Goal: Task Accomplishment & Management: Manage account settings

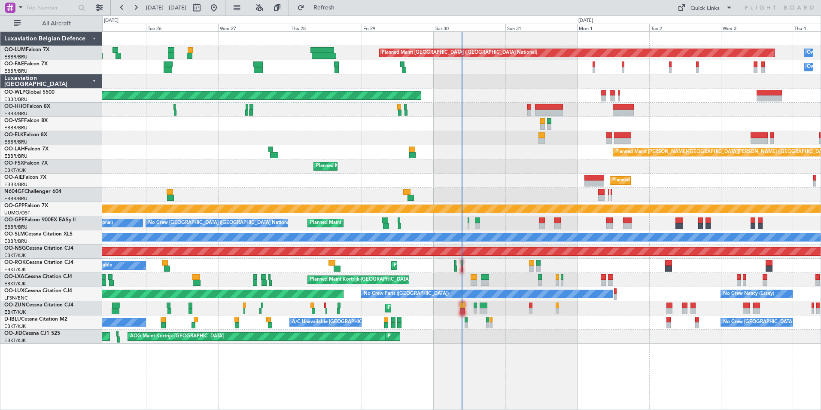
click at [218, 203] on div "Planned Maint Brussels (Brussels National) Owner Melsbroek Air Base Owner Melsb…" at bounding box center [461, 188] width 718 height 312
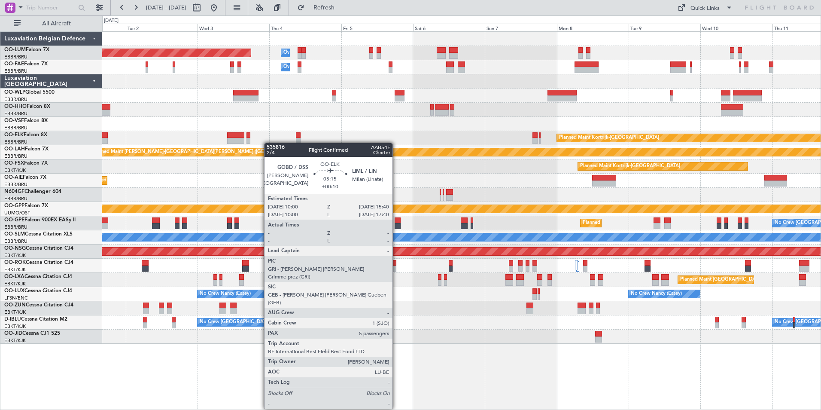
click at [250, 143] on div "Planned Maint Brussels (Brussels National) Owner Melsbroek Air Base Owner Melsb…" at bounding box center [461, 188] width 718 height 312
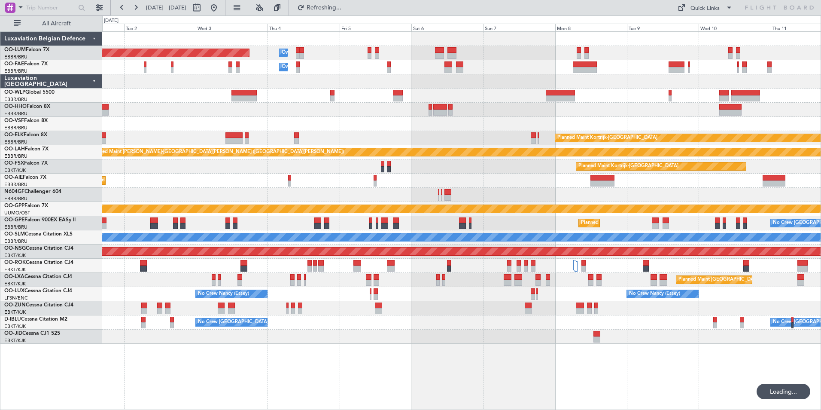
click at [420, 116] on div at bounding box center [461, 110] width 718 height 14
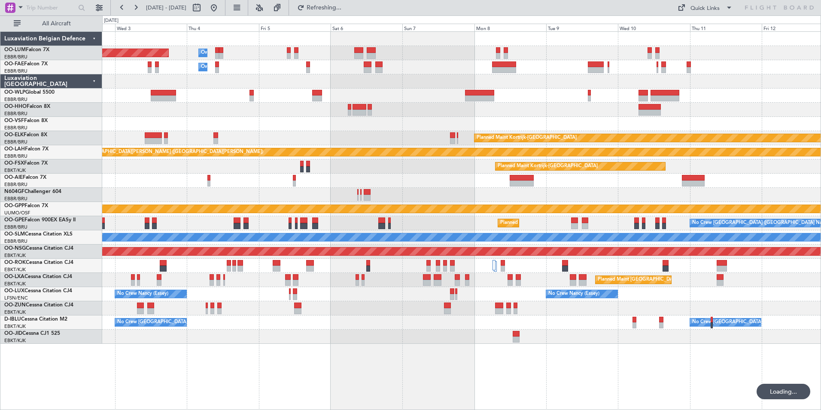
click at [379, 123] on div "Planned Maint Brussels (Brussels National) Owner Melsbroek Air Base Owner Melsb…" at bounding box center [461, 188] width 718 height 312
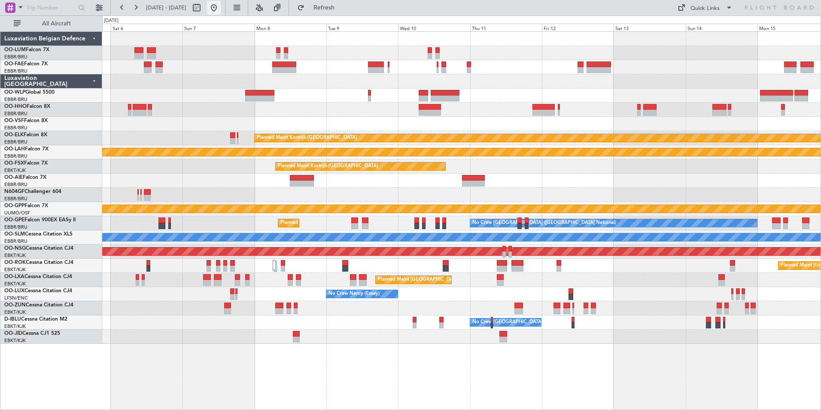
click at [221, 4] on button at bounding box center [214, 8] width 14 height 14
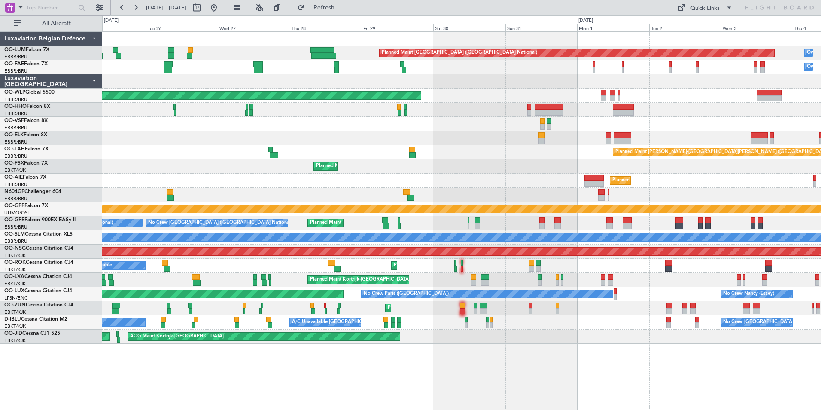
click at [460, 292] on div "No Crew Nancy (Essey) No Crew Paris (Le Bourget) Planned Maint Paris (Le Bourge…" at bounding box center [461, 294] width 718 height 14
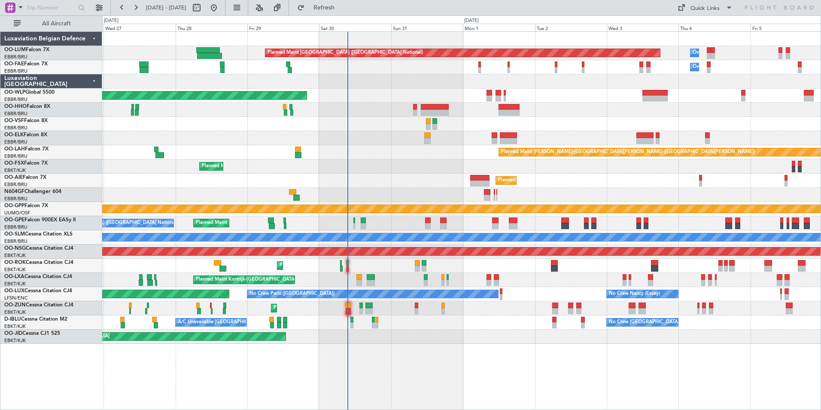
click at [382, 277] on div "Owner Melsbroek Air Base Planned Maint Brussels (Brussels National) Owner Melsb…" at bounding box center [461, 188] width 718 height 312
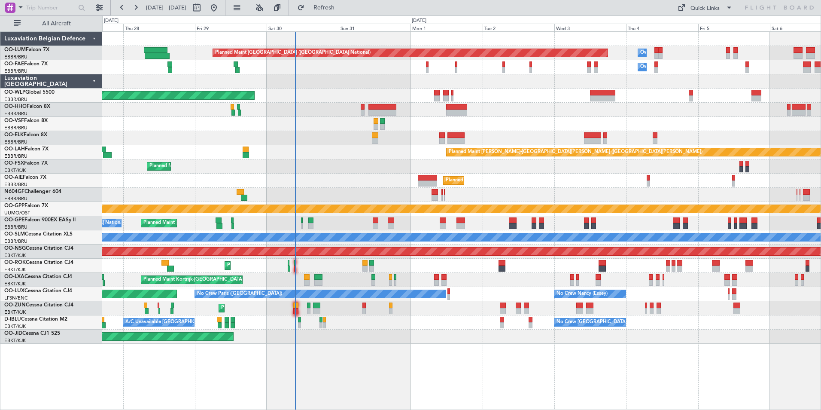
click at [345, 229] on div "Planned Maint Brussels (Brussels National) No Crew Brussels (Brussels National)…" at bounding box center [461, 223] width 718 height 14
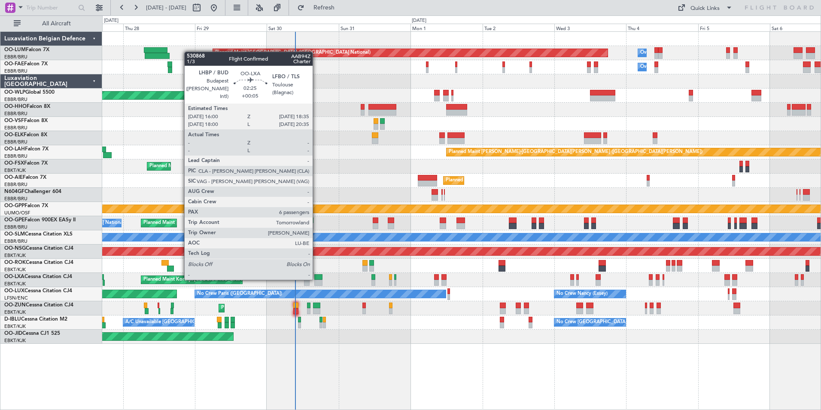
click at [316, 279] on div at bounding box center [318, 277] width 8 height 6
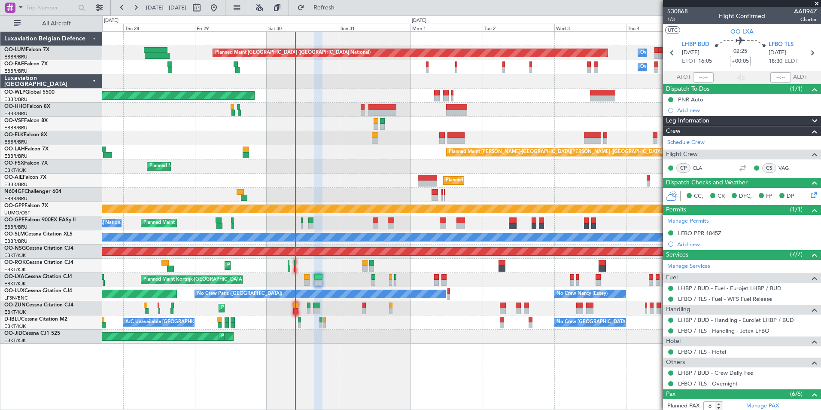
click at [429, 325] on div "A/C Unavailable Kortrijk-Wevelgem No Crew Brussels (Brussels National) No Crew …" at bounding box center [461, 322] width 718 height 14
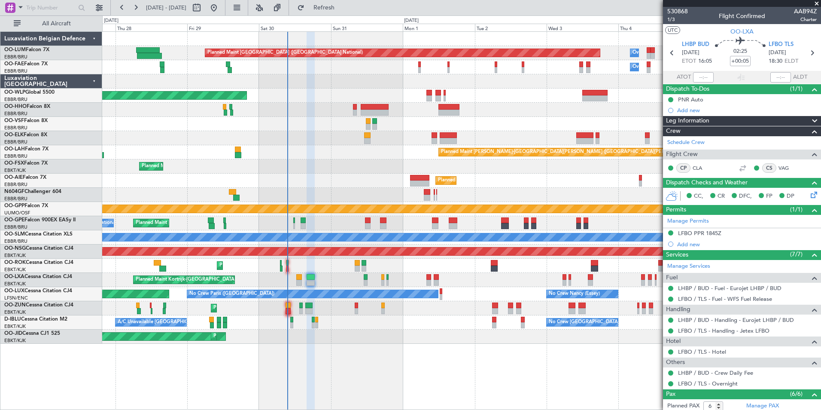
click at [320, 273] on div "Planned Maint Brussels (Brussels National) Owner Melsbroek Air Base Owner Melsb…" at bounding box center [461, 188] width 718 height 312
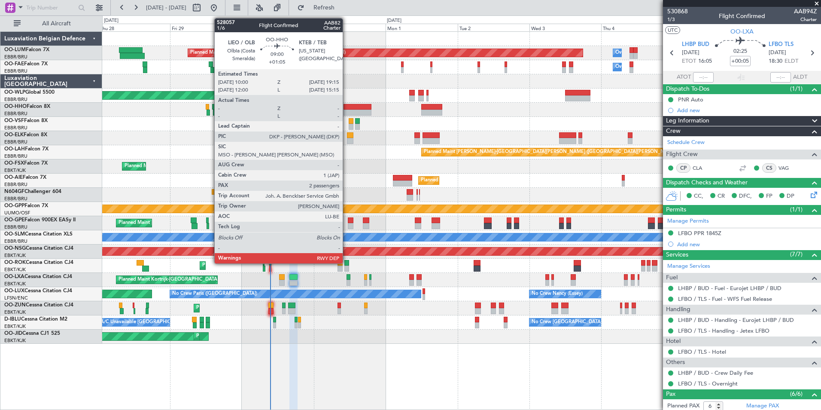
click at [347, 108] on div at bounding box center [358, 107] width 28 height 6
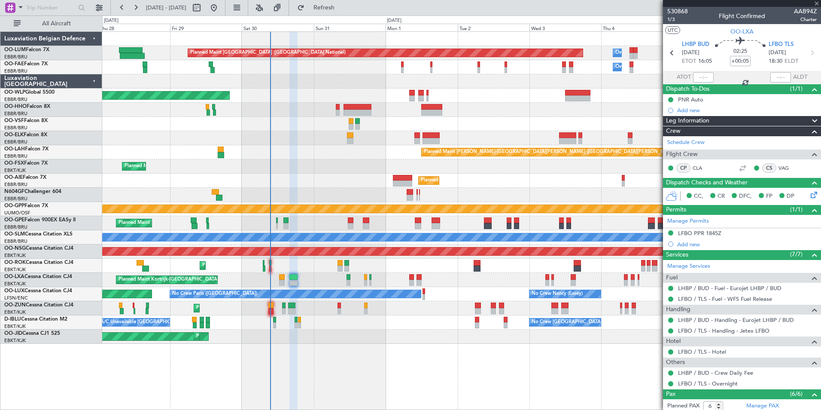
type input "+01:05"
type input "2"
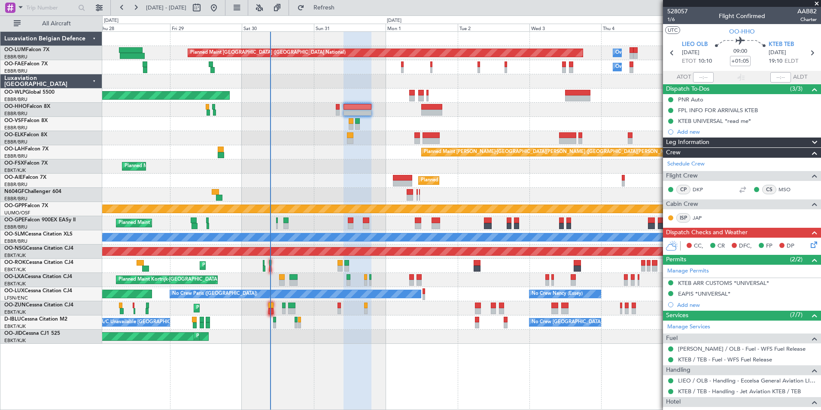
click at [347, 189] on div at bounding box center [461, 195] width 718 height 14
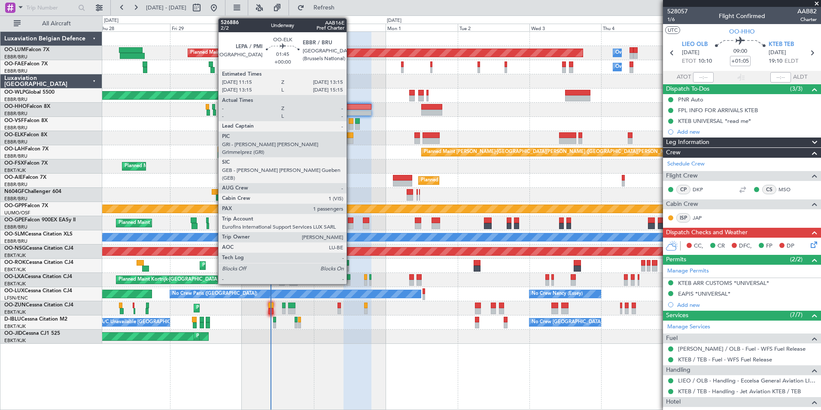
click at [350, 139] on div at bounding box center [350, 141] width 6 height 6
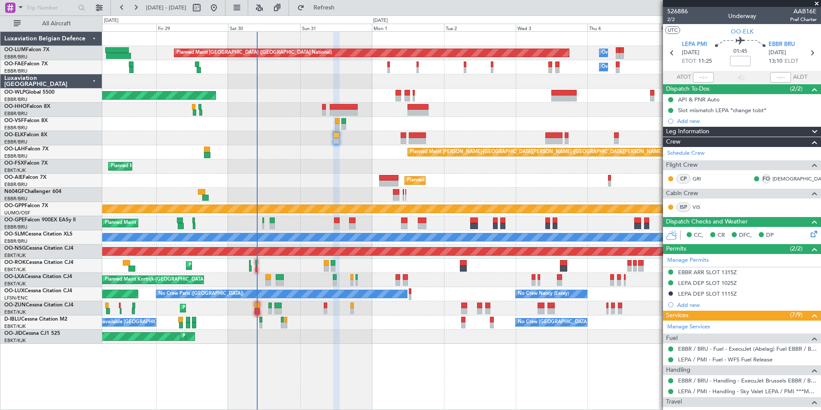
click at [350, 177] on div "Planned Maint [GEOGRAPHIC_DATA] ([GEOGRAPHIC_DATA])" at bounding box center [461, 180] width 718 height 14
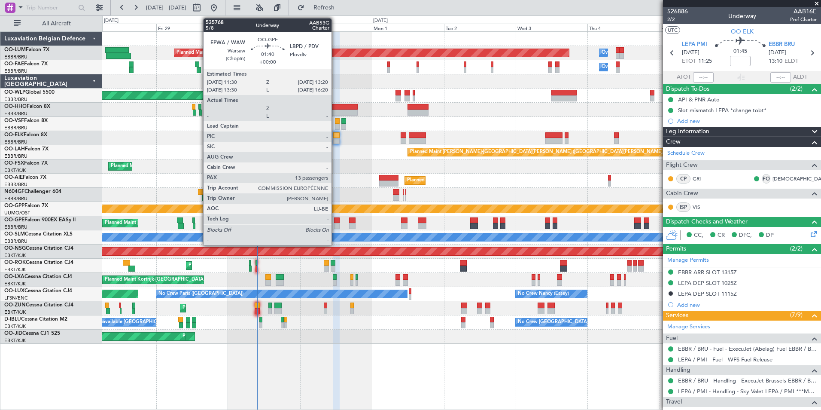
click at [335, 223] on div at bounding box center [337, 226] width 6 height 6
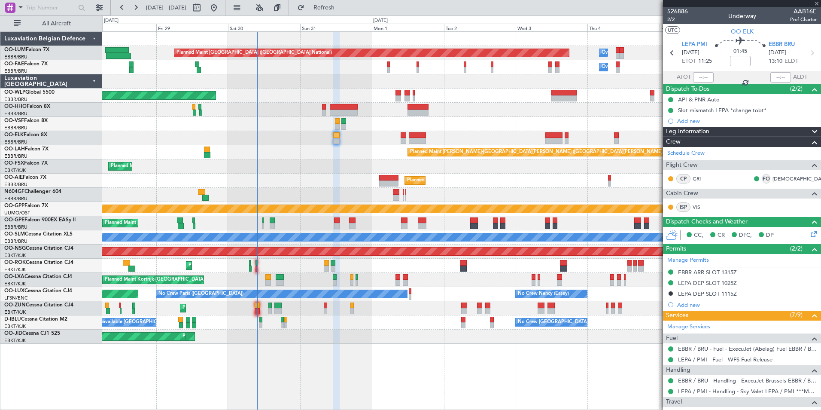
type input "13"
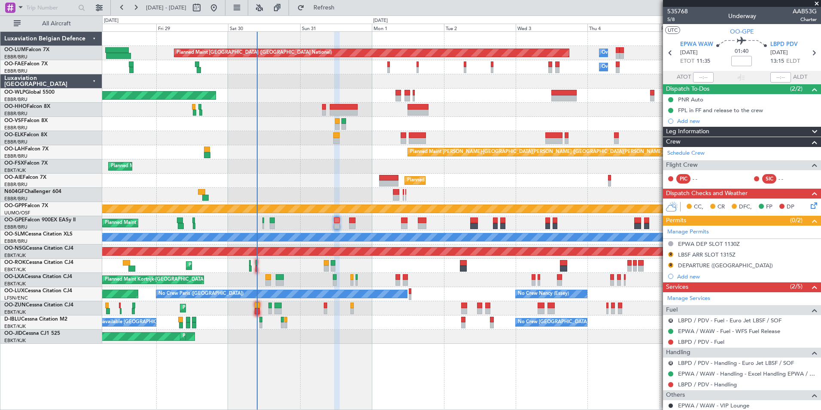
click at [353, 213] on div "Grounded [PERSON_NAME]" at bounding box center [462, 208] width 2156 height 9
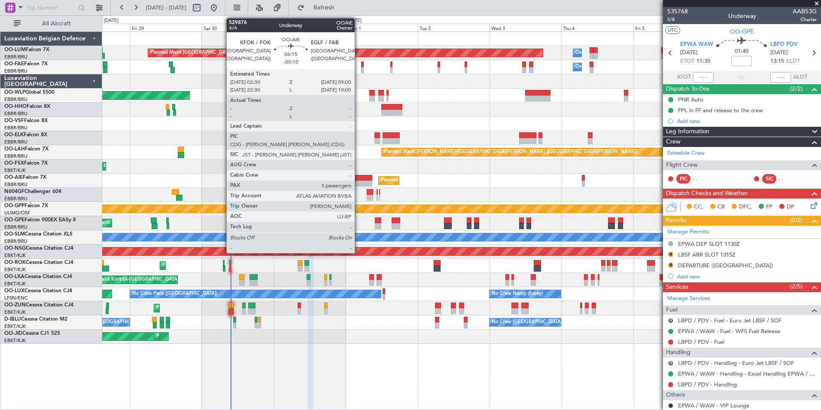
click at [359, 182] on div at bounding box center [363, 183] width 20 height 6
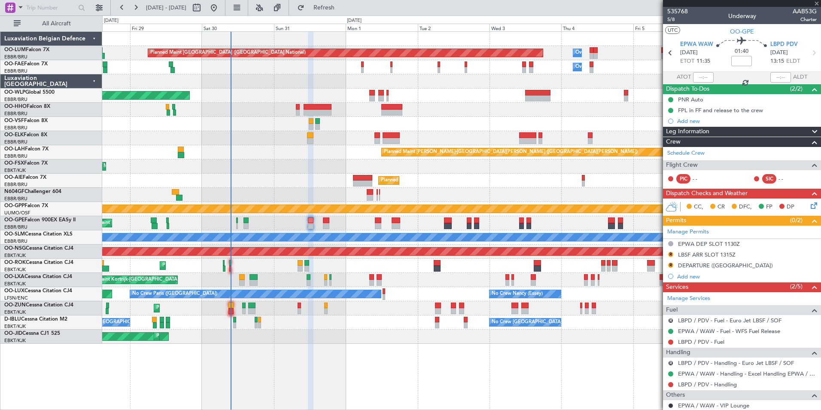
click at [287, 183] on div "Planned Maint [GEOGRAPHIC_DATA] ([GEOGRAPHIC_DATA])" at bounding box center [461, 180] width 718 height 14
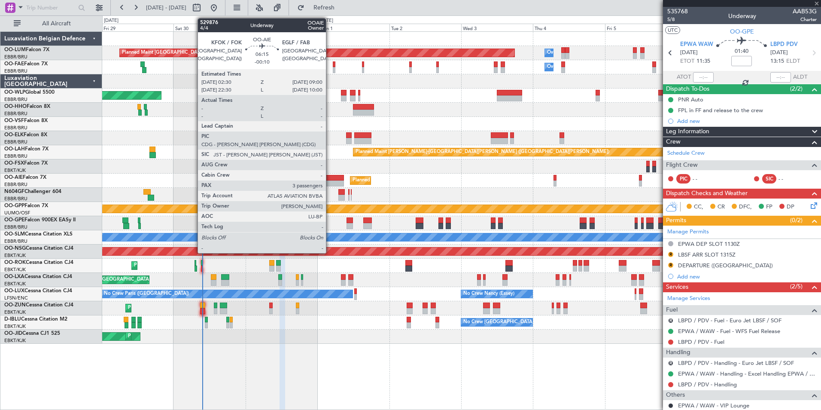
type input "-00:10"
type input "3"
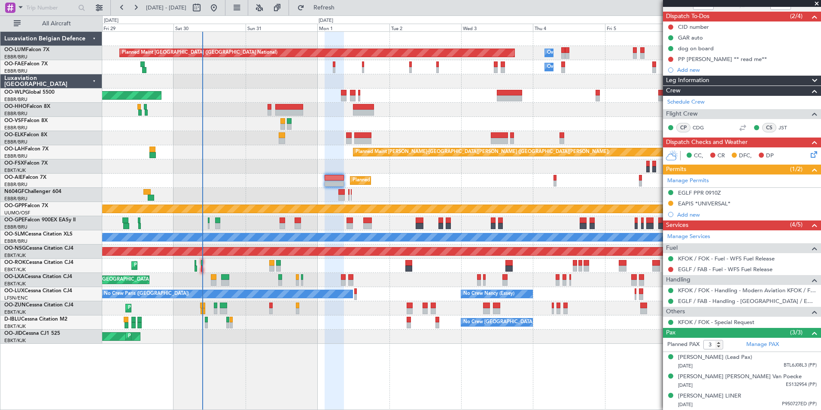
scroll to position [81, 0]
click at [719, 378] on div "[PERSON_NAME] [PERSON_NAME] Van Poecke" at bounding box center [740, 376] width 124 height 9
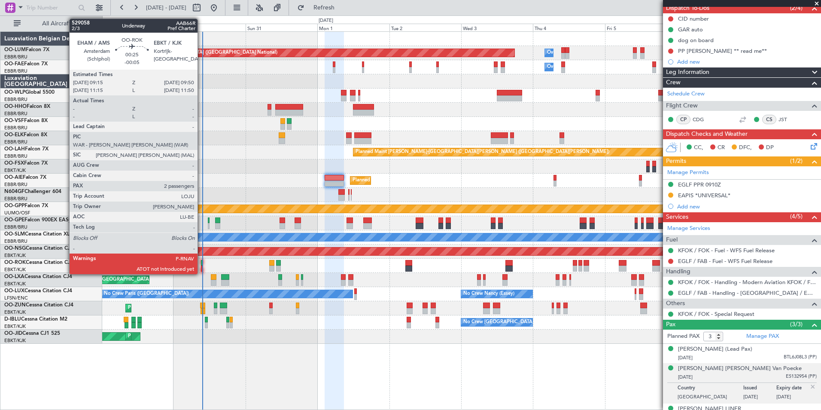
click at [201, 265] on div at bounding box center [202, 268] width 2 height 6
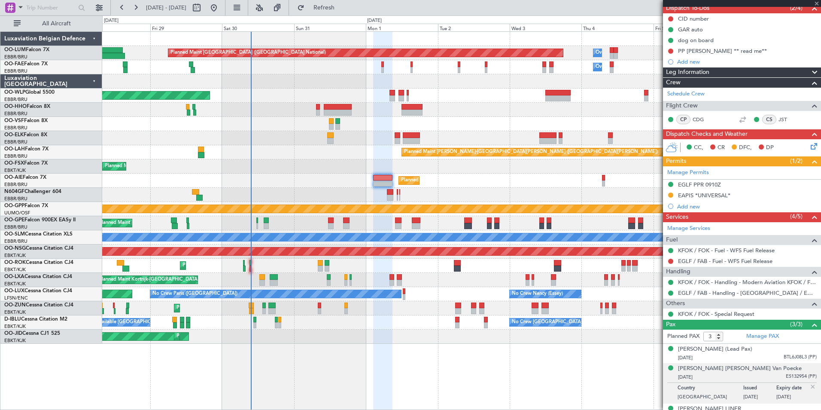
click at [278, 266] on div "Planned Maint Kortrijk-Wevelgem A/C Unavailable" at bounding box center [461, 266] width 718 height 14
type input "-00:05"
type input "2"
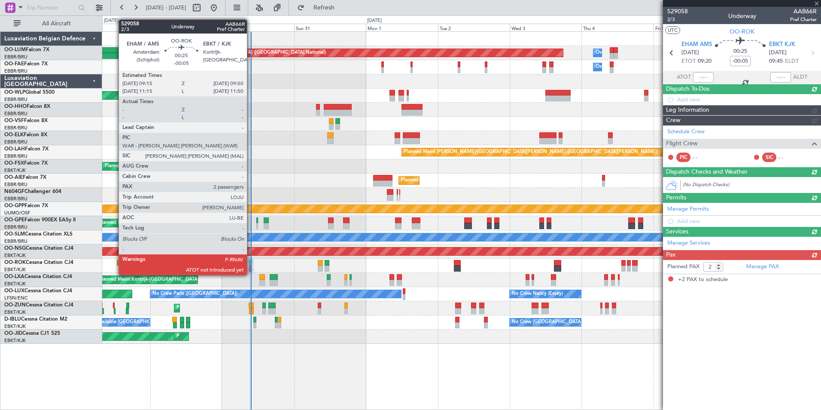
scroll to position [0, 0]
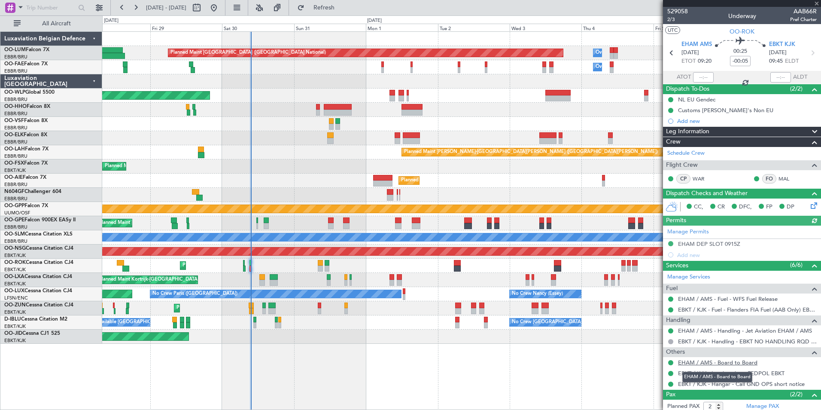
click at [709, 360] on link "EHAM / AMS - Board to Board" at bounding box center [717, 362] width 79 height 7
click at [697, 330] on link "EHAM / AMS - Handling - Jet Aviation EHAM / AMS" at bounding box center [745, 330] width 134 height 7
click at [266, 205] on div "Grounded [PERSON_NAME]" at bounding box center [461, 209] width 718 height 14
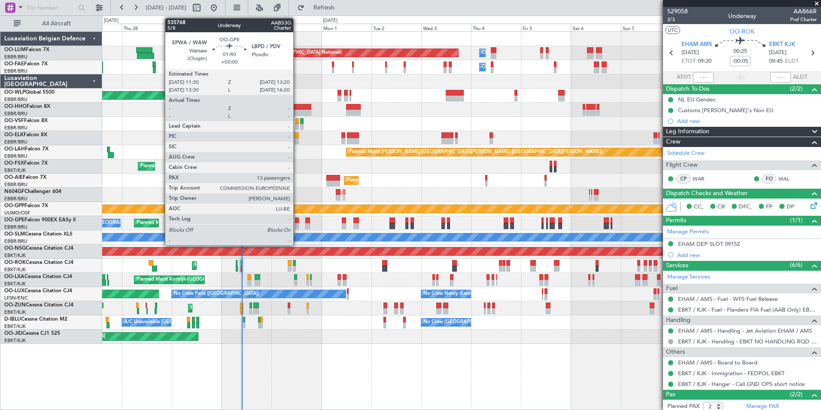
click at [297, 221] on div at bounding box center [297, 220] width 4 height 6
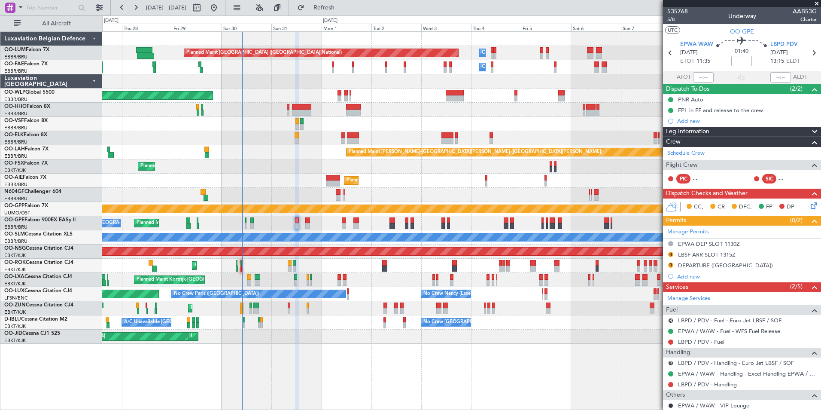
click at [344, 191] on div at bounding box center [461, 195] width 718 height 14
click at [338, 238] on div "A/C Unavailable [GEOGRAPHIC_DATA]" at bounding box center [581, 237] width 1916 height 8
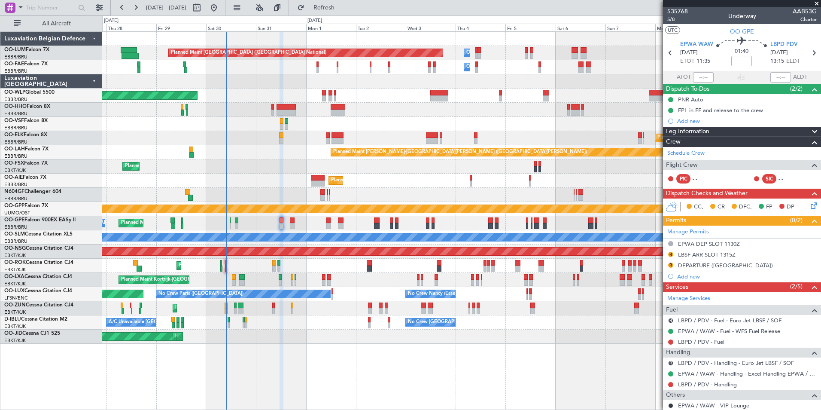
click at [358, 256] on div "Planned Maint [GEOGRAPHIC_DATA] ([GEOGRAPHIC_DATA])" at bounding box center [461, 251] width 718 height 14
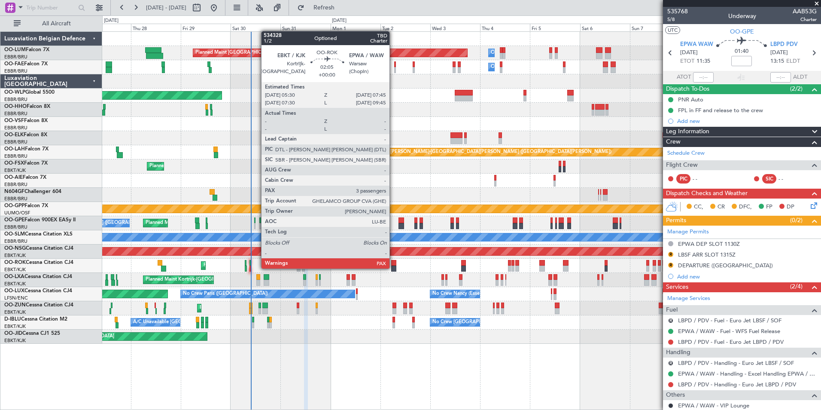
click at [393, 268] on div at bounding box center [393, 268] width 5 height 6
click at [356, 284] on div "Planned Maint Brussels (Brussels National) Planned Maint Kortrijk-Wevelgem A/C …" at bounding box center [461, 280] width 718 height 14
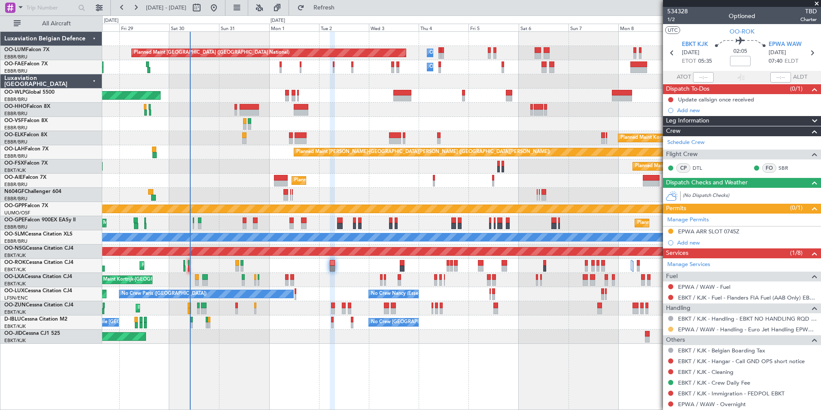
click at [671, 328] on button at bounding box center [670, 328] width 5 height 5
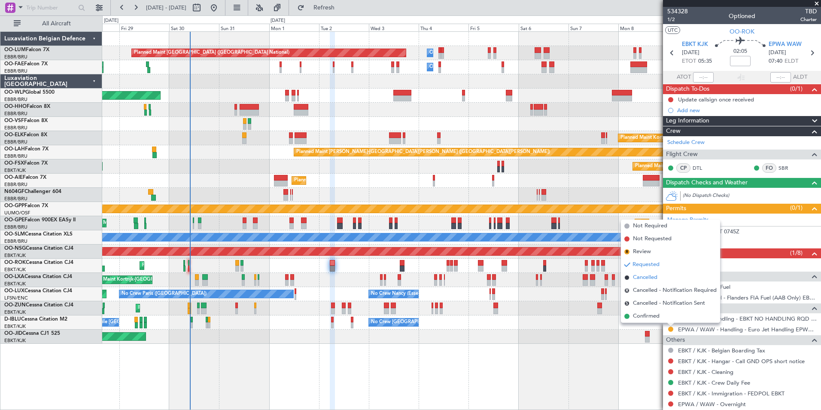
click at [644, 279] on span "Cancelled" at bounding box center [645, 277] width 24 height 9
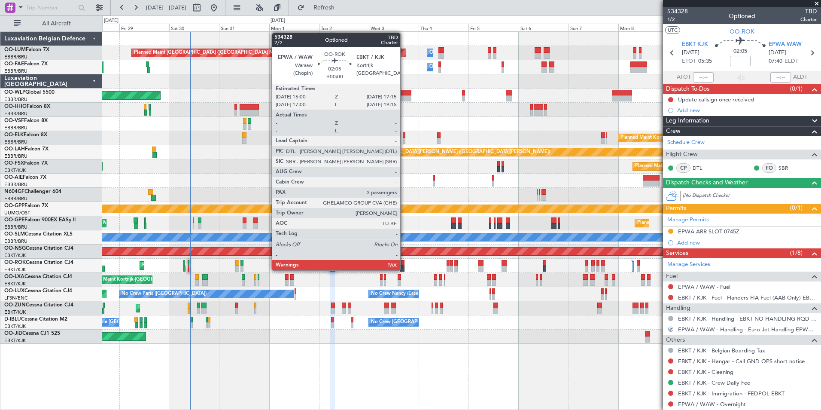
click at [403, 267] on div at bounding box center [402, 268] width 5 height 6
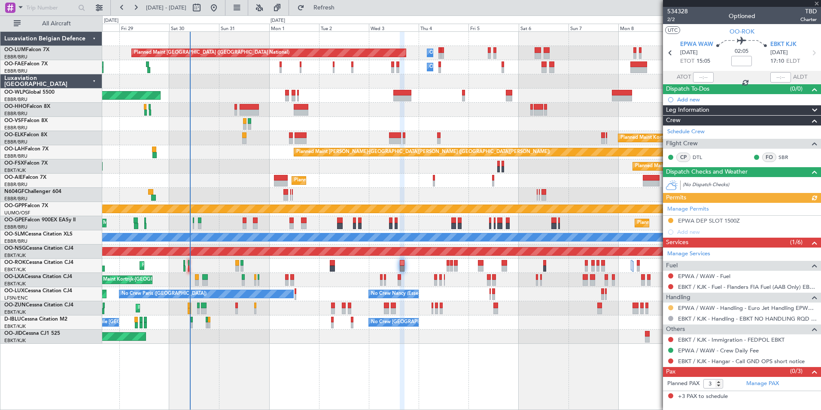
click at [670, 305] on button at bounding box center [670, 307] width 5 height 5
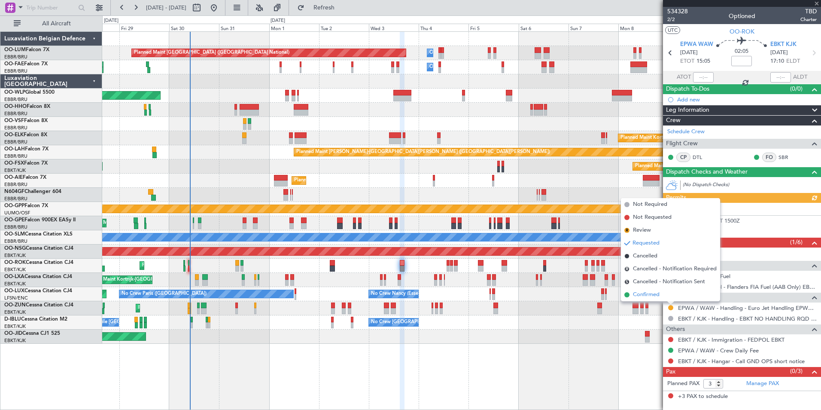
click at [653, 297] on span "Confirmed" at bounding box center [646, 294] width 27 height 9
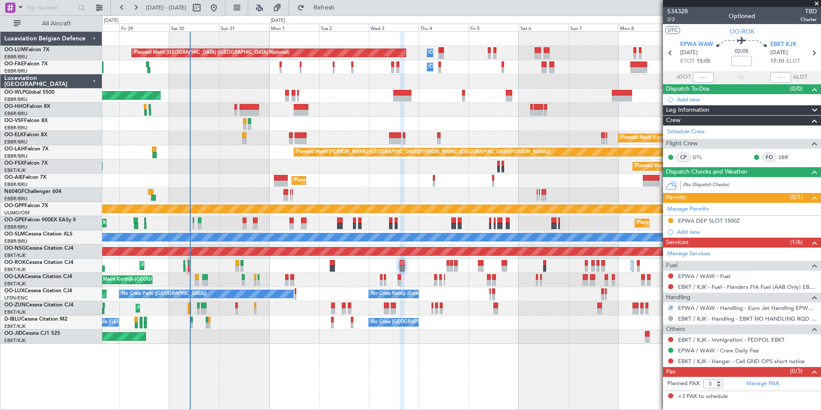
click at [671, 307] on div at bounding box center [670, 307] width 5 height 5
click at [671, 307] on button at bounding box center [670, 307] width 5 height 5
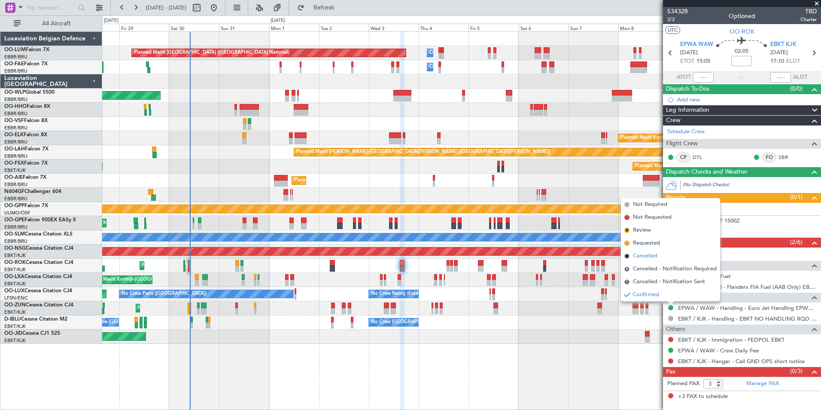
click at [651, 256] on span "Cancelled" at bounding box center [645, 256] width 24 height 9
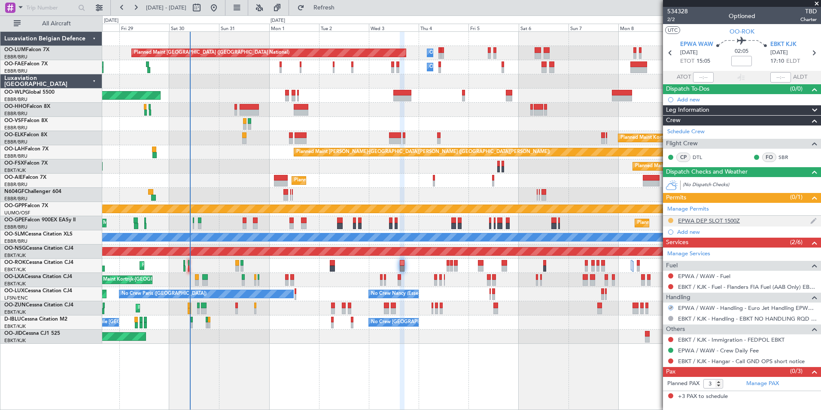
click at [669, 222] on button at bounding box center [670, 220] width 5 height 5
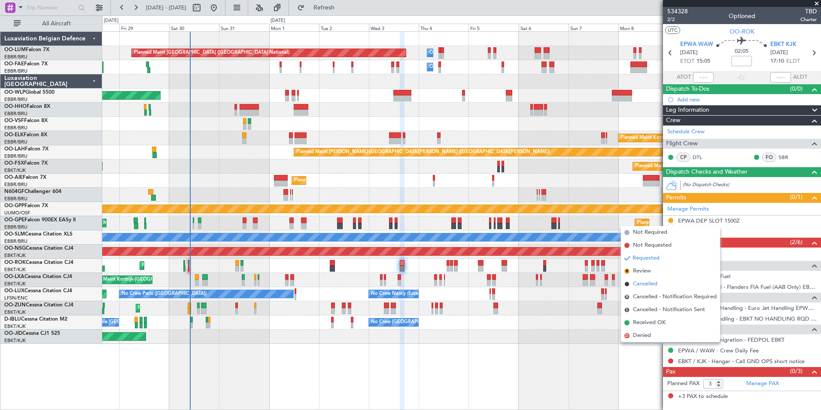
click at [649, 286] on span "Cancelled" at bounding box center [645, 284] width 24 height 9
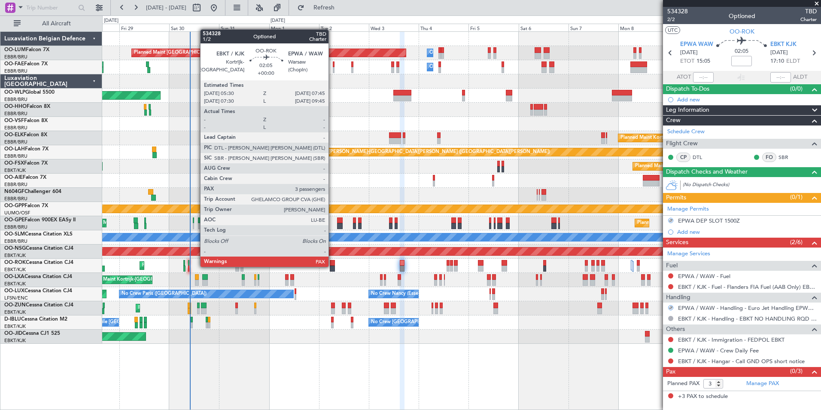
click at [332, 266] on div at bounding box center [332, 268] width 5 height 6
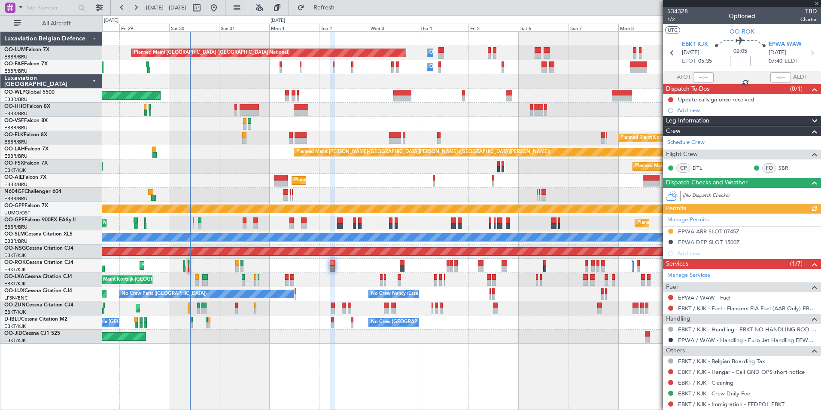
click at [671, 228] on div "Manage Permits EPWA ARR SLOT 0745Z EPWA DEP SLOT 1500Z Add new" at bounding box center [742, 236] width 158 height 46
click at [670, 230] on div "Manage Permits EPWA ARR SLOT 0745Z EPWA DEP SLOT 1500Z Add new" at bounding box center [742, 236] width 158 height 46
click at [670, 231] on button at bounding box center [670, 230] width 5 height 5
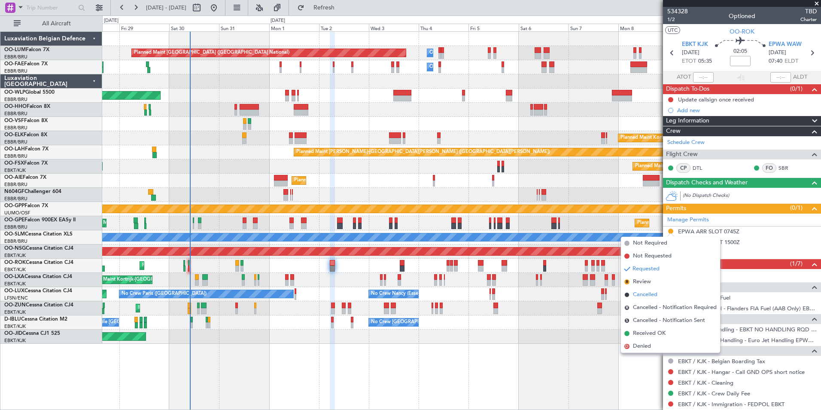
click at [648, 298] on span "Cancelled" at bounding box center [645, 294] width 24 height 9
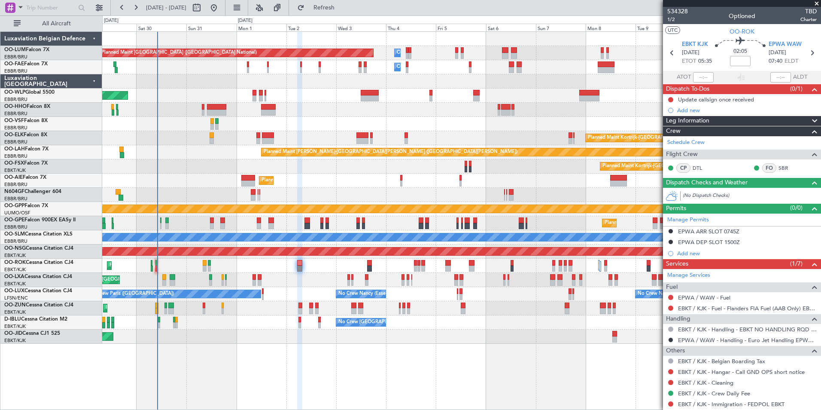
click at [341, 223] on div "No Crew Brussels (Brussels National) Planned Maint Brussels (Brussels National)…" at bounding box center [461, 223] width 718 height 14
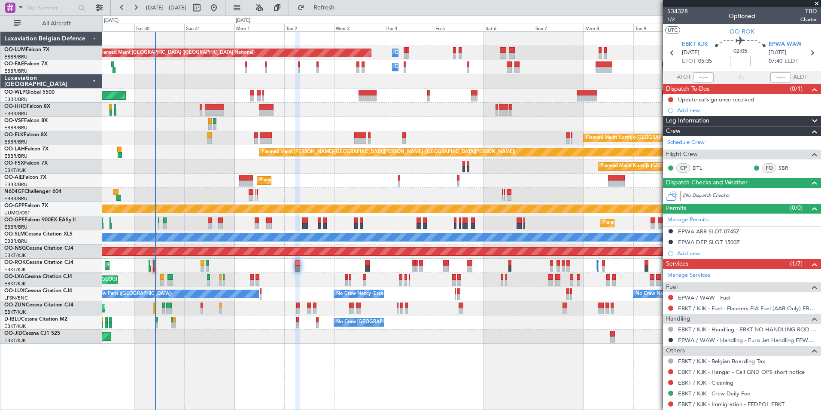
click at [283, 212] on div "Planned Maint Brussels (Brussels National) Owner Melsbroek Air Base Owner Melsb…" at bounding box center [461, 188] width 718 height 312
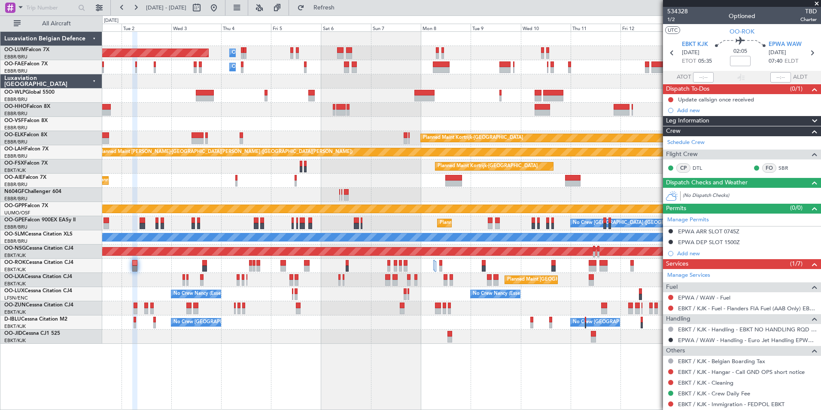
click at [316, 201] on div at bounding box center [461, 195] width 718 height 14
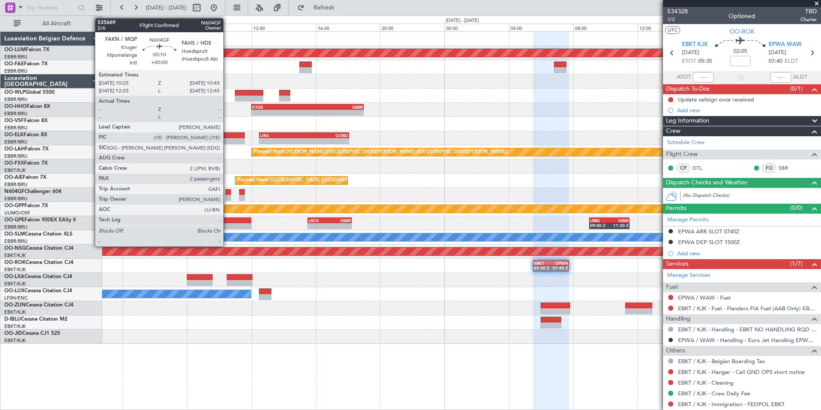
click at [227, 193] on div at bounding box center [228, 192] width 6 height 6
type input "2"
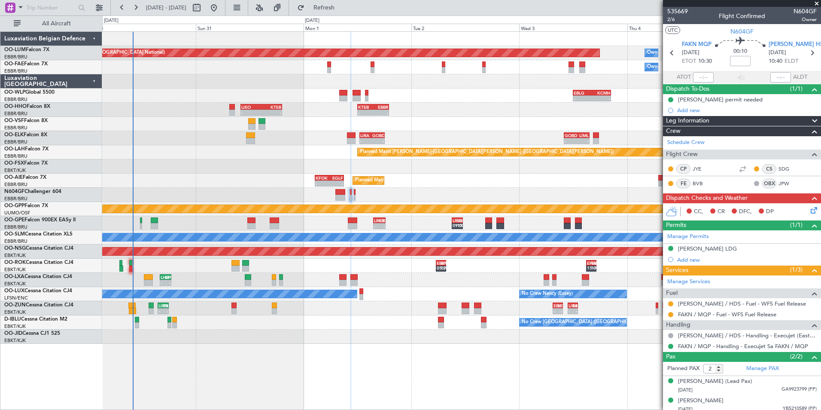
click at [320, 126] on div at bounding box center [461, 124] width 718 height 14
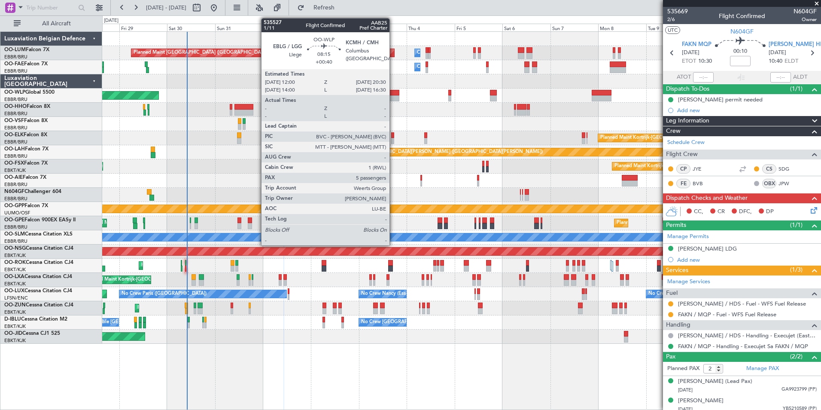
click at [236, 113] on div "Planned Maint Brussels (Brussels National) Owner Melsbroek Air Base Owner Melsb…" at bounding box center [461, 188] width 718 height 312
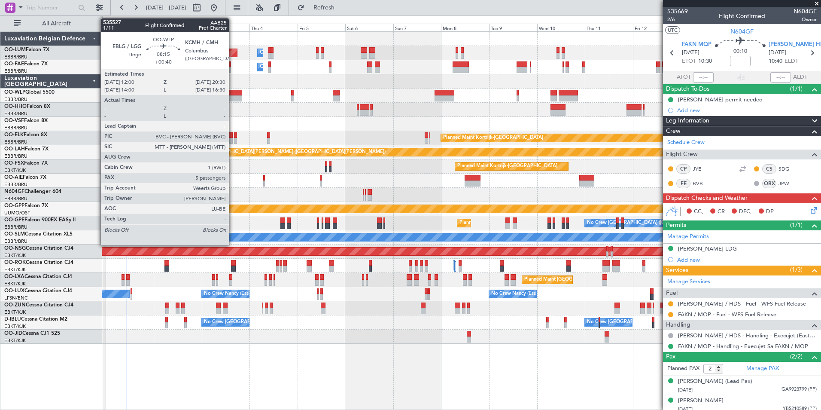
click at [233, 97] on div at bounding box center [233, 98] width 17 height 6
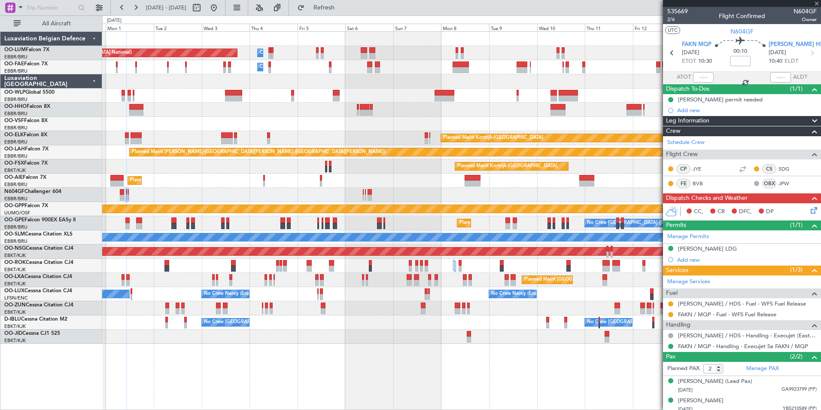
type input "+00:40"
type input "5"
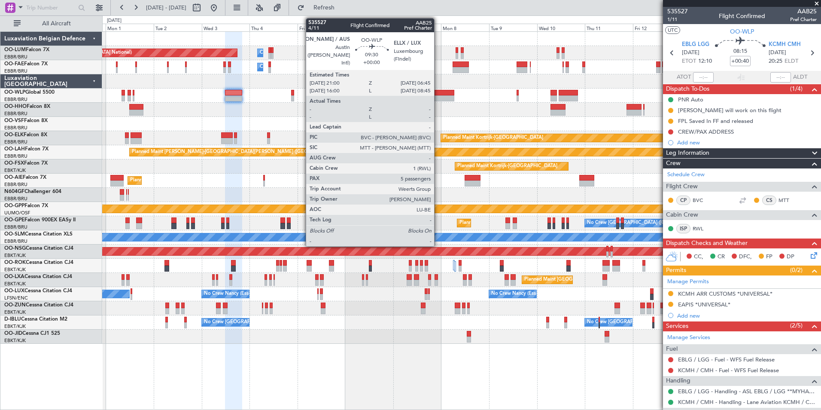
click at [438, 94] on div at bounding box center [445, 93] width 20 height 6
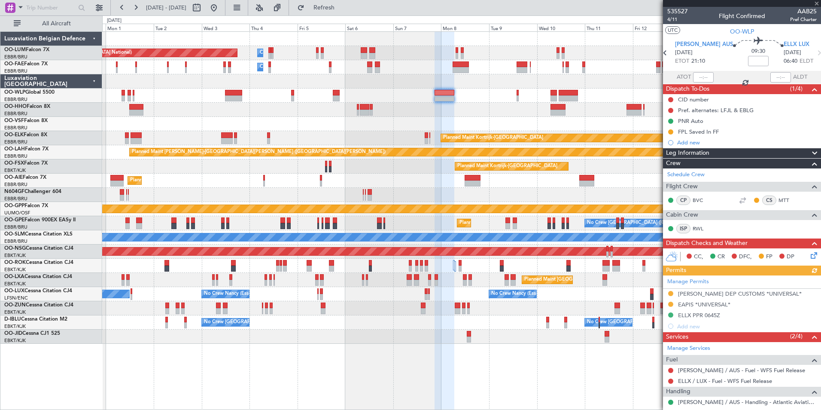
click at [499, 243] on div "Planned Maint Brussels (Brussels National) Owner Melsbroek Air Base Owner Melsb…" at bounding box center [461, 188] width 718 height 312
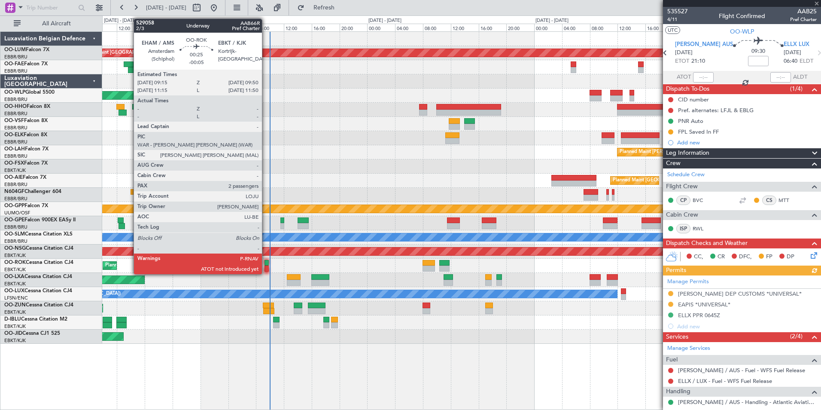
click at [266, 265] on div at bounding box center [267, 268] width 4 height 6
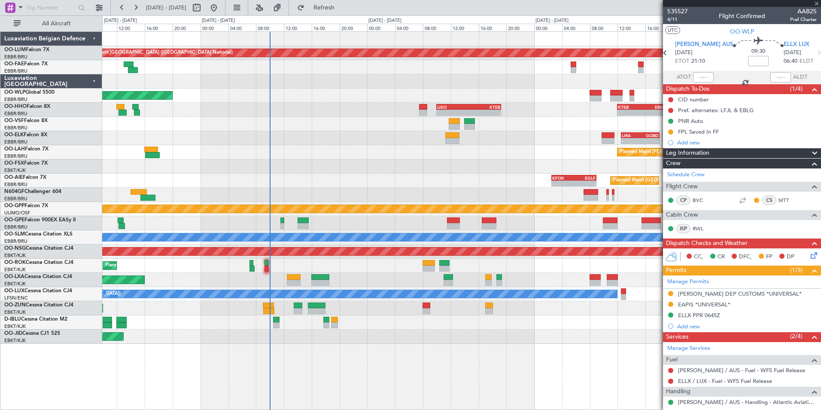
type input "-00:05"
type input "2"
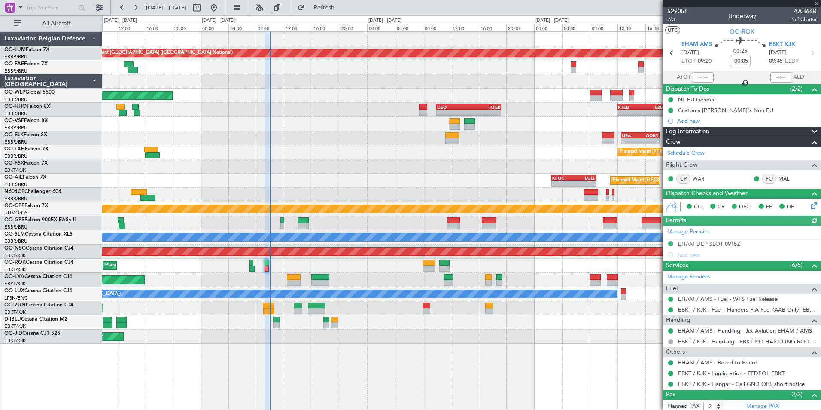
click at [698, 79] on div at bounding box center [703, 77] width 21 height 10
click at [701, 77] on div at bounding box center [703, 77] width 21 height 10
click at [703, 77] on div at bounding box center [703, 77] width 21 height 10
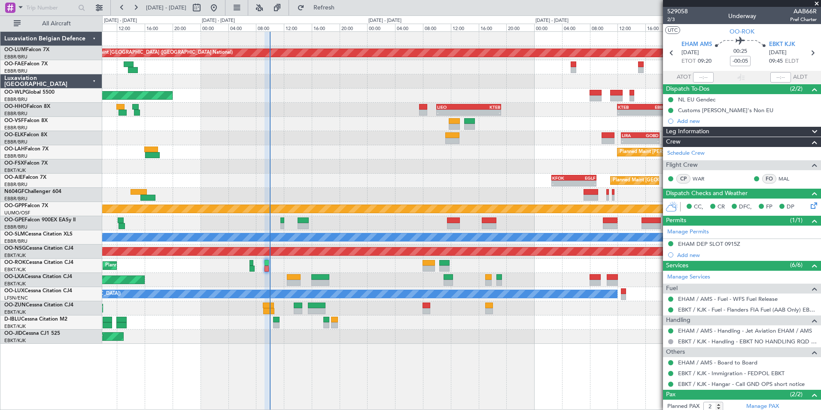
click at [703, 77] on div at bounding box center [703, 77] width 21 height 10
click at [703, 77] on input "text" at bounding box center [703, 77] width 21 height 10
type input "09:51"
click at [286, 122] on div "Planned Maint Brussels (Brussels National) 07:25 Z 15:35 Z FZAA 07:00 Z EBMB 14…" at bounding box center [461, 188] width 718 height 312
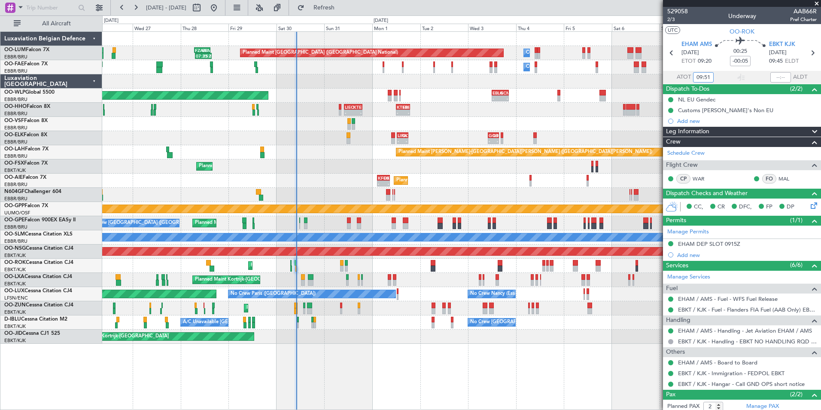
click at [247, 103] on div "- - LIEO 10:00 Z KTEB 19:15 Z - - KTEB 12:00 Z EBBR 19:00 Z - - GCTS 07:00 Z KT…" at bounding box center [461, 110] width 718 height 14
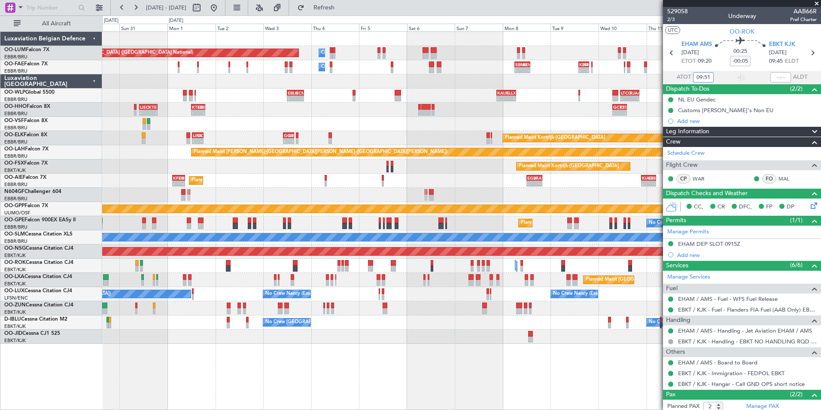
click at [334, 103] on div "- - LIEO 10:00 Z KTEB 19:15 Z - - KTEB 12:00 Z EBBR 19:00 Z - - GCTS 07:00 Z KT…" at bounding box center [461, 110] width 718 height 14
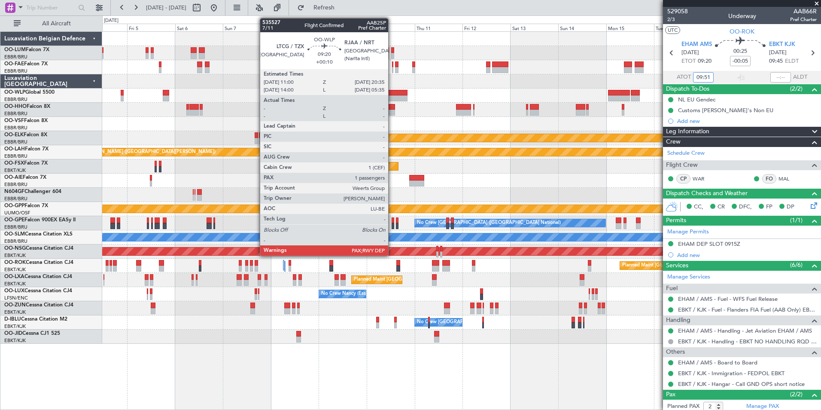
click at [392, 96] on div at bounding box center [397, 98] width 19 height 6
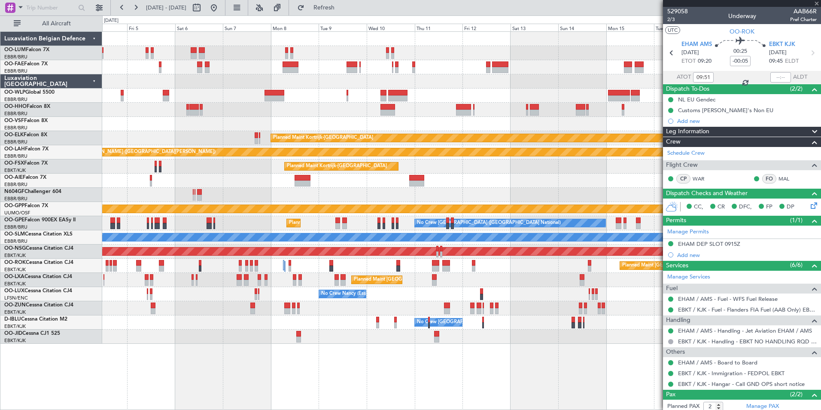
type input "+00:10"
type input "3"
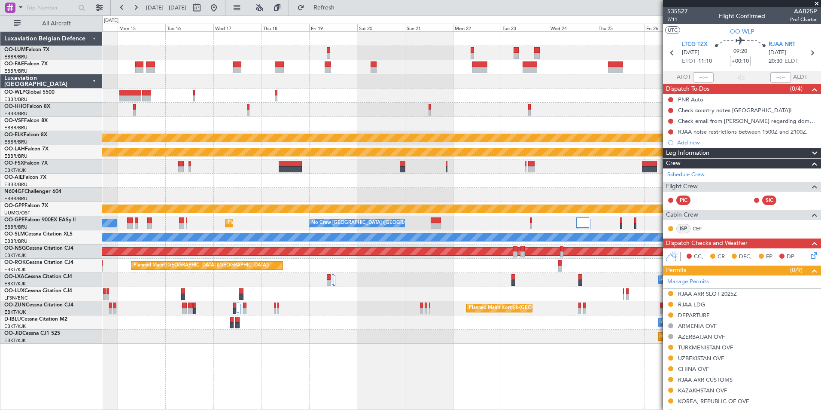
click at [84, 200] on div "Planned Maint Kortrijk-Wevelgem Planned Maint Alton-st Louis (St Louis Regl) Gr…" at bounding box center [410, 212] width 821 height 394
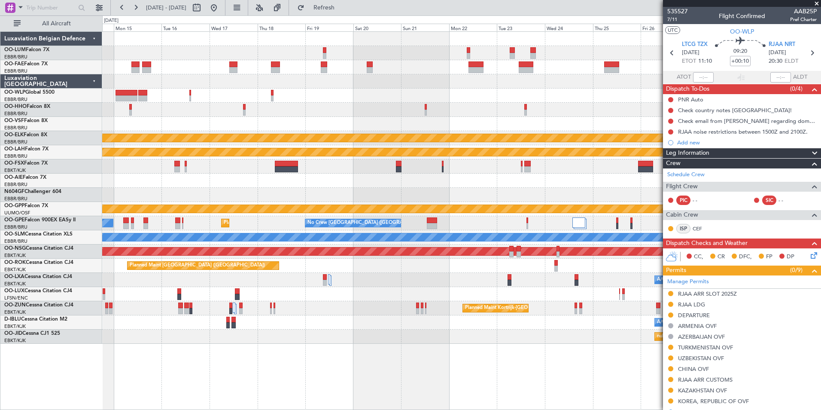
click at [0, 219] on html "04 Sep 2025 - 19 Sep 2025 Refresh Quick Links All Aircraft Planned Maint Kortri…" at bounding box center [410, 205] width 821 height 410
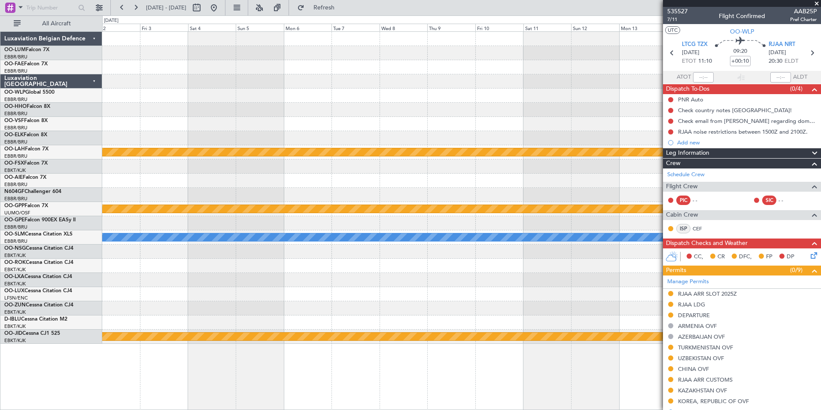
click at [156, 157] on div "Planned Maint Alton-st Louis (St Louis Regl) Grounded Ostafyevo A/C Unavailable…" at bounding box center [461, 188] width 718 height 312
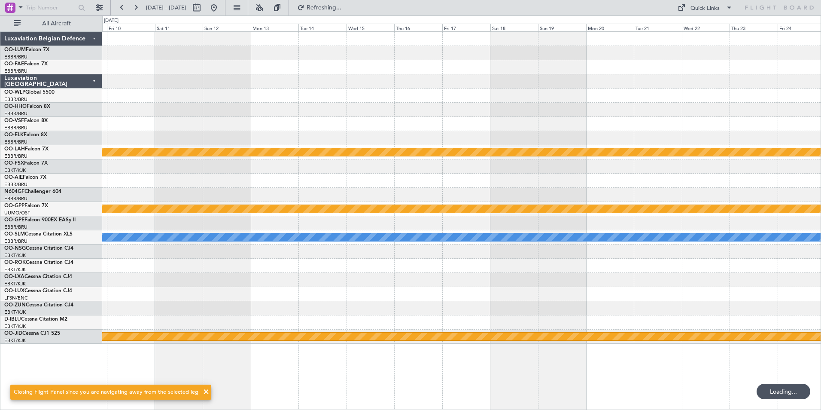
click at [430, 120] on div "Planned Maint Alton-st Louis (St Louis Regl) Grounded Ostafyevo A/C Unavailable…" at bounding box center [461, 188] width 718 height 312
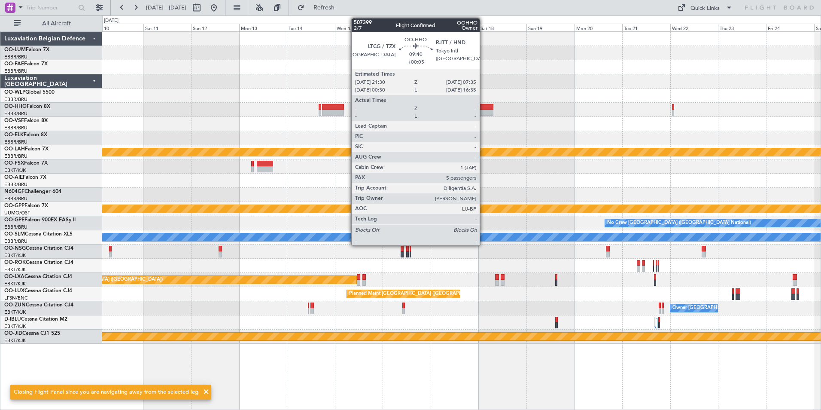
click at [484, 110] on div at bounding box center [483, 113] width 20 height 6
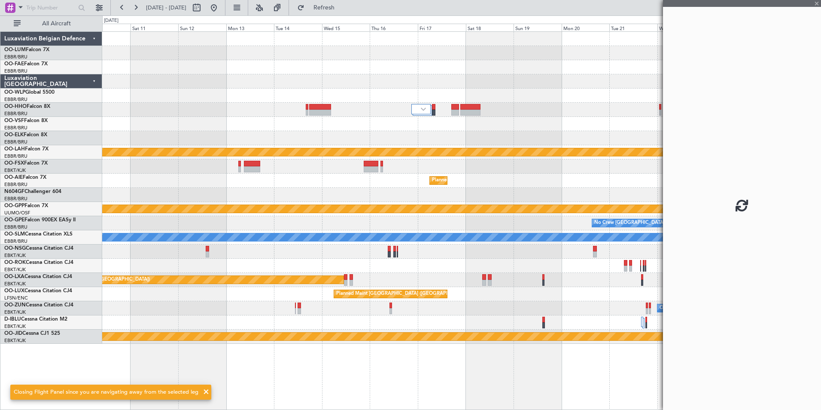
click at [481, 125] on div "Planned Maint Kortrijk-Wevelgem Planned Maint Alton-st Louis (St Louis Regl) Pl…" at bounding box center [461, 188] width 718 height 312
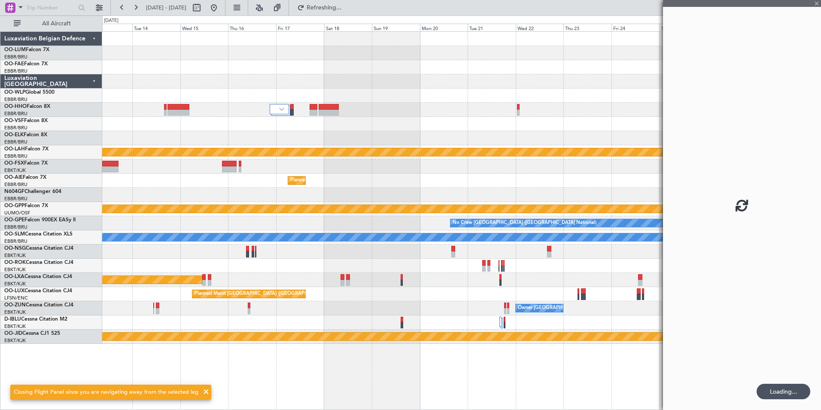
click at [380, 127] on div at bounding box center [461, 124] width 718 height 14
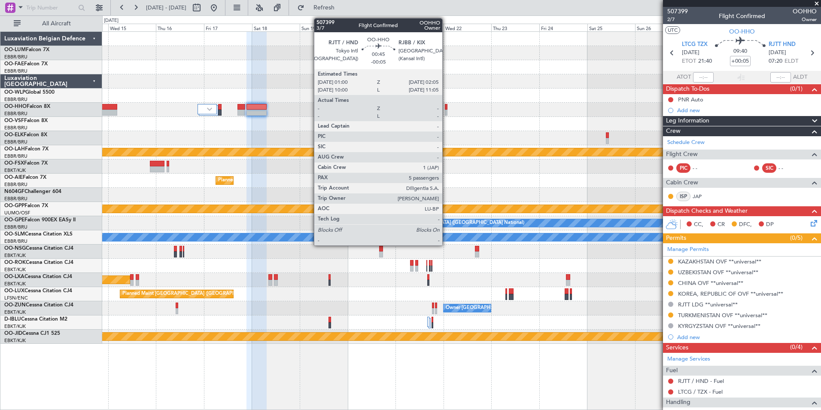
click at [446, 111] on div at bounding box center [446, 113] width 3 height 6
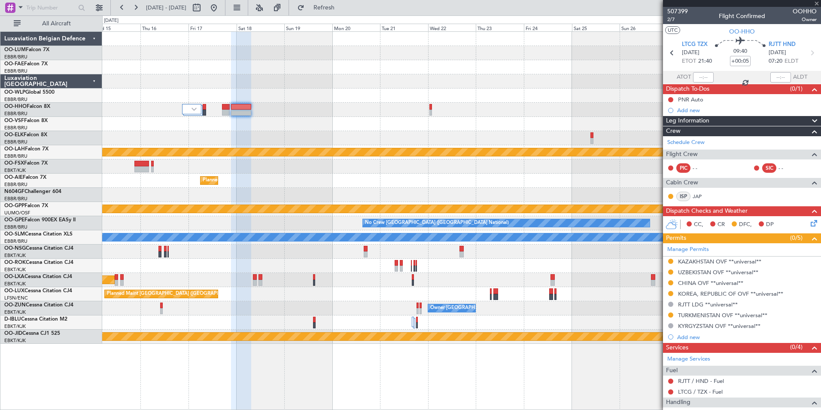
click at [421, 128] on div at bounding box center [461, 124] width 718 height 14
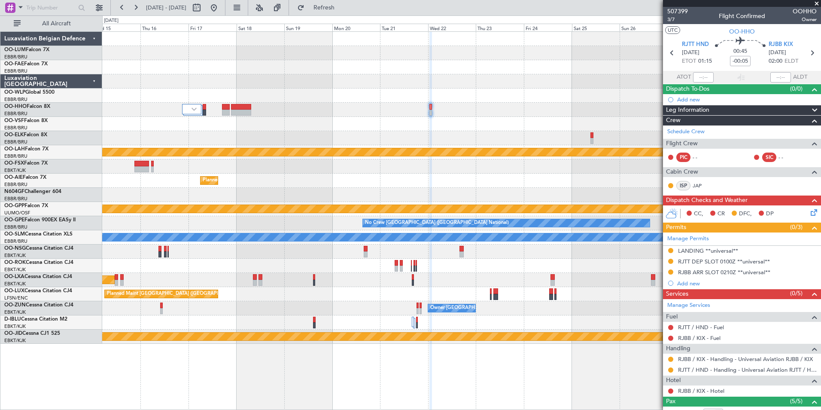
click at [377, 132] on div "Planned Maint Kortrijk-Wevelgem Planned Maint Alton-st Louis (St Louis Regl) Pl…" at bounding box center [461, 188] width 718 height 312
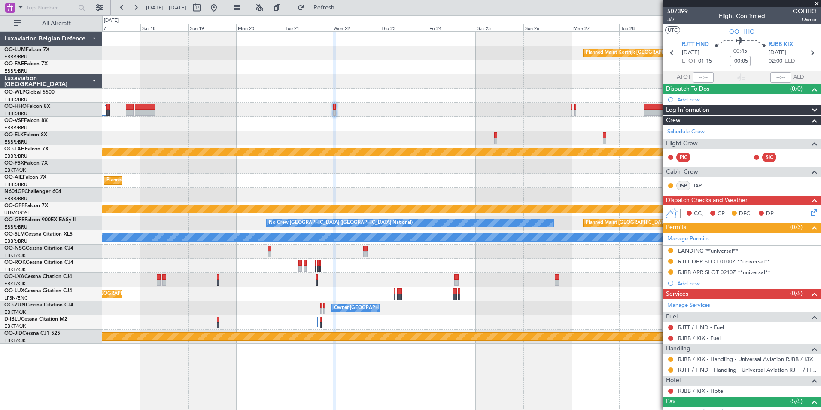
click at [466, 125] on div at bounding box center [461, 124] width 718 height 14
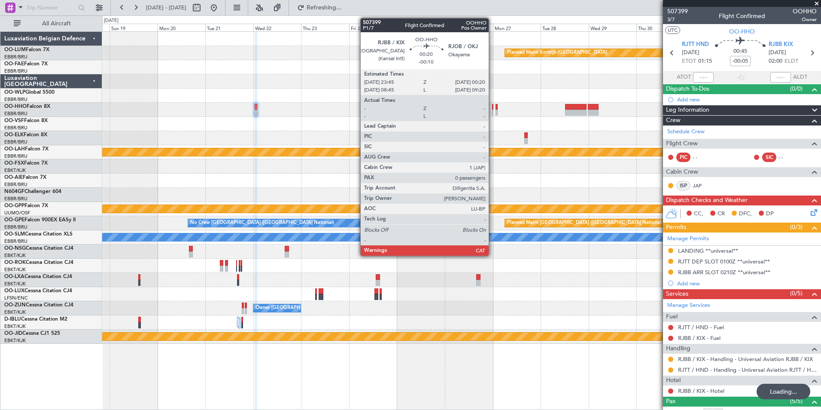
click at [493, 107] on div at bounding box center [492, 107] width 1 height 6
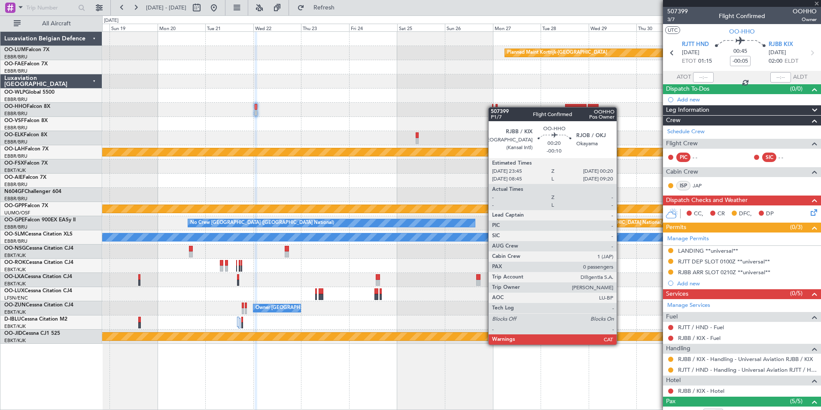
type input "-00:10"
type input "0"
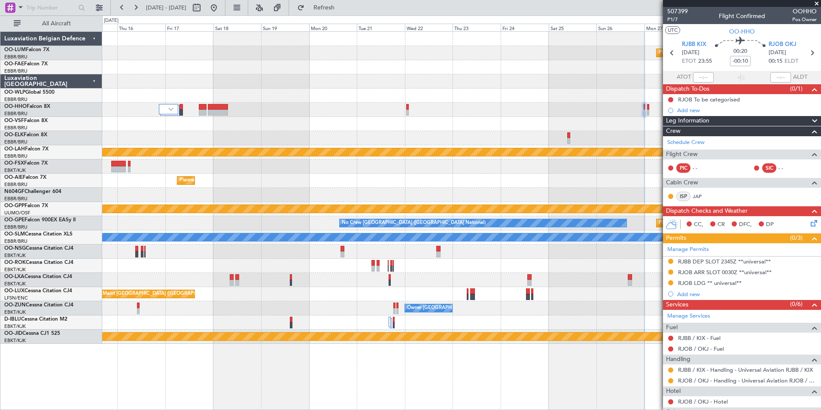
click at [590, 119] on div at bounding box center [461, 124] width 718 height 14
click at [590, 128] on div at bounding box center [461, 124] width 718 height 14
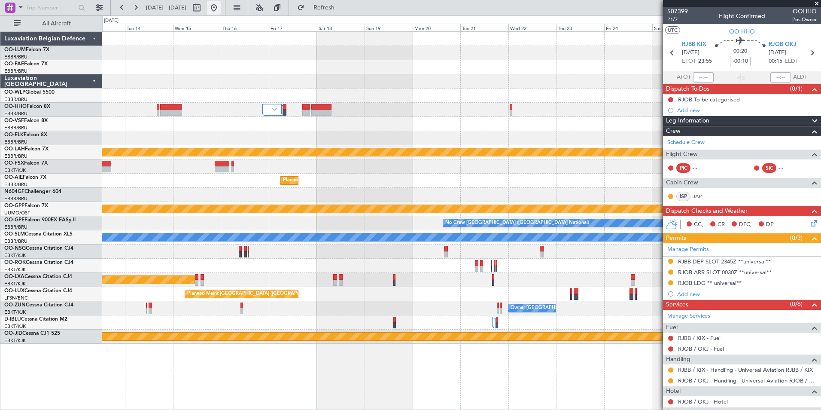
click at [221, 12] on button at bounding box center [214, 8] width 14 height 14
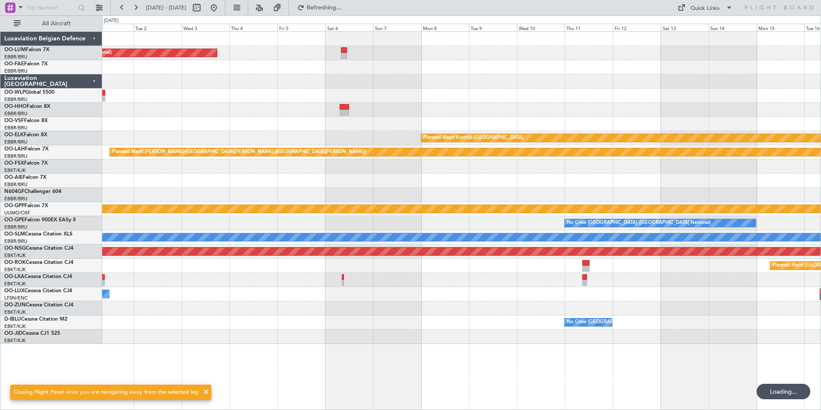
click at [30, 230] on div "Planned Maint Brussels (Brussels National) Planned Maint Berlin (Brandenburg) P…" at bounding box center [410, 212] width 821 height 394
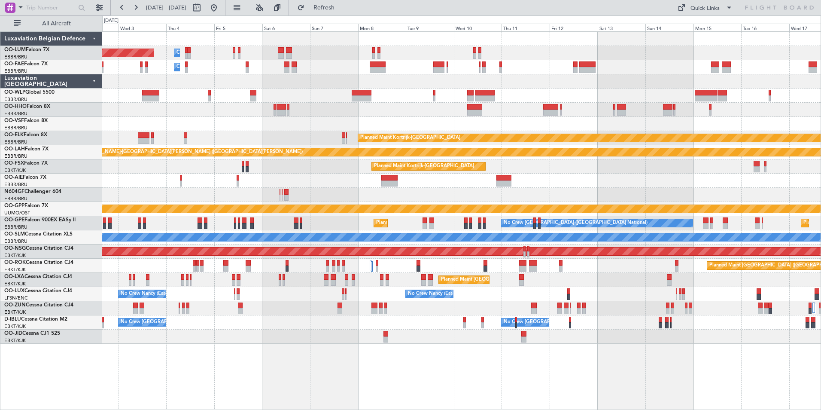
click at [327, 88] on div at bounding box center [461, 81] width 718 height 14
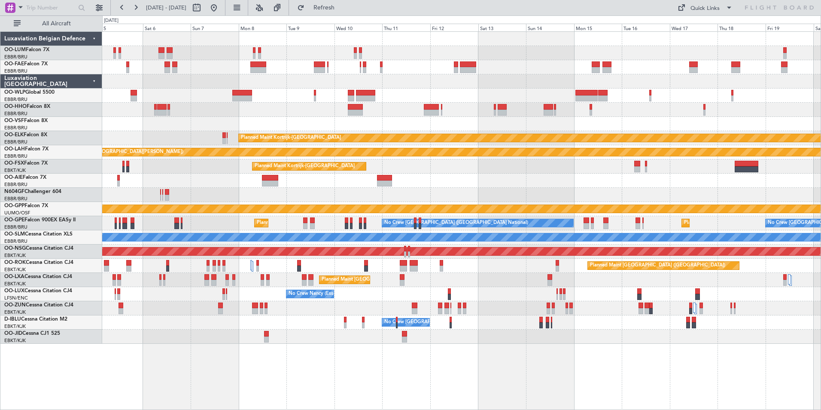
click at [391, 92] on div at bounding box center [461, 95] width 718 height 14
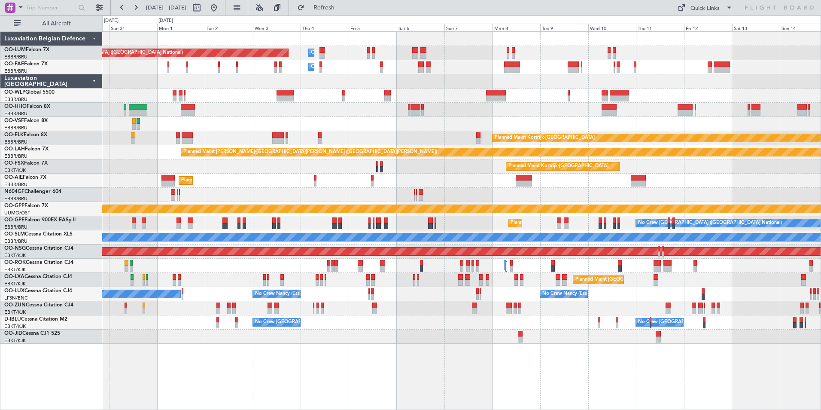
click at [361, 90] on div "Planned Maint [GEOGRAPHIC_DATA] ([GEOGRAPHIC_DATA] National) Owner [GEOGRAPHIC_…" at bounding box center [461, 188] width 718 height 312
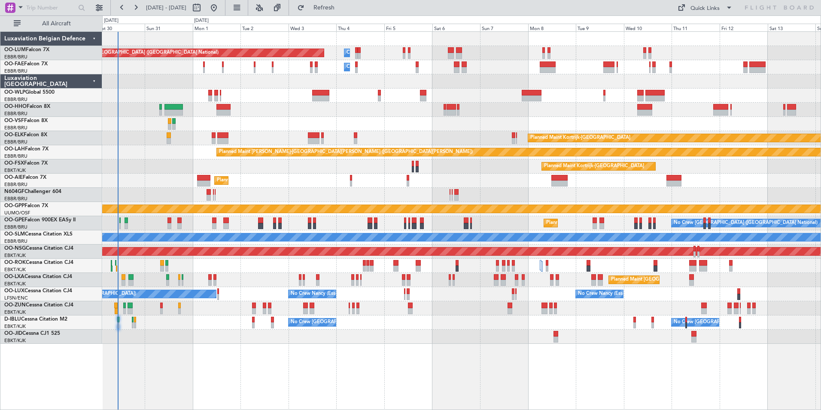
click at [396, 91] on div "Planned Maint [GEOGRAPHIC_DATA] ([GEOGRAPHIC_DATA])" at bounding box center [461, 95] width 718 height 14
click at [289, 311] on div "Planned Maint Kortrijk-[GEOGRAPHIC_DATA]" at bounding box center [461, 308] width 718 height 14
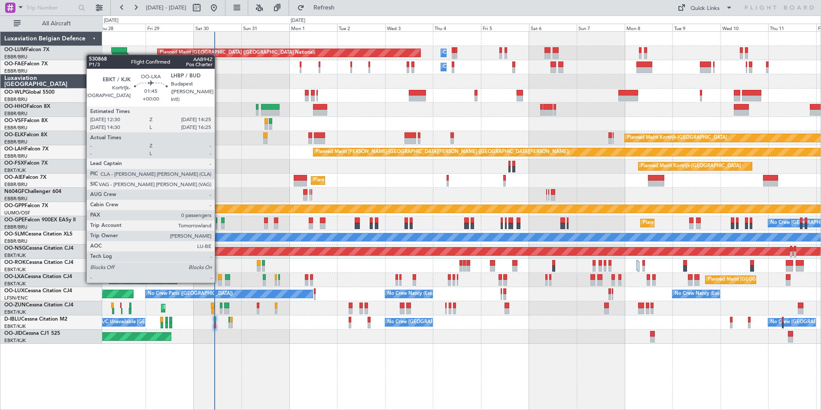
click at [219, 282] on div at bounding box center [220, 283] width 4 height 6
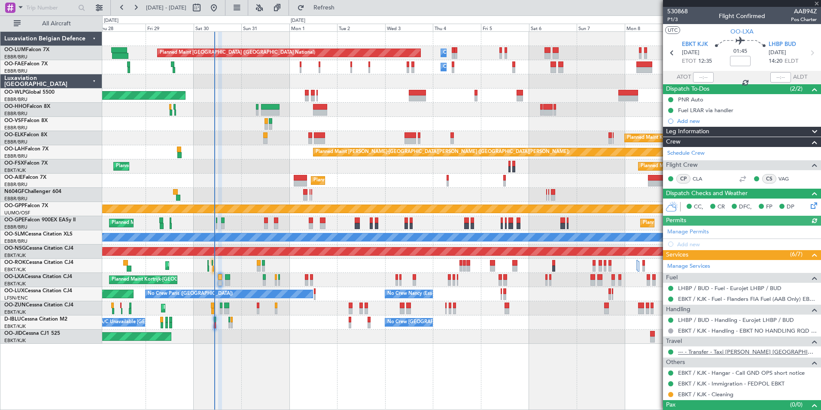
click at [715, 352] on link "--- - Transfer - Taxi [PERSON_NAME] [GEOGRAPHIC_DATA]" at bounding box center [747, 351] width 139 height 7
click at [779, 179] on link "VAG" at bounding box center [788, 179] width 19 height 8
click at [121, 181] on div "Planned Maint Brussels (Brussels National) Owner Melsbroek Air Base Owner Melsb…" at bounding box center [461, 188] width 718 height 312
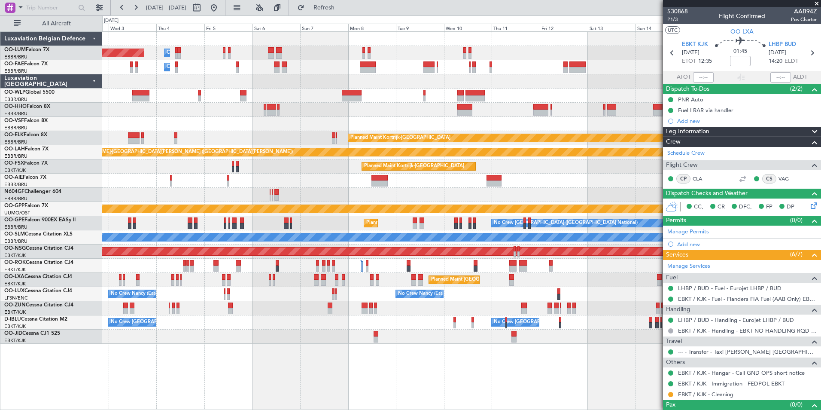
click at [342, 120] on div "Planned Maint Brussels (Brussels National) Owner Melsbroek Air Base Owner Melsb…" at bounding box center [461, 188] width 718 height 312
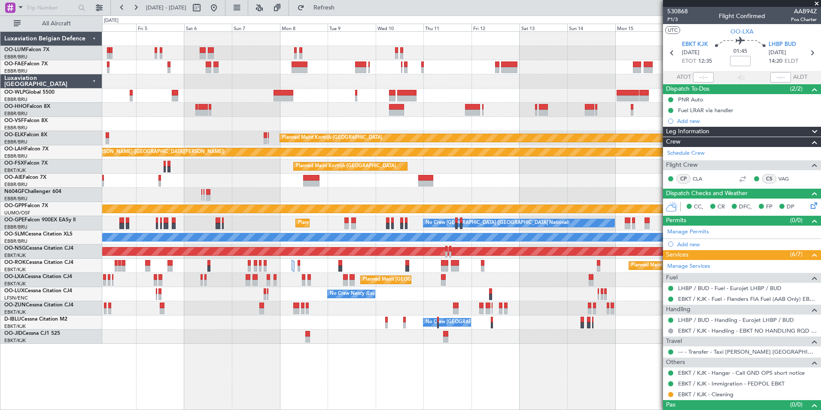
click at [312, 130] on div "Owner Melsbroek Air Base Planned Maint Brussels (Brussels National) Owner Melsb…" at bounding box center [461, 188] width 718 height 312
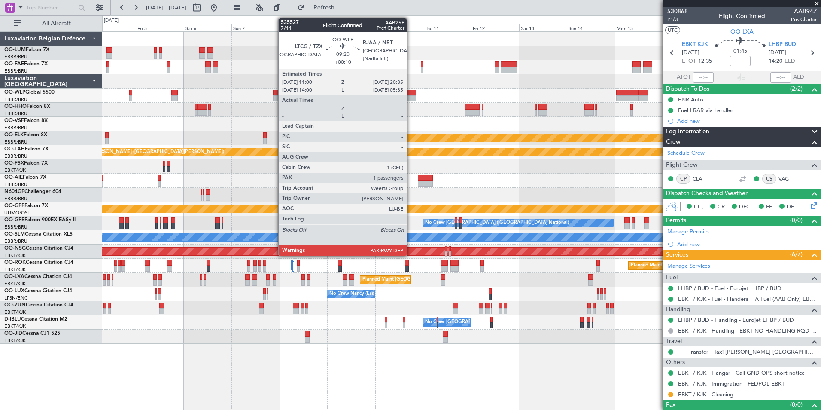
click at [411, 97] on div at bounding box center [406, 98] width 19 height 6
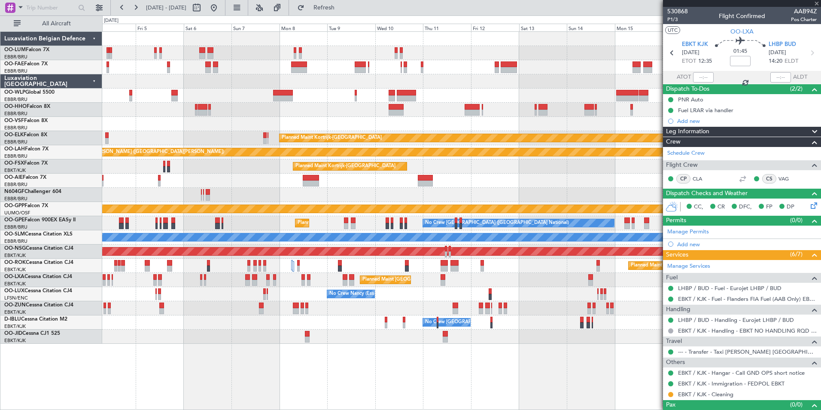
type input "+00:10"
type input "3"
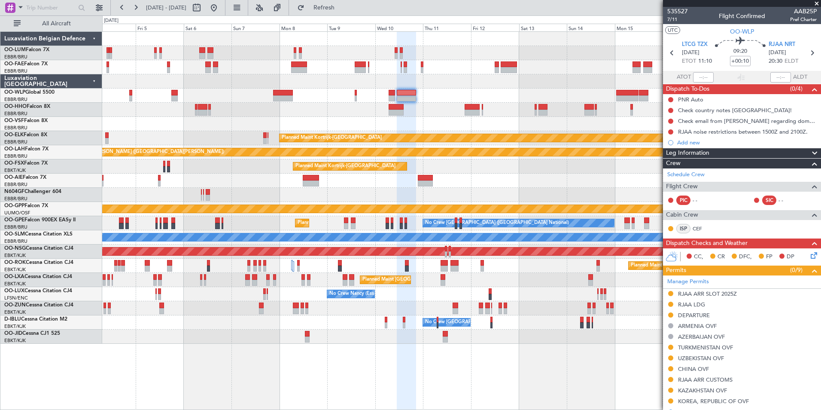
click at [350, 113] on div "Owner Melsbroek Air Base Planned Maint Brussels (Brussels National) Owner Melsb…" at bounding box center [461, 188] width 718 height 312
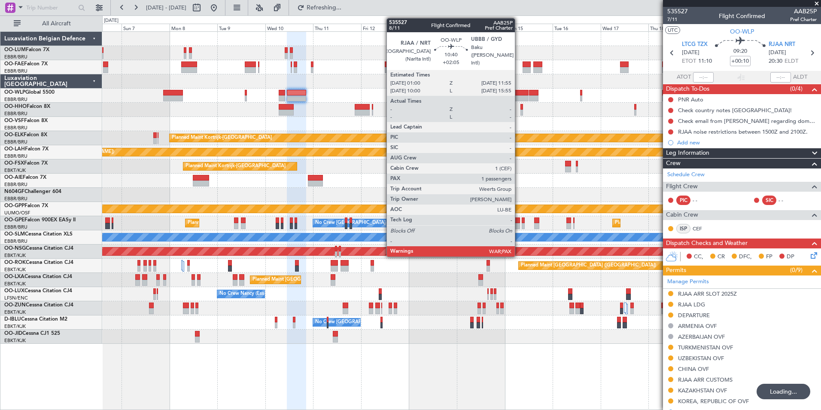
click at [519, 94] on div at bounding box center [517, 93] width 22 height 6
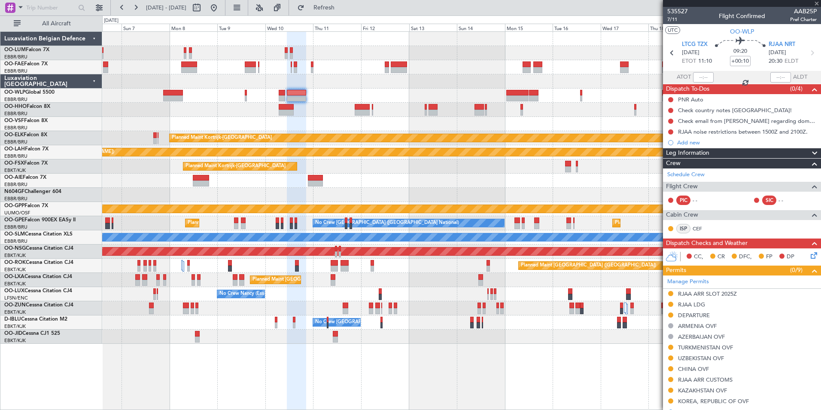
type input "+02:05"
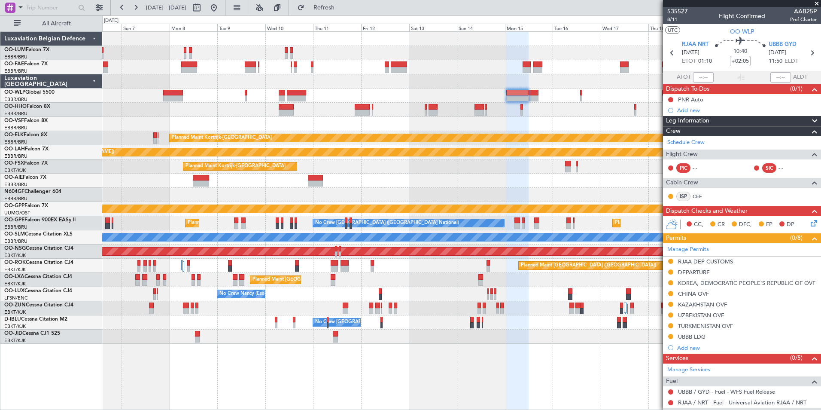
click at [362, 188] on div at bounding box center [461, 195] width 718 height 14
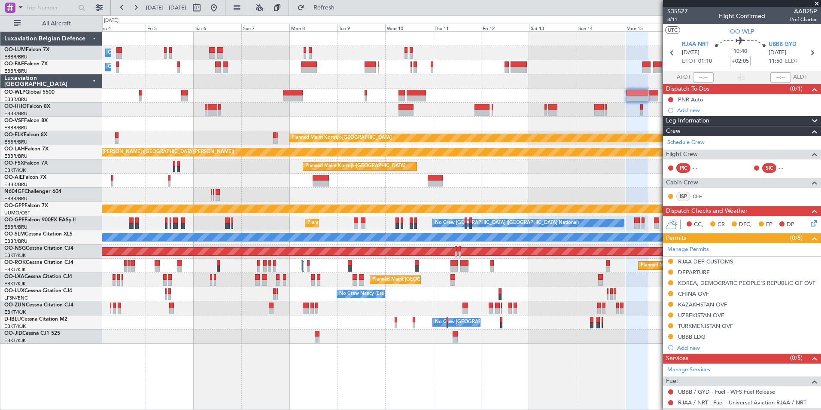
click at [464, 195] on div at bounding box center [461, 195] width 718 height 14
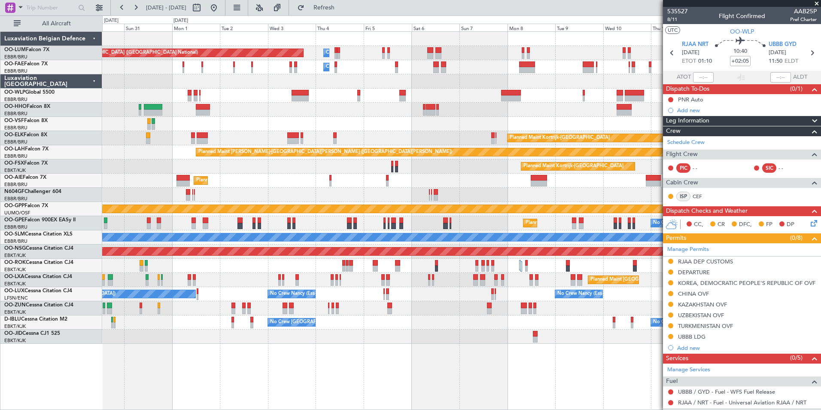
click at [446, 189] on div at bounding box center [461, 195] width 718 height 14
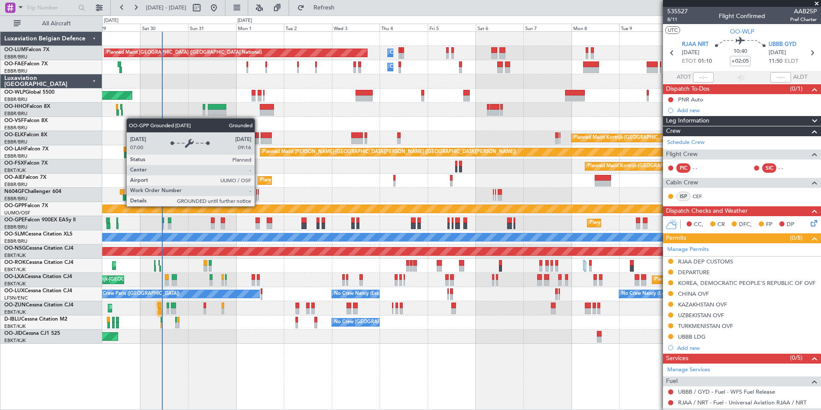
click at [453, 192] on div "Owner Melsbroek Air Base Planned Maint [GEOGRAPHIC_DATA] ([GEOGRAPHIC_DATA]) Ow…" at bounding box center [461, 188] width 718 height 312
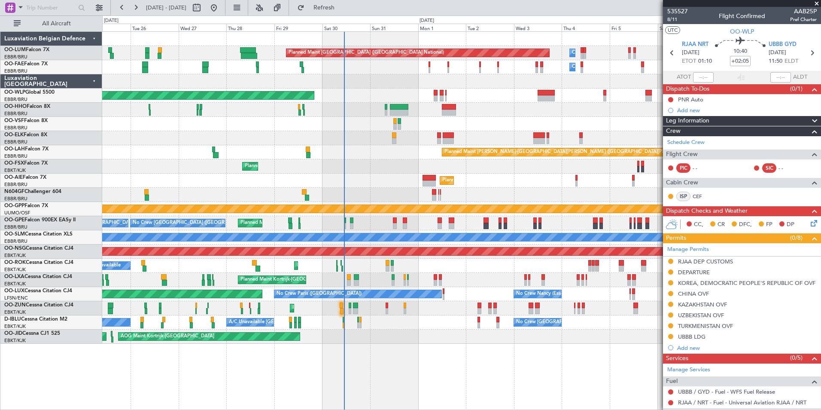
click at [359, 193] on div at bounding box center [461, 195] width 718 height 14
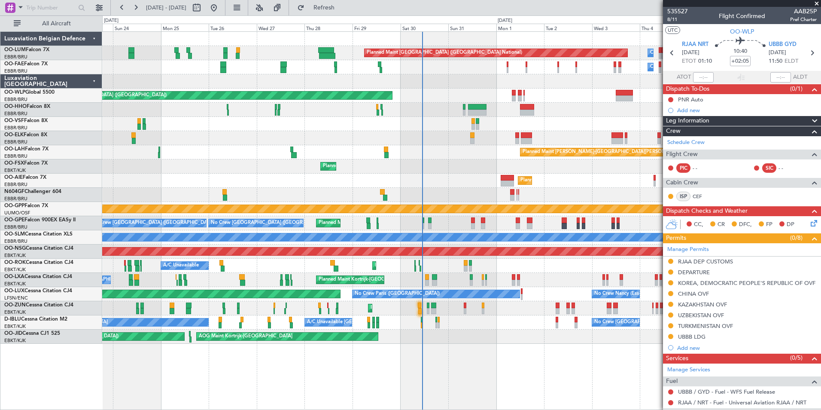
click at [296, 201] on div at bounding box center [461, 195] width 718 height 14
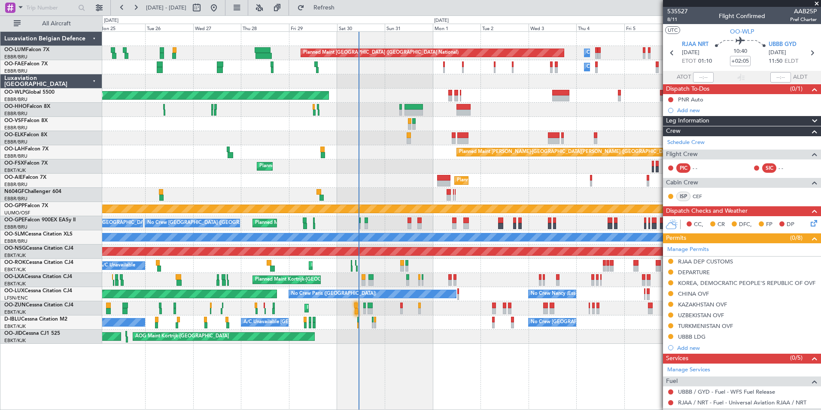
click at [353, 213] on div "Owner Melsbroek Air Base Planned Maint Brussels (Brussels National) Owner Melsb…" at bounding box center [461, 188] width 718 height 312
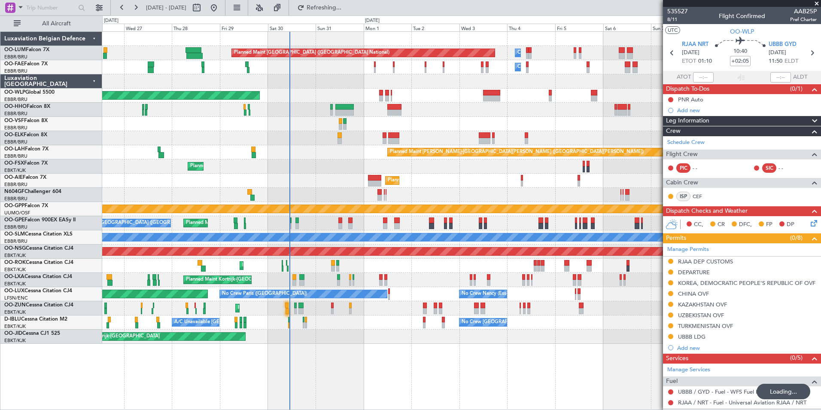
click at [335, 179] on div "Owner Melsbroek Air Base Planned Maint Brussels (Brussels National) Owner Melsb…" at bounding box center [461, 188] width 718 height 312
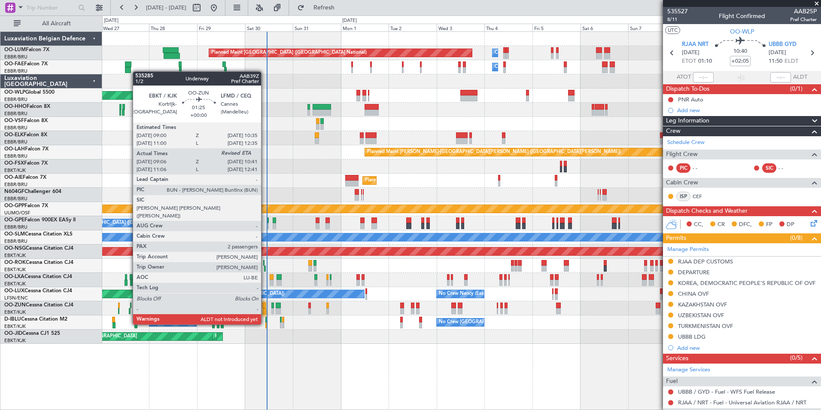
click at [265, 308] on div at bounding box center [264, 311] width 3 height 6
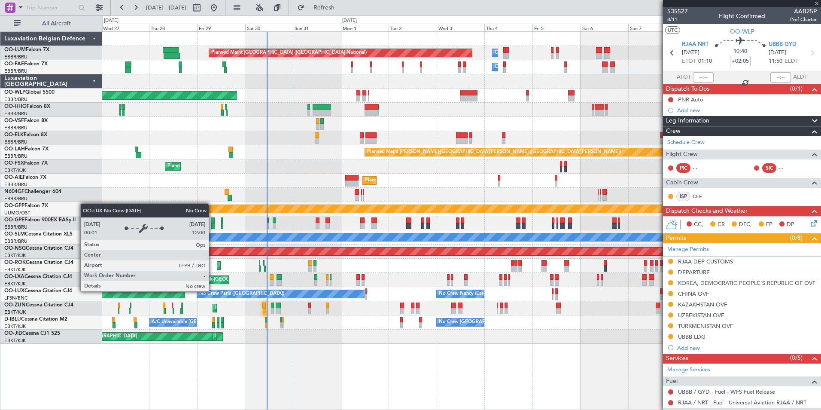
type input "09:11"
type input "2"
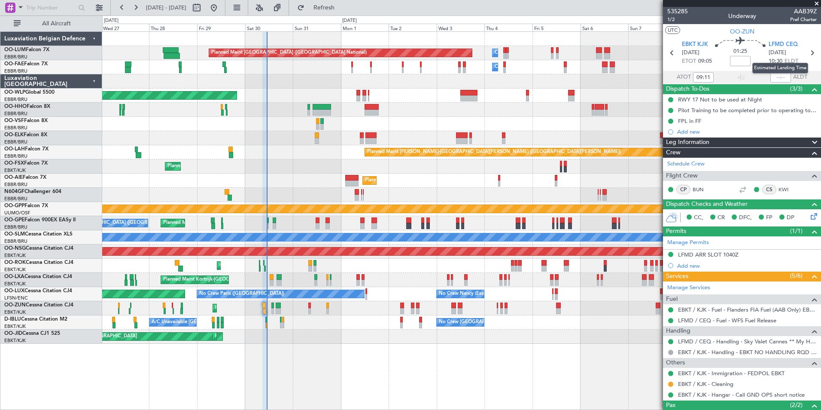
click at [776, 78] on mat-tooltip-component "Estimated Landing Time" at bounding box center [780, 68] width 68 height 23
click at [779, 76] on input "text" at bounding box center [780, 77] width 21 height 10
type input "10:21"
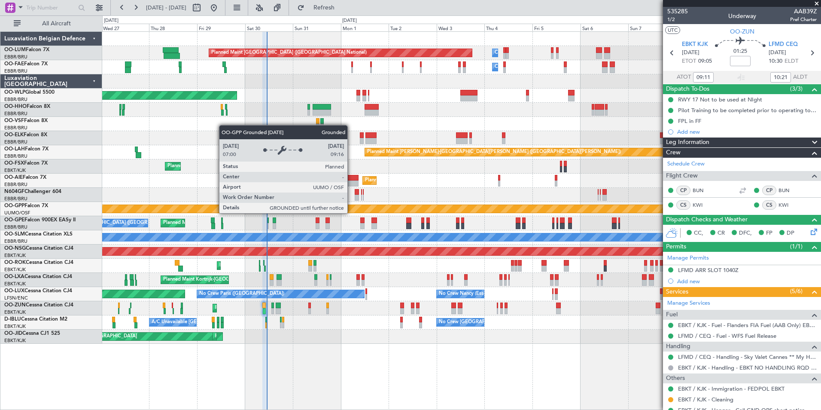
click at [323, 216] on div "Planned Maint Brussels (Brussels National) Owner Melsbroek Air Base Owner Melsb…" at bounding box center [461, 188] width 718 height 312
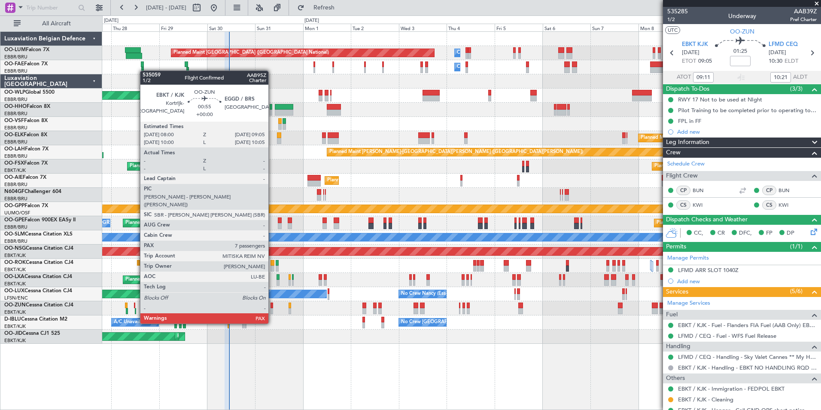
click at [272, 307] on div at bounding box center [272, 305] width 3 height 6
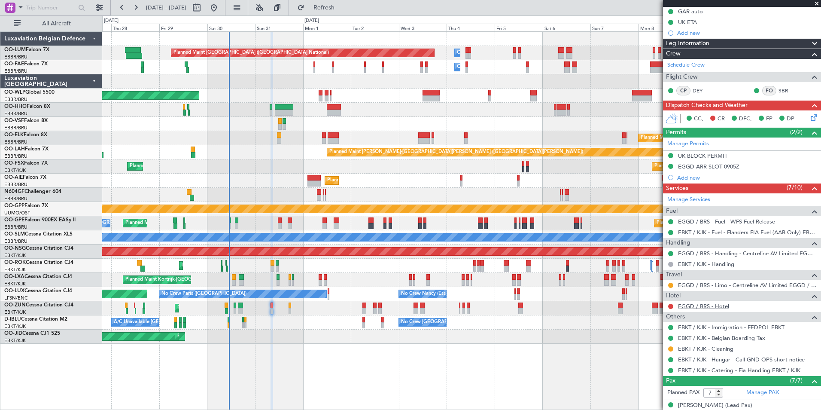
scroll to position [63, 0]
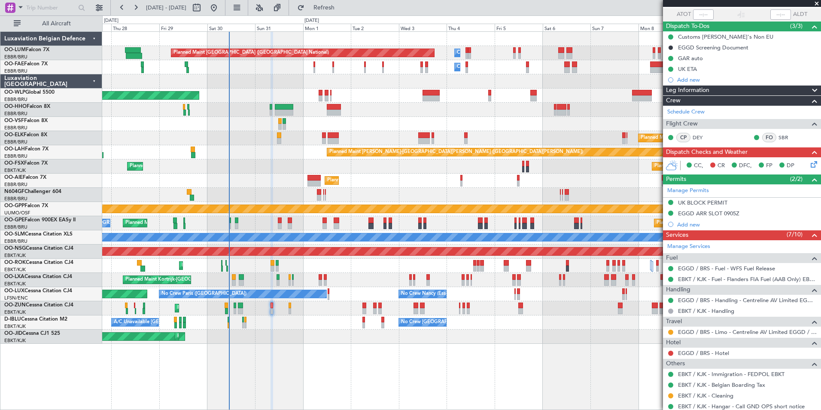
click at [804, 171] on div "CC, CR DFC, FP DP" at bounding box center [746, 165] width 126 height 13
click at [809, 166] on icon at bounding box center [812, 162] width 7 height 7
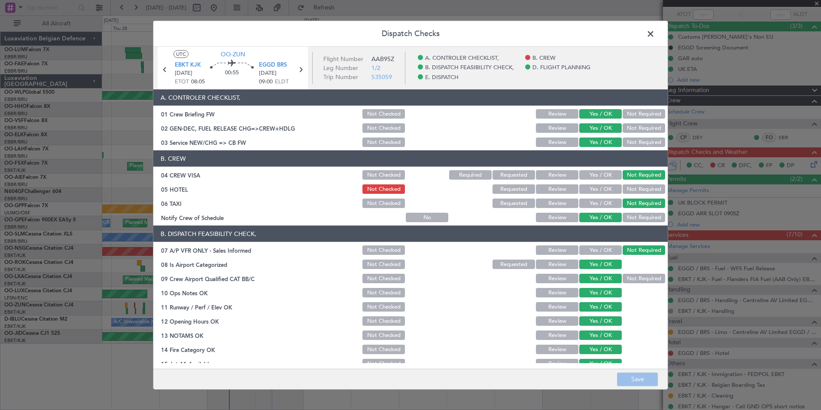
click at [655, 35] on span at bounding box center [655, 35] width 0 height 17
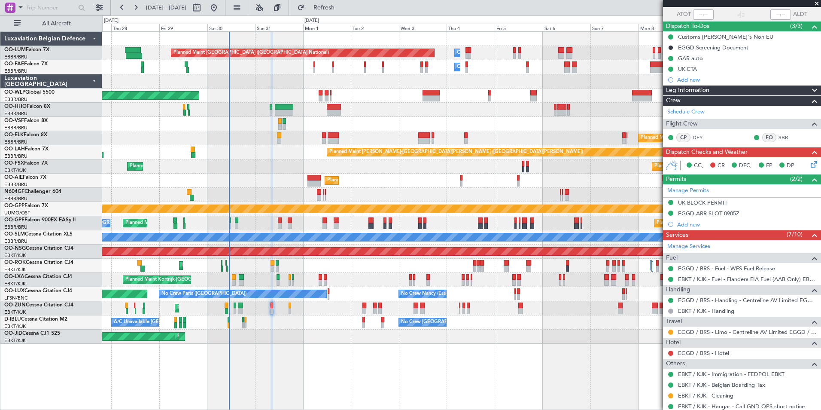
scroll to position [149, 0]
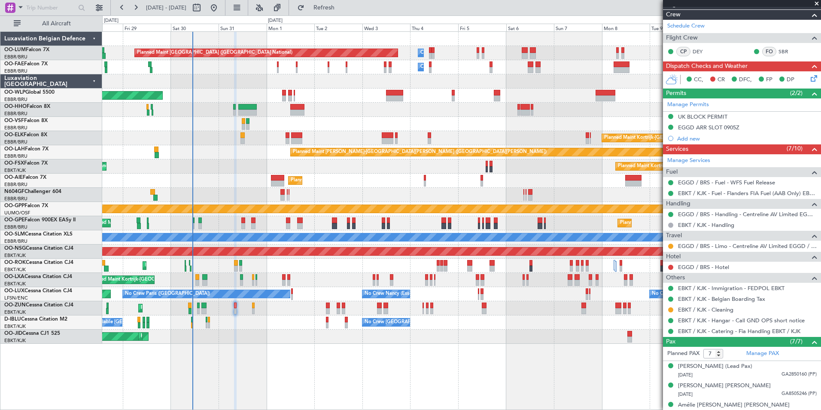
click at [336, 256] on div "Planned Maint [GEOGRAPHIC_DATA] ([GEOGRAPHIC_DATA])" at bounding box center [461, 251] width 718 height 14
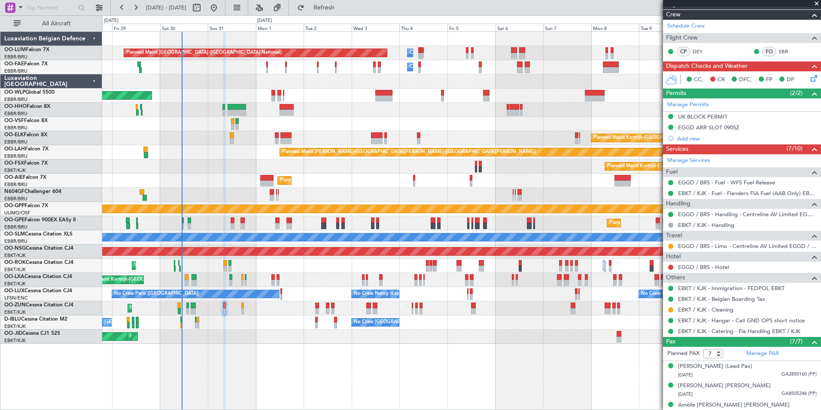
click at [305, 196] on div at bounding box center [461, 195] width 718 height 14
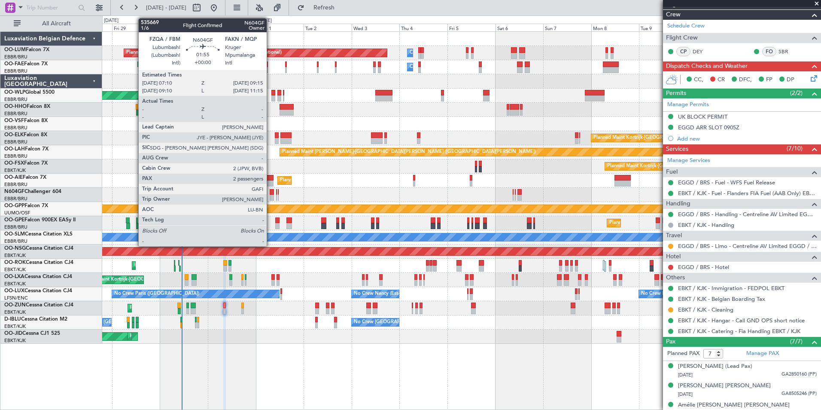
click at [271, 197] on div at bounding box center [272, 198] width 4 height 6
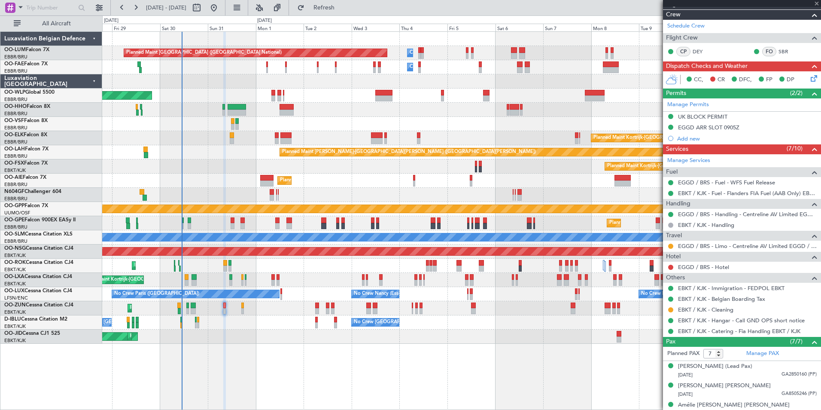
type input "2"
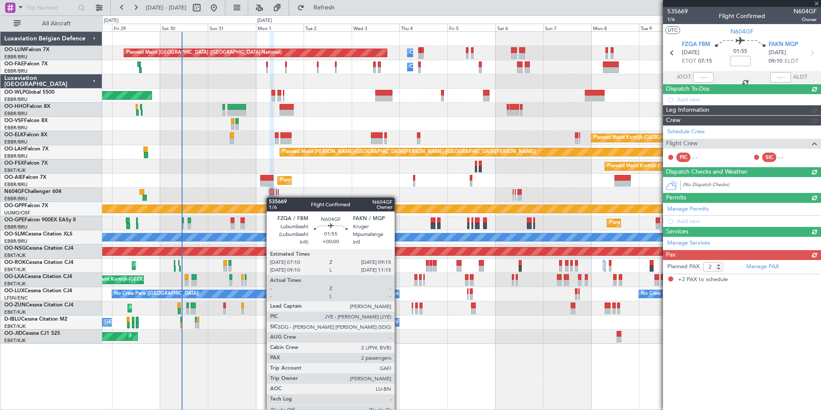
scroll to position [0, 0]
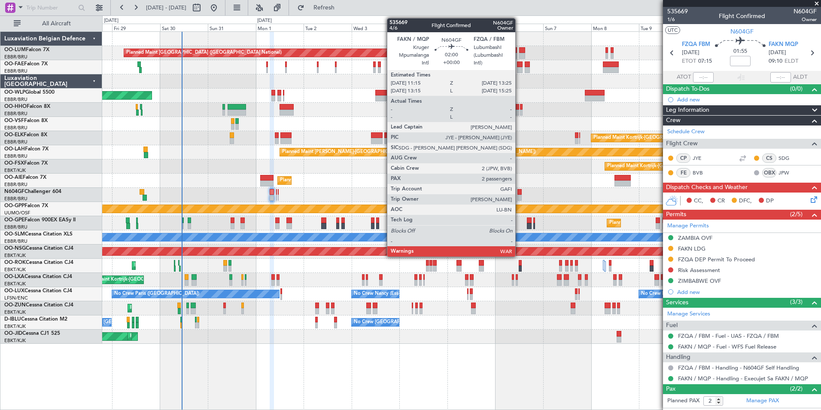
click at [519, 193] on div at bounding box center [519, 192] width 5 height 6
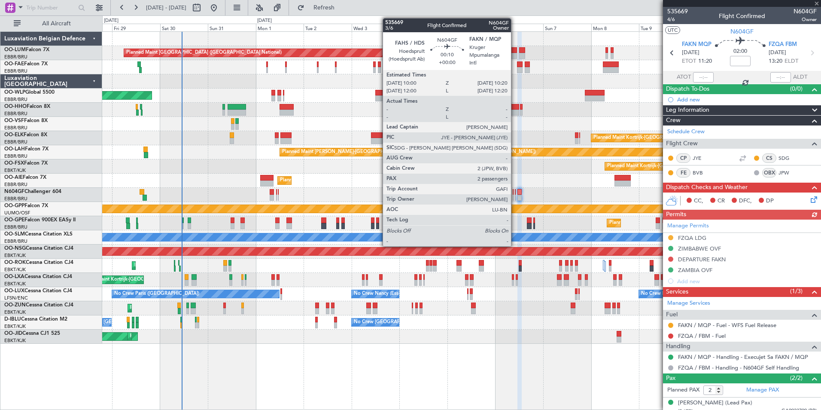
click at [515, 195] on div at bounding box center [515, 198] width 1 height 6
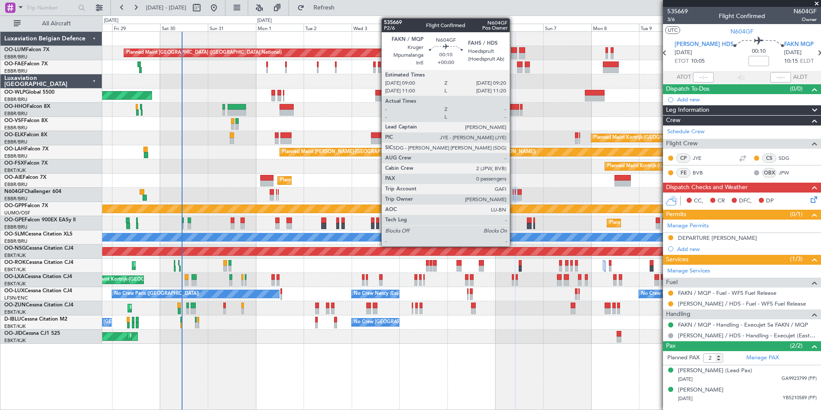
click at [514, 195] on div at bounding box center [461, 195] width 718 height 14
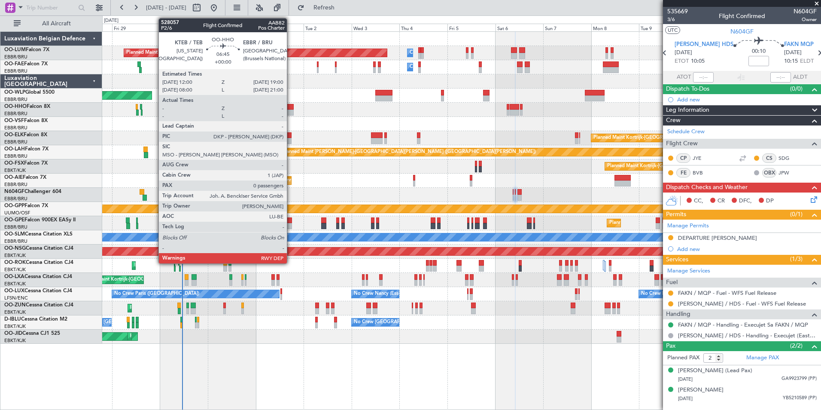
click at [291, 109] on div at bounding box center [287, 107] width 14 height 6
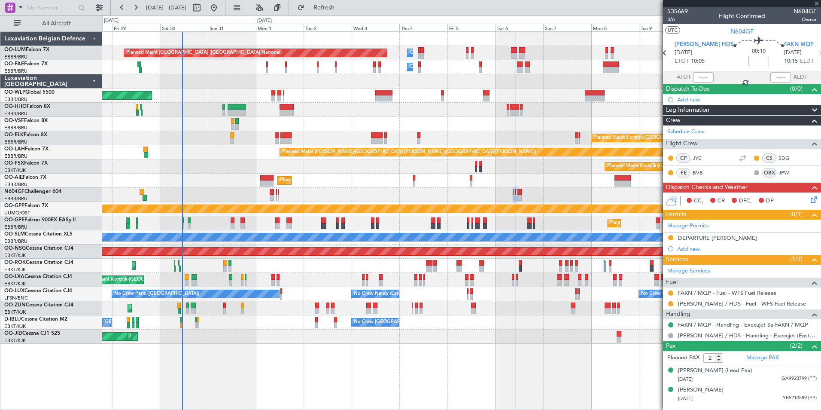
click at [265, 137] on div "Planned Maint Kortrijk-[GEOGRAPHIC_DATA]" at bounding box center [461, 138] width 718 height 14
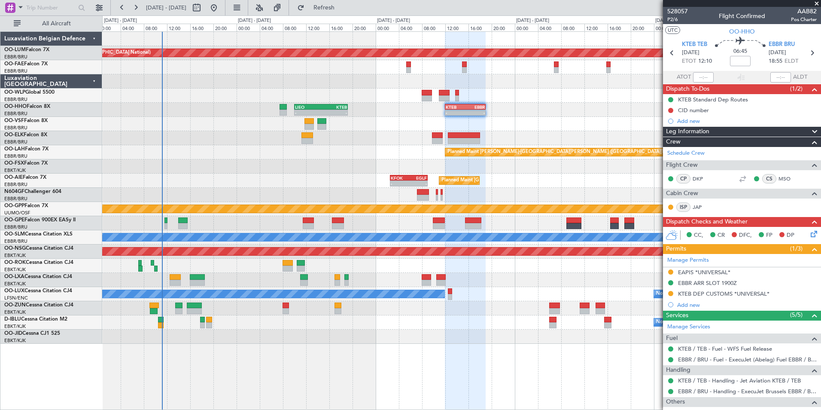
click at [245, 323] on div "No Crew Brussels (Brussels National) A/C Unavailable Kortrijk-Wevelgem" at bounding box center [461, 322] width 718 height 14
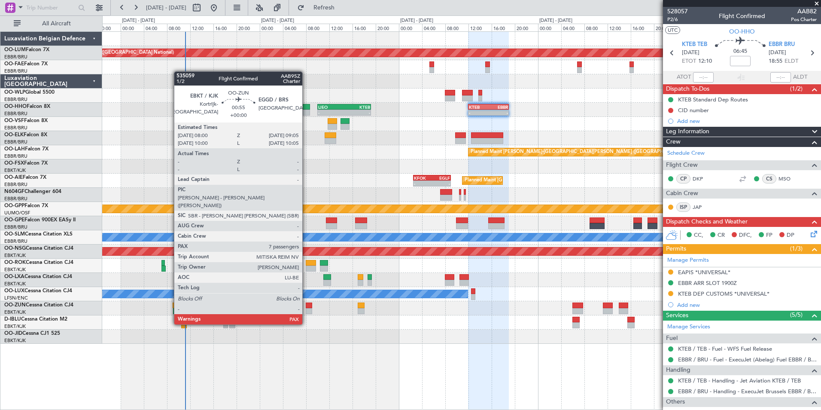
click at [306, 308] on div at bounding box center [309, 311] width 6 height 6
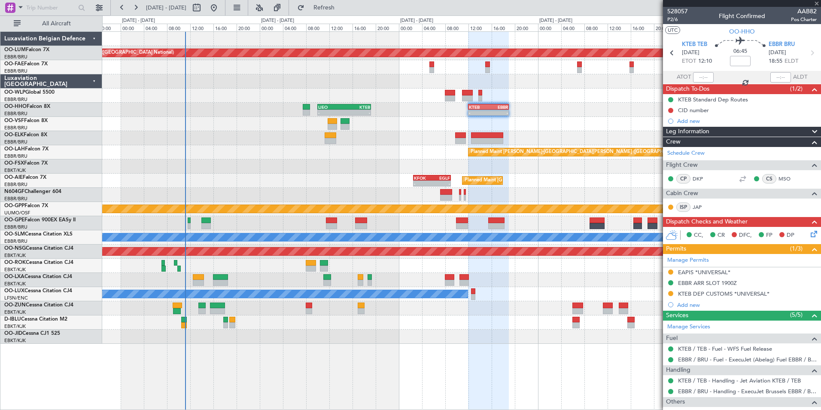
type input "7"
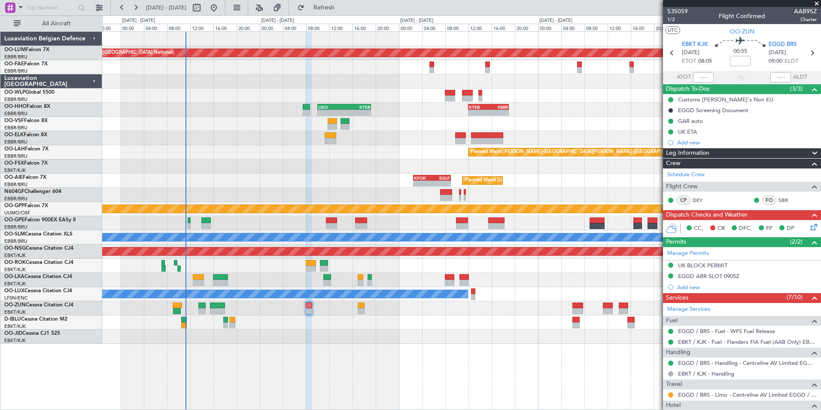
drag, startPoint x: 699, startPoint y: 392, endPoint x: 703, endPoint y: 390, distance: 4.4
click at [703, 390] on mat-tooltip-component "EGGD / BRS - Limo - Centreline AV Limited EGGD / BRS" at bounding box center [744, 379] width 137 height 23
click at [698, 393] on link "EGGD / BRS - Limo - Centreline AV Limited EGGD / BRS" at bounding box center [747, 394] width 139 height 7
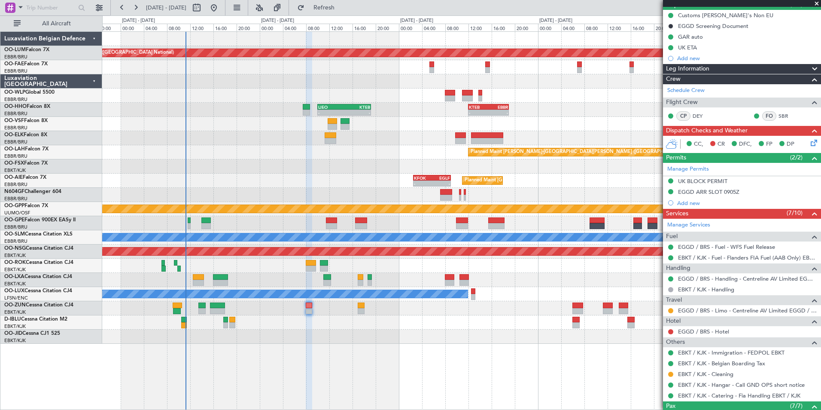
scroll to position [86, 0]
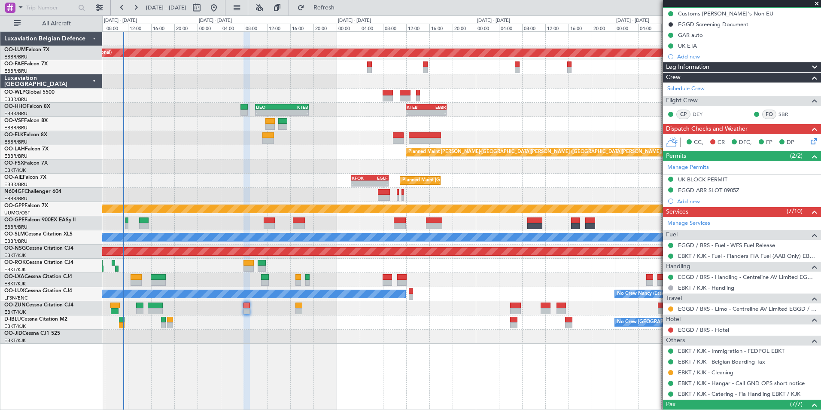
click at [359, 126] on div at bounding box center [461, 124] width 718 height 14
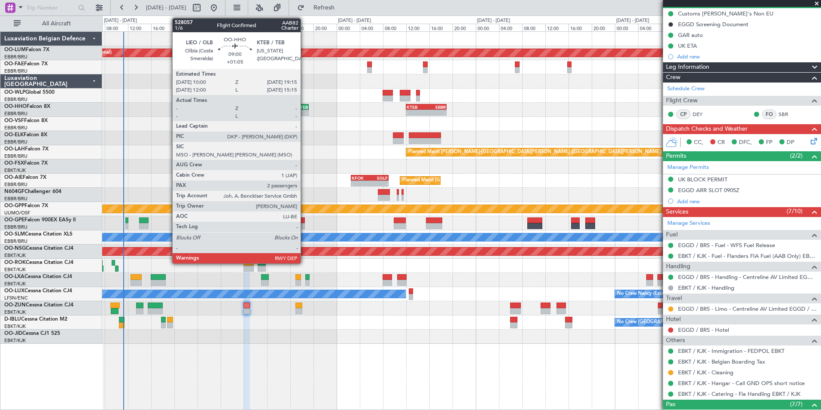
click at [304, 112] on div "-" at bounding box center [295, 112] width 26 height 5
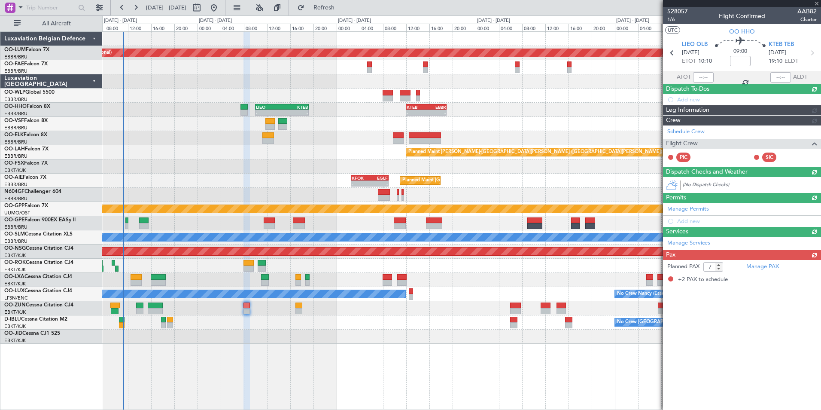
type input "+01:05"
type input "2"
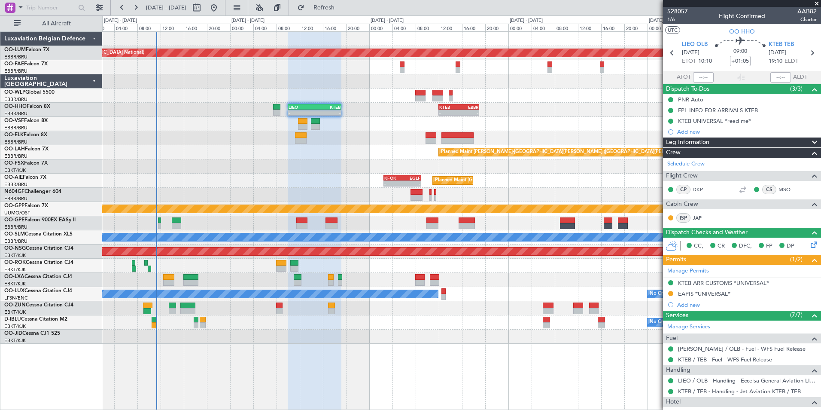
click at [326, 289] on div "No Crew Nancy (Essey) No Crew Paris (Le Bourget)" at bounding box center [461, 294] width 718 height 14
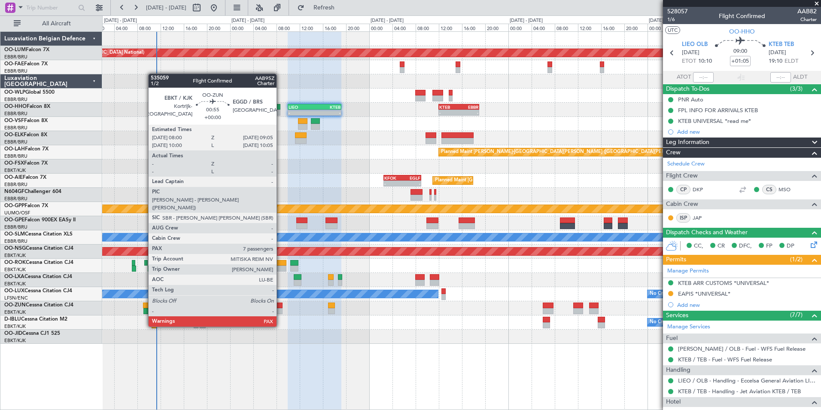
click at [280, 310] on div at bounding box center [279, 311] width 6 height 6
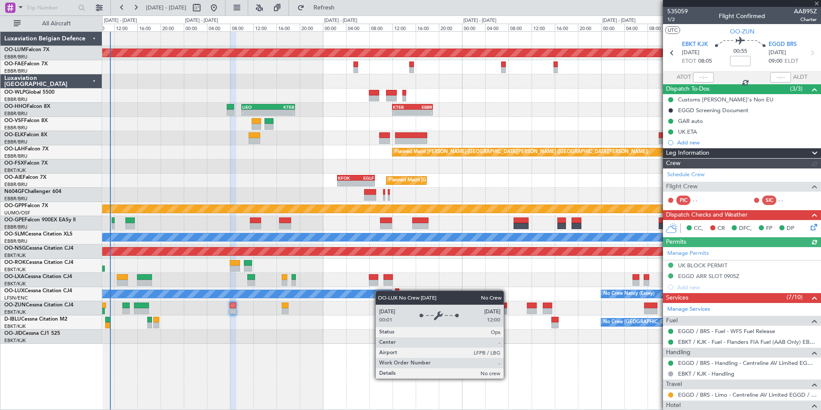
click at [374, 291] on div "Planned Maint Brussels (Brussels National) Owner Melsbroek Air Base Owner Melsb…" at bounding box center [461, 188] width 718 height 312
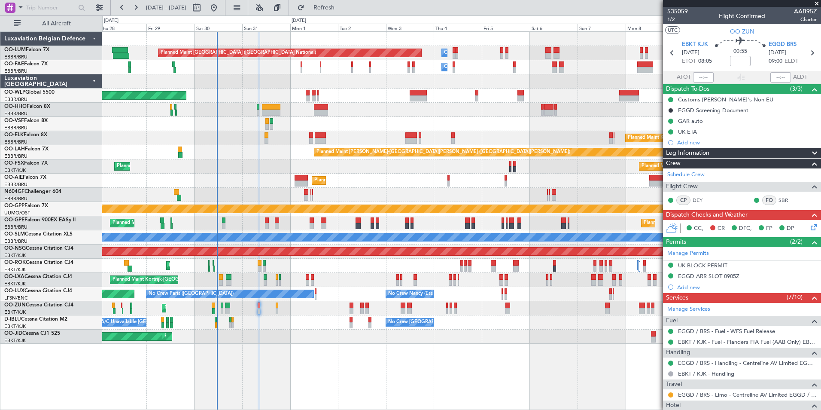
click at [319, 272] on div "Planned Maint Kortrijk-Wevelgem A/C Unavailable Planned Maint Paris (Le Bourget)" at bounding box center [461, 266] width 718 height 14
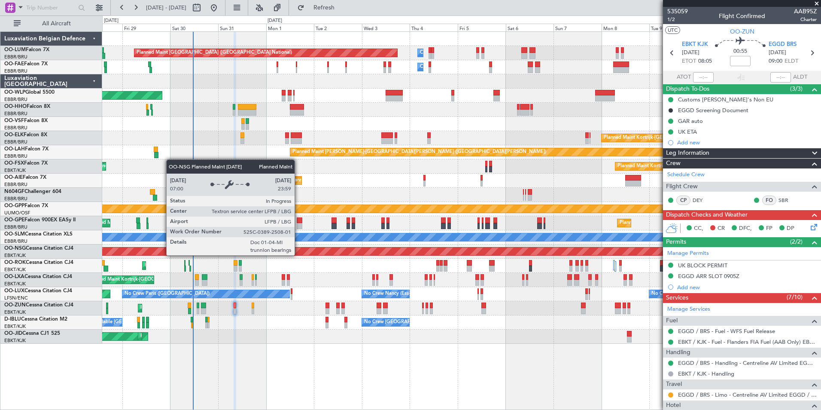
click at [290, 259] on div "Planned Maint Brussels (Brussels National) Owner Melsbroek Air Base Owner Melsb…" at bounding box center [461, 188] width 718 height 312
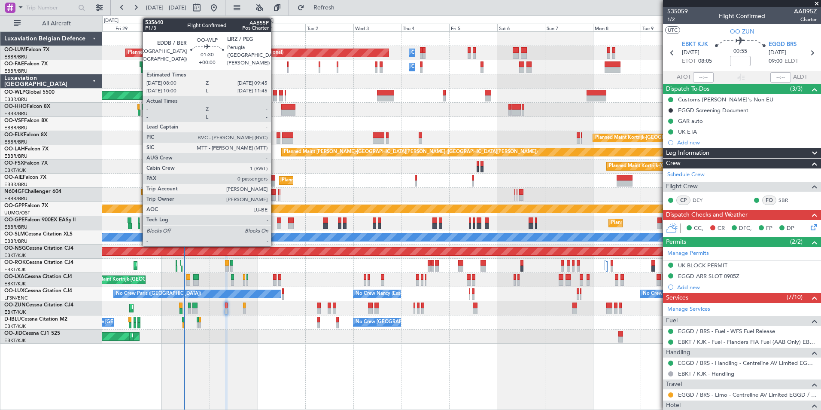
click at [275, 93] on div at bounding box center [275, 93] width 4 height 6
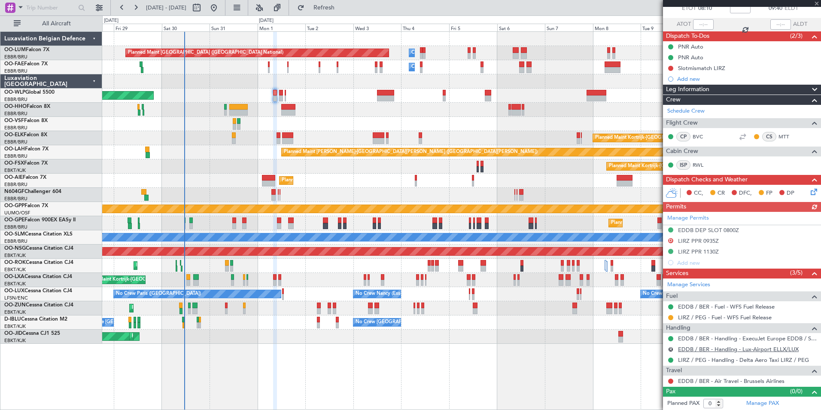
scroll to position [53, 0]
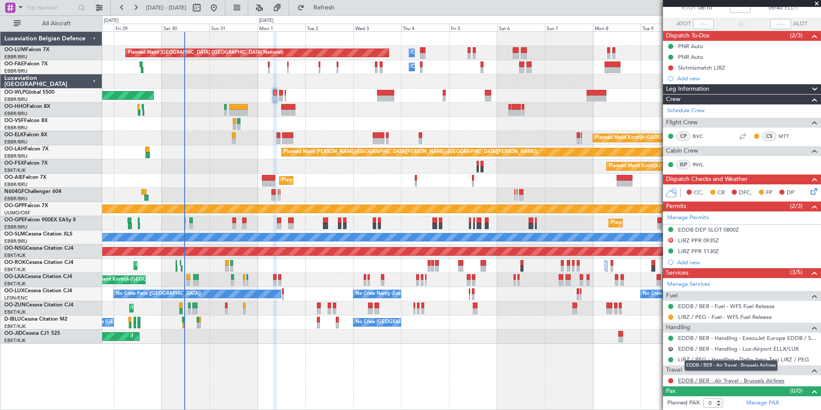
click at [705, 380] on link "EDDB / BER - Air Travel - Brussels Airlines" at bounding box center [731, 380] width 107 height 7
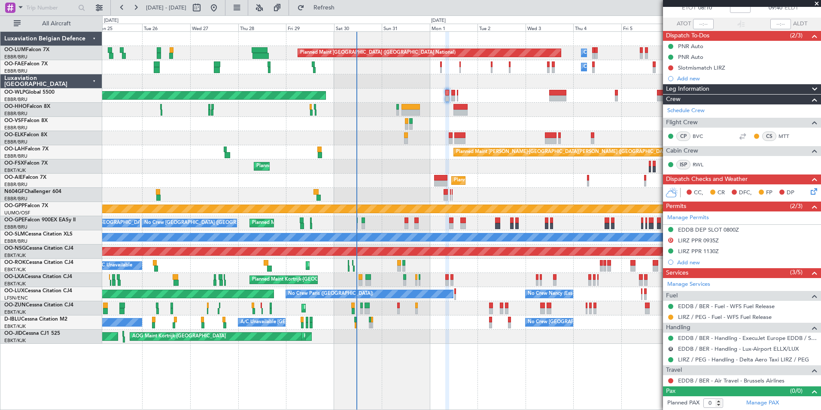
click at [364, 75] on div at bounding box center [461, 81] width 718 height 14
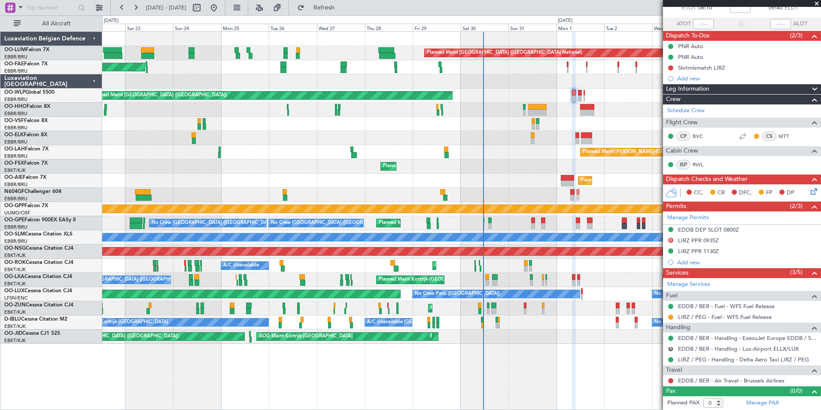
click at [416, 67] on div "Planned Maint Brussels (Brussels National) Owner Melsbroek Air Base Owner Melsb…" at bounding box center [461, 188] width 718 height 312
click at [323, 82] on div at bounding box center [461, 81] width 718 height 14
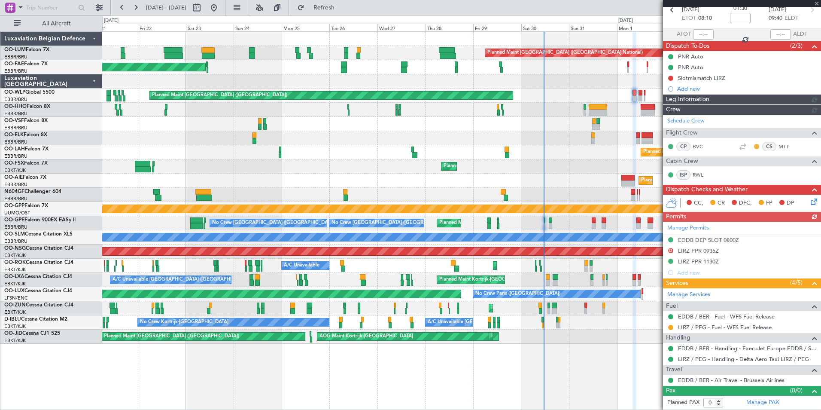
scroll to position [43, 0]
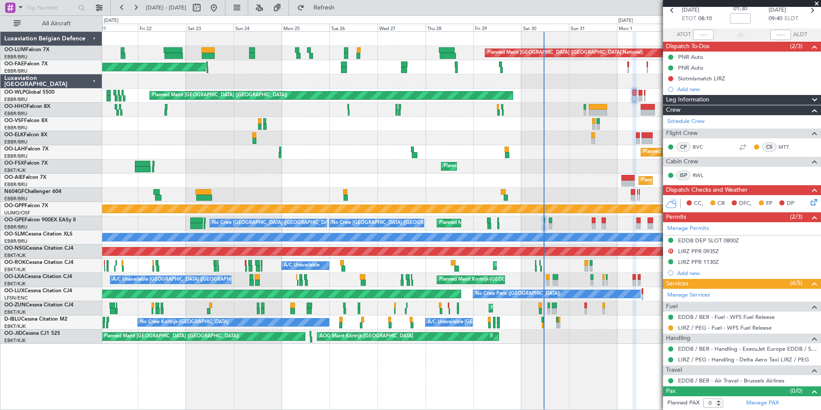
click at [127, 235] on div "Planned Maint Brussels (Brussels National) Owner Melsbroek Air Base Planned Mai…" at bounding box center [461, 188] width 718 height 312
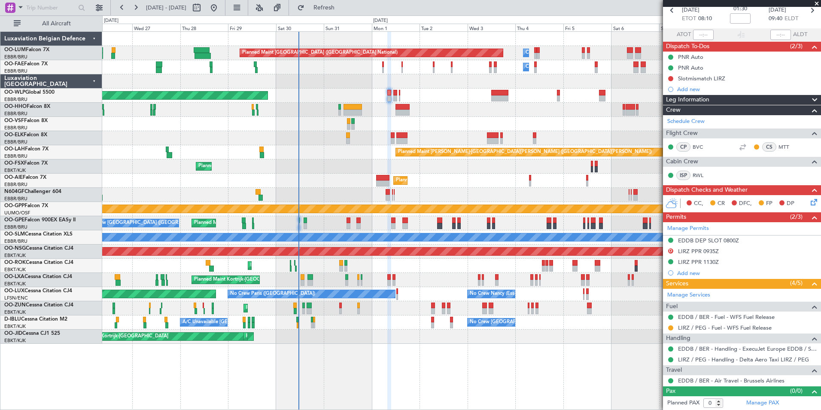
click at [372, 271] on div "Planned Maint Kortrijk-Wevelgem A/C Unavailable" at bounding box center [461, 266] width 718 height 14
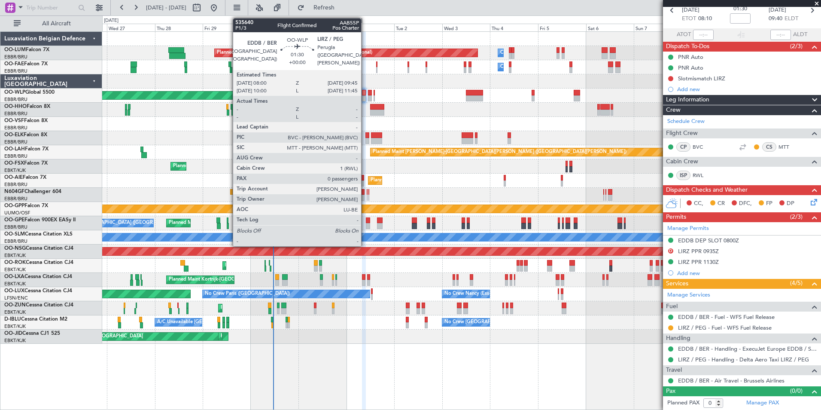
click at [365, 94] on div at bounding box center [364, 93] width 4 height 6
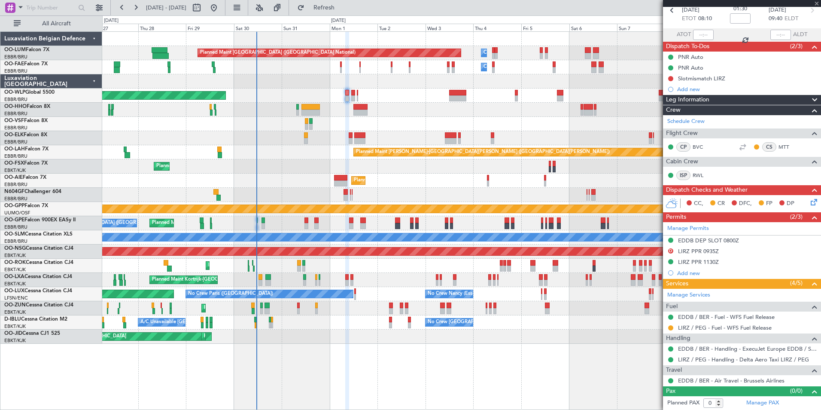
click at [347, 113] on div at bounding box center [461, 110] width 718 height 14
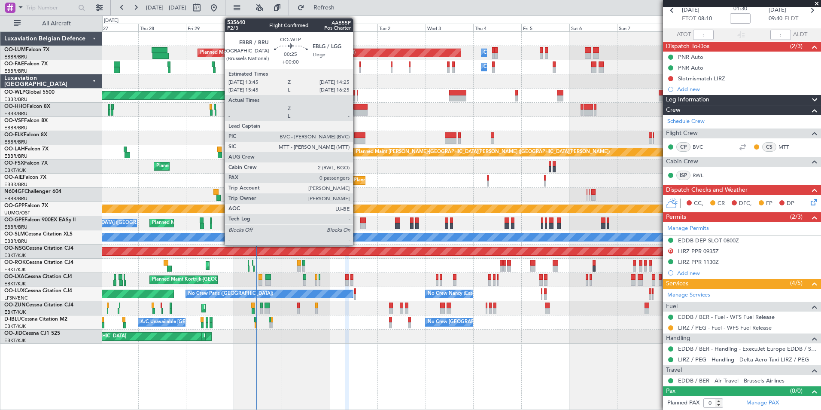
click at [357, 93] on div at bounding box center [358, 93] width 2 height 6
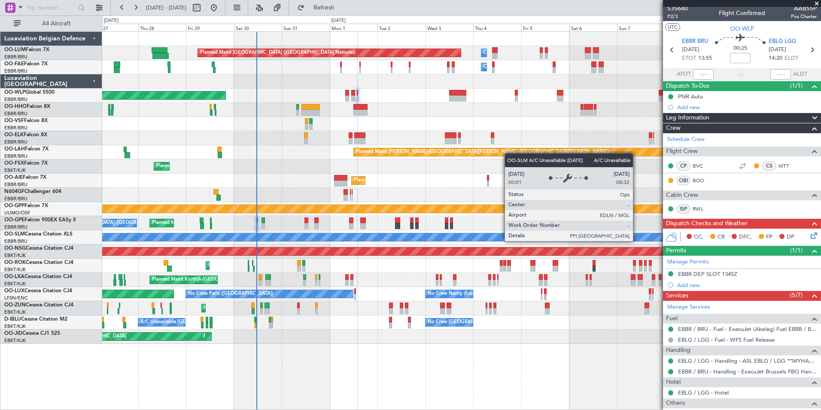
scroll to position [0, 0]
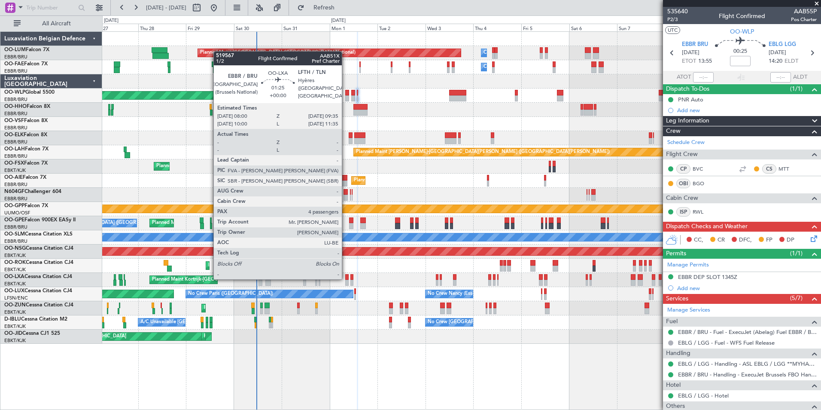
click at [346, 278] on div at bounding box center [346, 277] width 3 height 6
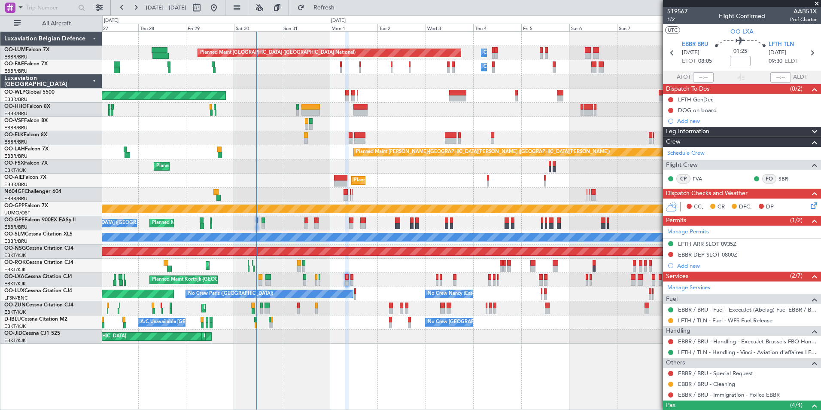
click at [311, 113] on div "Planned Maint Brussels (Brussels National) Owner Melsbroek Air Base Owner Melsb…" at bounding box center [461, 188] width 718 height 312
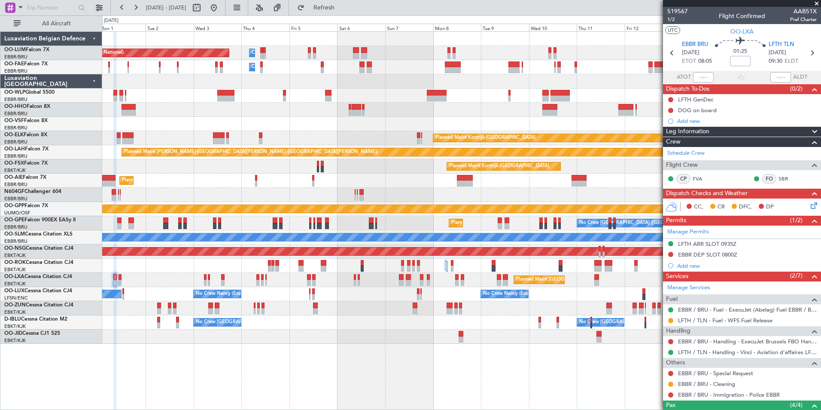
click at [324, 84] on div "Planned Maint Brussels (Brussels National) Owner Melsbroek Air Base Owner Melsb…" at bounding box center [461, 188] width 718 height 312
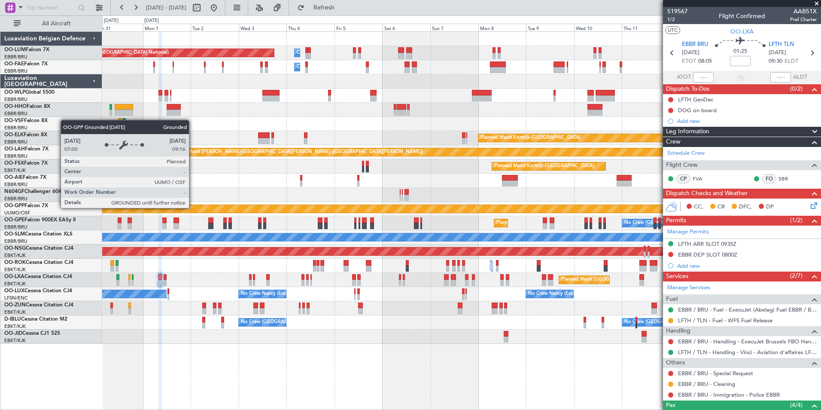
click at [345, 209] on div "Grounded [PERSON_NAME]" at bounding box center [461, 209] width 2155 height 8
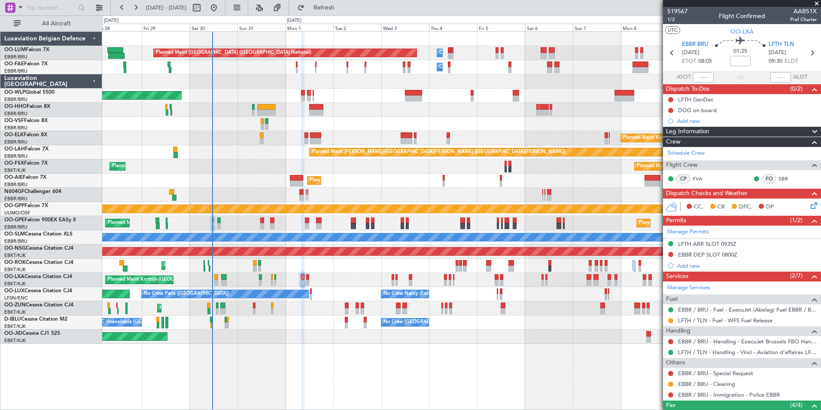
click at [339, 216] on div "No Crew Brussels (Brussels National) Planned Maint Brussels (Brussels National)…" at bounding box center [461, 223] width 718 height 14
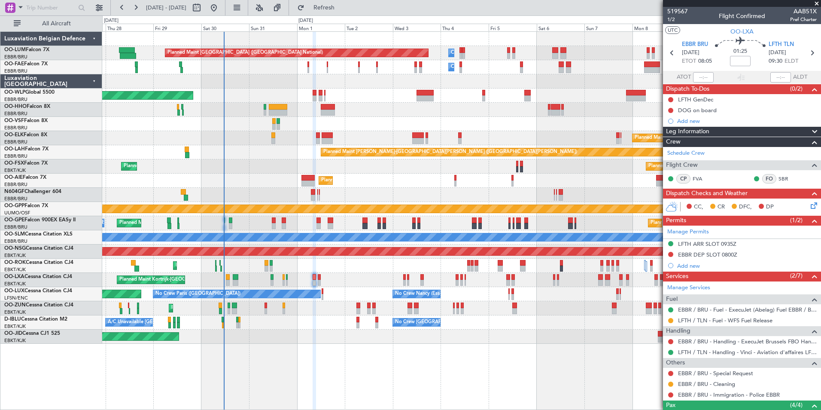
click at [335, 274] on div "Planned Maint Brussels (Brussels National) Planned Maint Kortrijk-Wevelgem" at bounding box center [461, 280] width 718 height 14
click at [261, 177] on div "Planned Maint Brussels (Brussels National) Owner Melsbroek Air Base Owner Melsb…" at bounding box center [461, 188] width 718 height 312
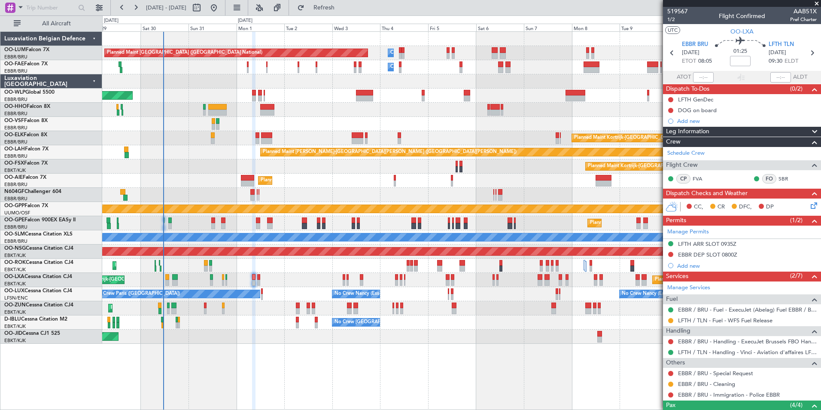
click at [336, 191] on div "Planned Maint Brussels (Brussels National) Owner Melsbroek Air Base Owner Melsb…" at bounding box center [461, 188] width 718 height 312
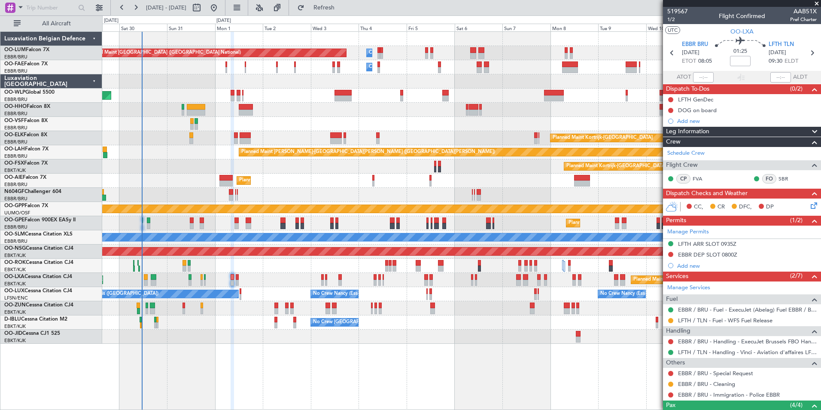
click at [223, 66] on div "Owner Melsbroek Air Base" at bounding box center [461, 67] width 718 height 14
click at [228, 65] on div "Owner Melsbroek Air Base" at bounding box center [461, 67] width 718 height 14
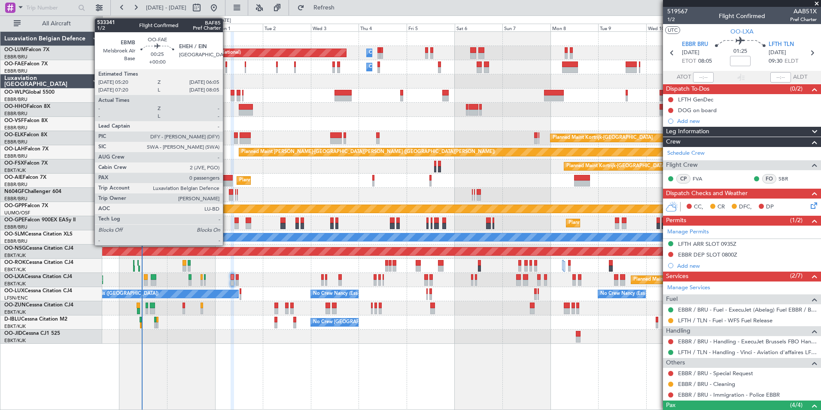
click at [227, 68] on div at bounding box center [226, 70] width 2 height 6
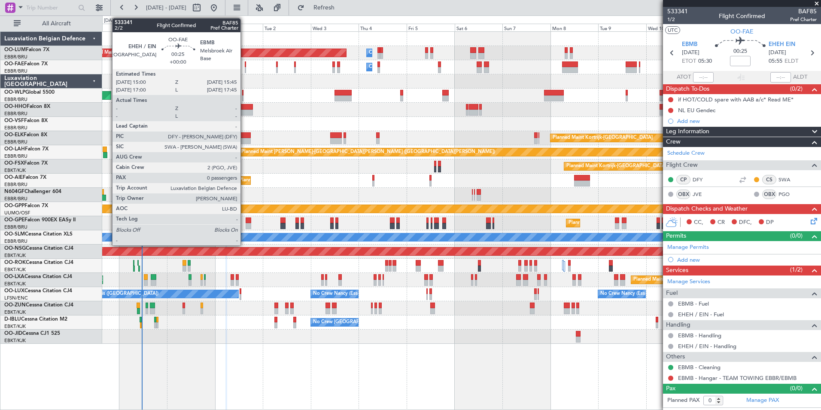
click at [245, 67] on div at bounding box center [246, 70] width 2 height 6
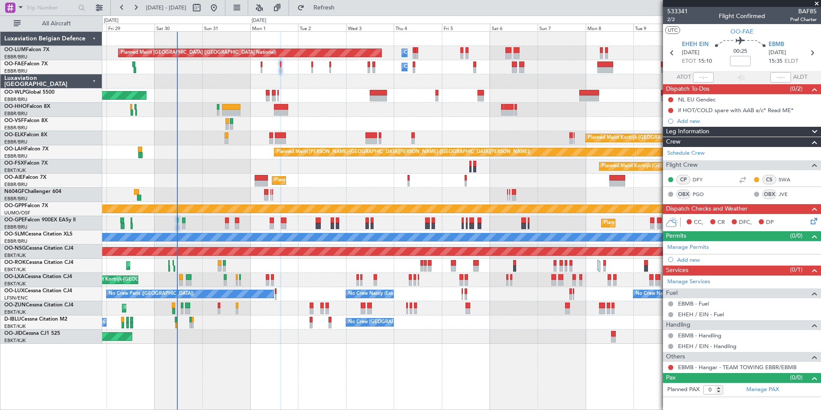
click at [281, 87] on div "Planned Maint Brussels (Brussels National) Owner Melsbroek Air Base Owner Melsb…" at bounding box center [461, 188] width 718 height 312
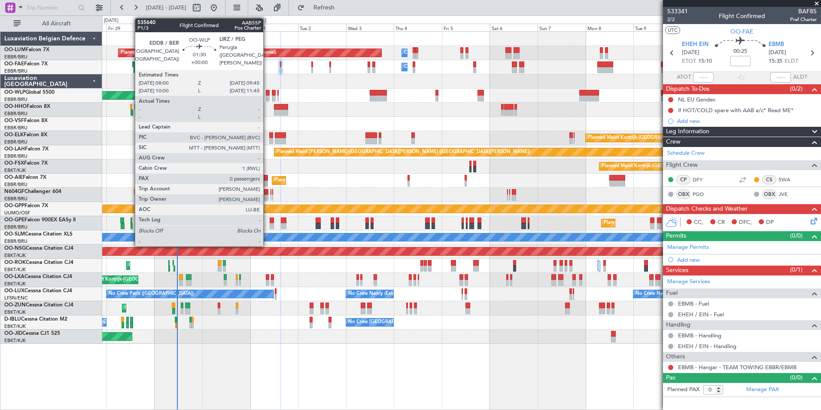
click at [267, 94] on div at bounding box center [268, 93] width 4 height 6
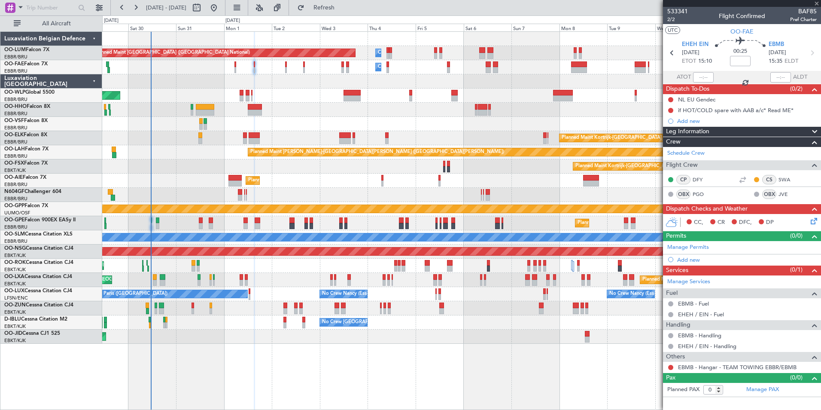
click at [227, 148] on div "Planned Maint Brussels (Brussels National) Owner Melsbroek Air Base Owner Melsb…" at bounding box center [461, 188] width 718 height 312
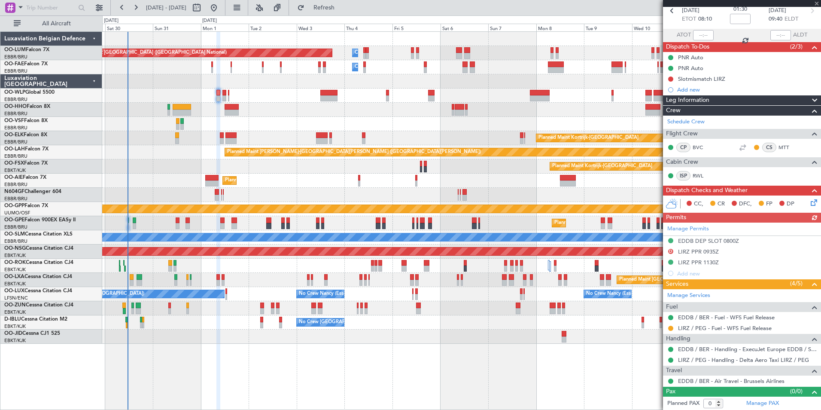
scroll to position [43, 0]
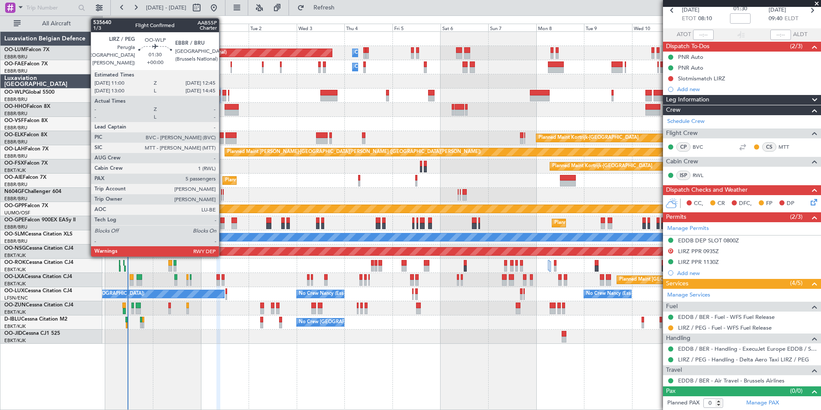
click at [223, 95] on div at bounding box center [224, 93] width 4 height 6
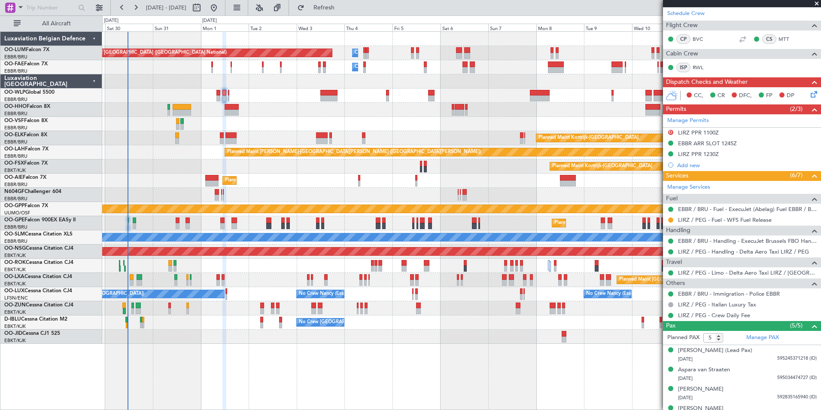
scroll to position [0, 0]
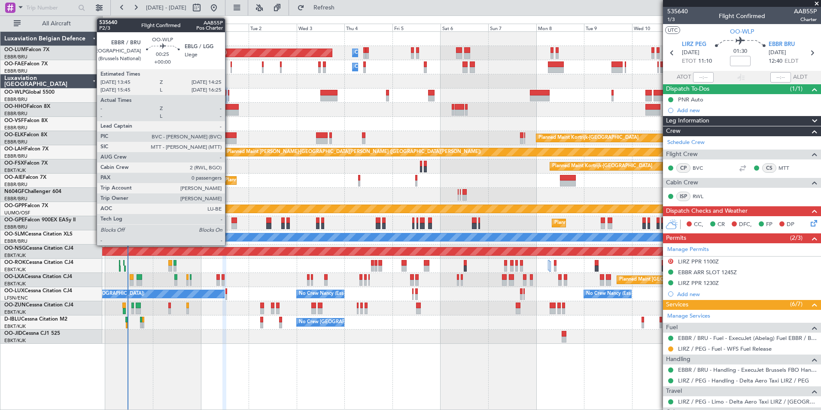
click at [229, 96] on div at bounding box center [229, 98] width 2 height 6
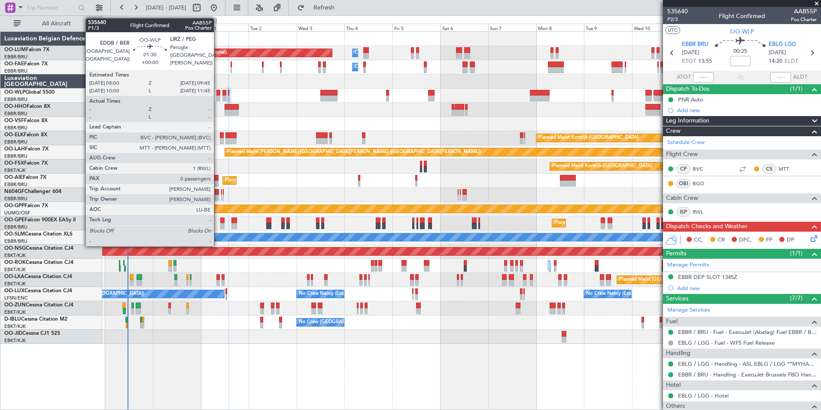
click at [218, 93] on div at bounding box center [218, 93] width 4 height 6
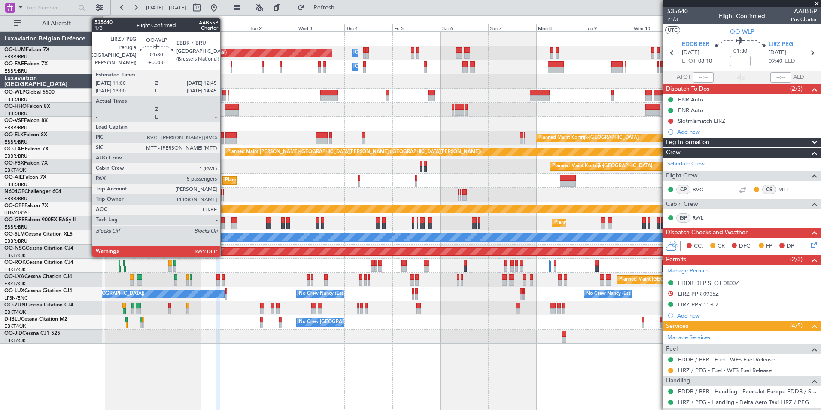
click at [224, 95] on div at bounding box center [224, 98] width 4 height 6
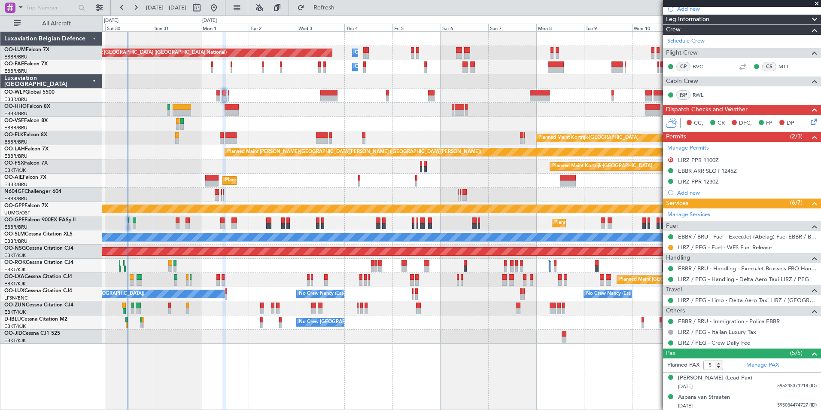
scroll to position [99, 0]
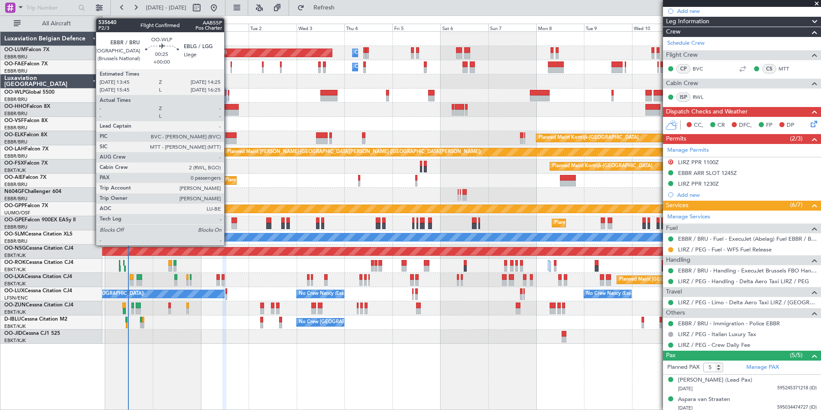
click at [228, 94] on div at bounding box center [229, 93] width 2 height 6
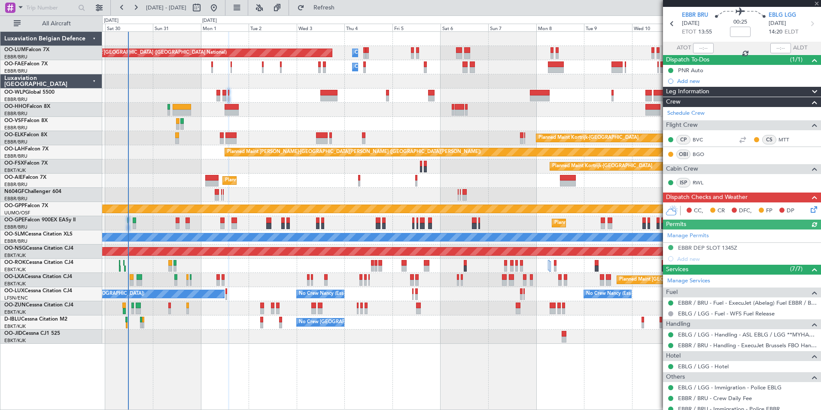
scroll to position [58, 0]
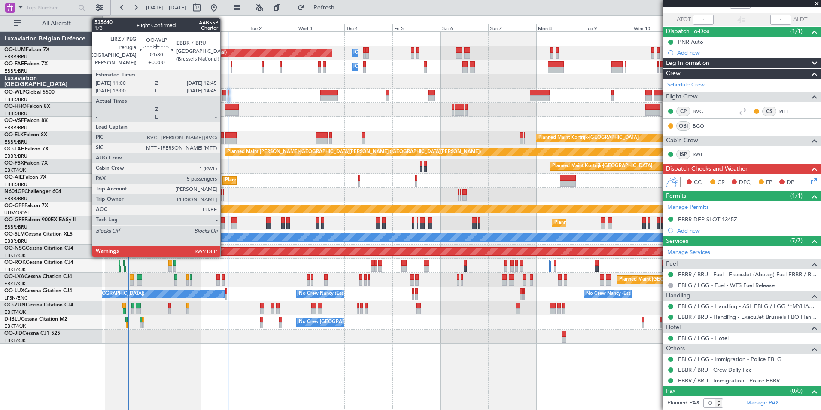
click at [224, 95] on div at bounding box center [224, 93] width 4 height 6
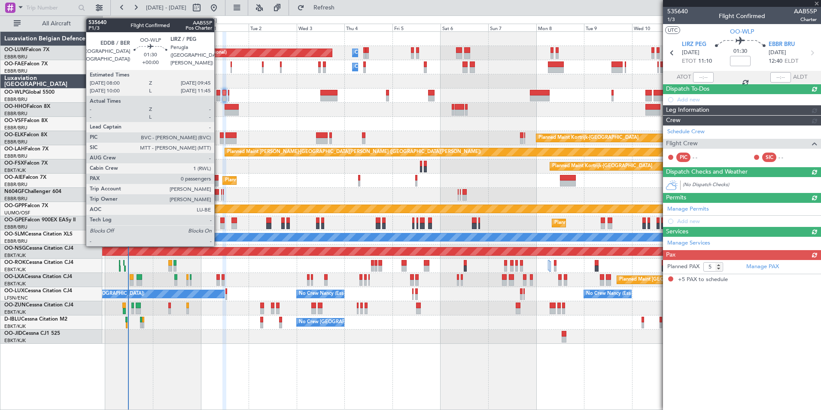
scroll to position [0, 0]
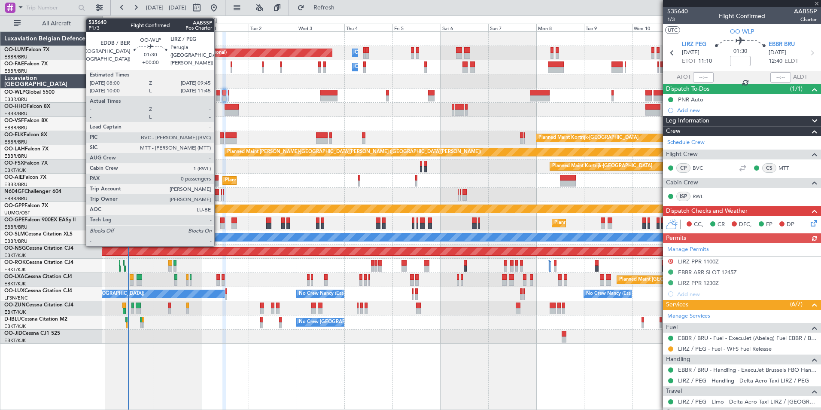
click at [218, 96] on div at bounding box center [218, 98] width 4 height 6
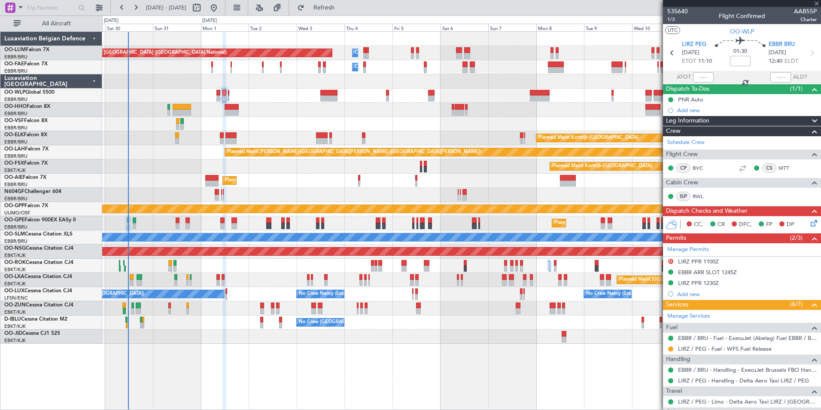
type input "0"
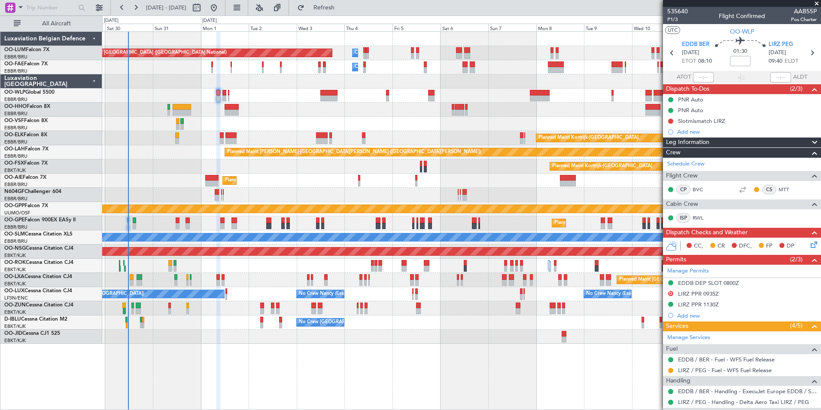
click at [514, 114] on div at bounding box center [461, 110] width 718 height 14
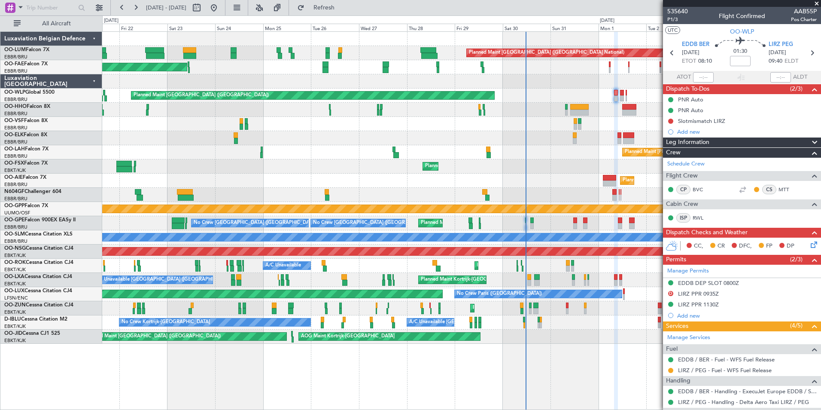
click at [364, 105] on div "Planned Maint Brussels (Brussels National) Owner Melsbroek Air Base Owner Melsb…" at bounding box center [461, 188] width 718 height 312
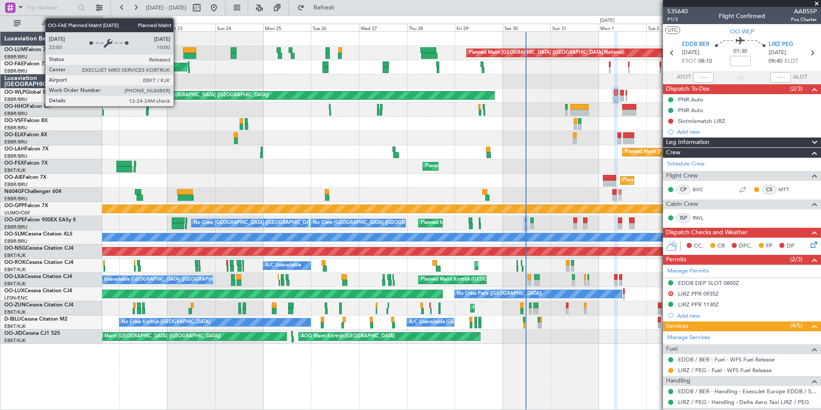
click at [234, 74] on div "Planned Maint Brussels (Brussels National) Owner Melsbroek Air Base Planned Mai…" at bounding box center [461, 188] width 718 height 312
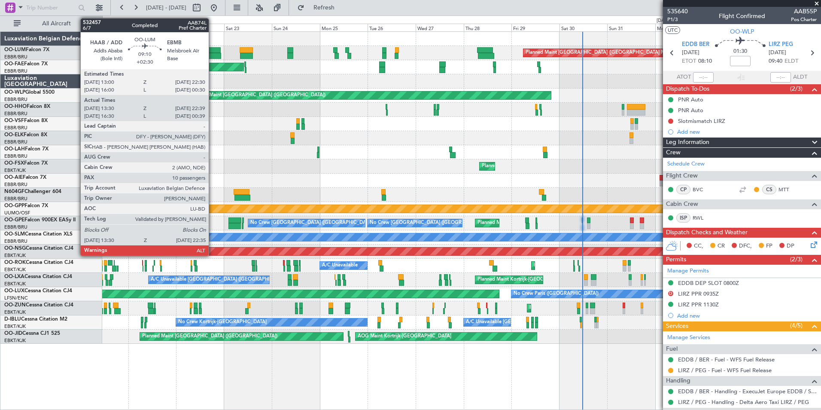
click at [213, 53] on div at bounding box center [212, 56] width 18 height 6
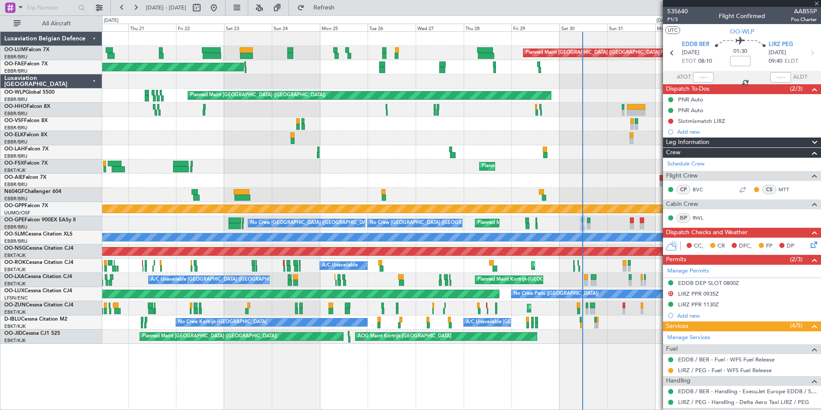
type input "+02:30"
type input "13:40"
type input "22:29"
type input "10"
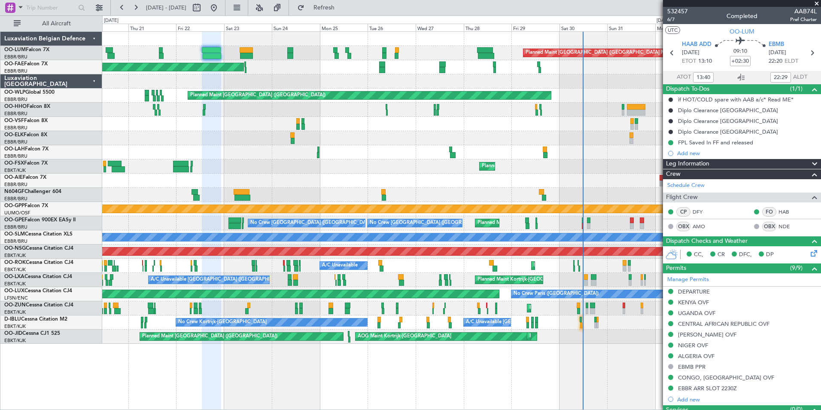
click at [73, 151] on div "Planned Maint [GEOGRAPHIC_DATA] ([GEOGRAPHIC_DATA] National) Owner [GEOGRAPHIC_…" at bounding box center [410, 212] width 821 height 394
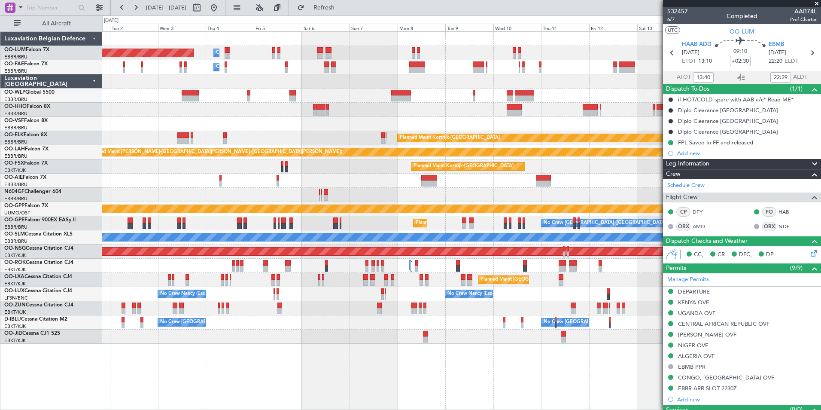
click at [224, 120] on div "Planned Maint [GEOGRAPHIC_DATA] ([GEOGRAPHIC_DATA] National) Owner [GEOGRAPHIC_…" at bounding box center [461, 188] width 718 height 312
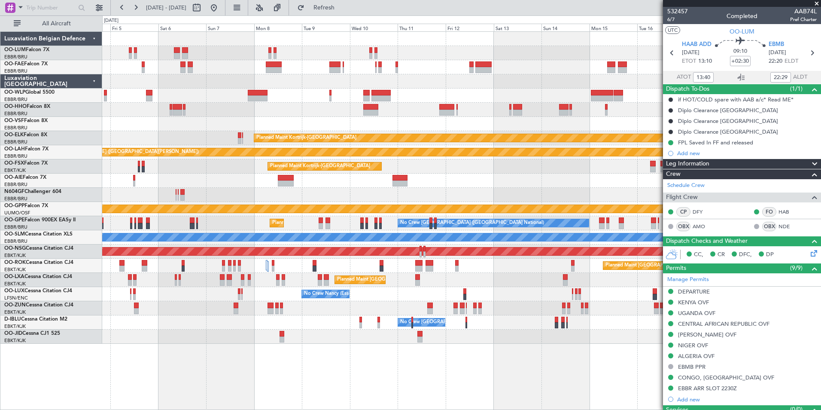
click at [345, 80] on div "Owner Melsbroek Air Base Planned Maint [GEOGRAPHIC_DATA] ([GEOGRAPHIC_DATA]) Ow…" at bounding box center [461, 188] width 718 height 312
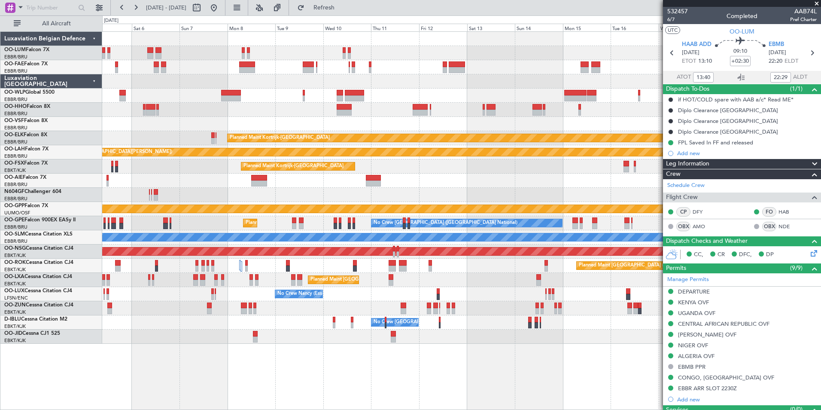
click at [445, 90] on div "Owner Melsbroek Air Base Planned Maint [GEOGRAPHIC_DATA] ([GEOGRAPHIC_DATA]) Ow…" at bounding box center [461, 188] width 718 height 312
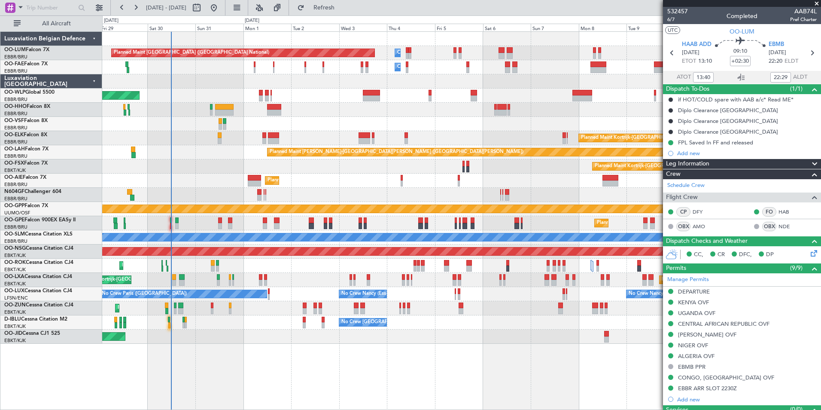
click at [322, 184] on div "Owner Melsbroek Air Base Planned Maint [GEOGRAPHIC_DATA] ([GEOGRAPHIC_DATA]) Ow…" at bounding box center [461, 188] width 718 height 312
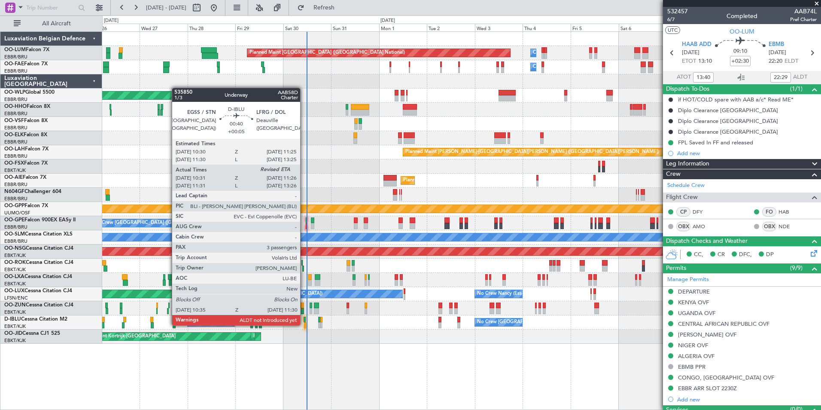
click at [304, 324] on div at bounding box center [305, 325] width 2 height 6
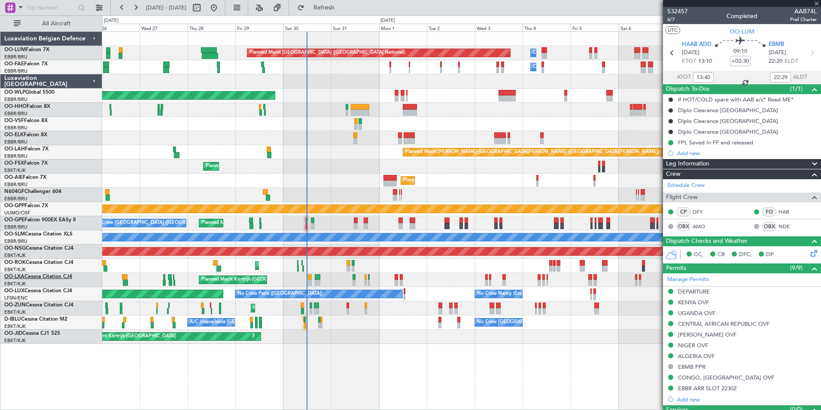
type input "+00:05"
type input "10:41"
type input "3"
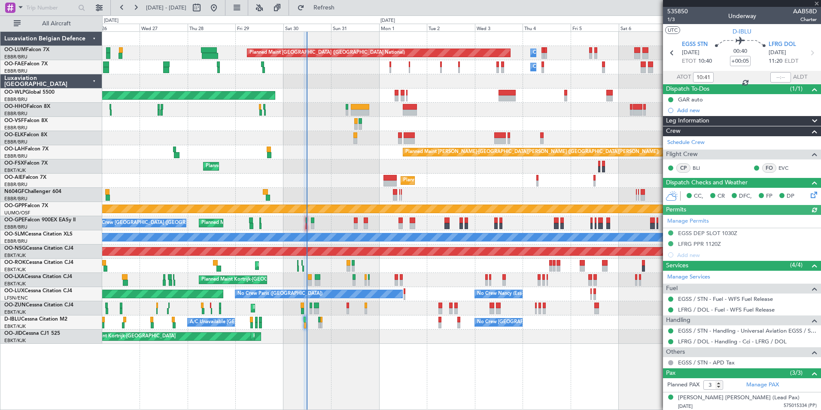
click at [777, 77] on div at bounding box center [780, 77] width 21 height 10
click at [779, 75] on input "text" at bounding box center [780, 77] width 21 height 10
type input "11:25"
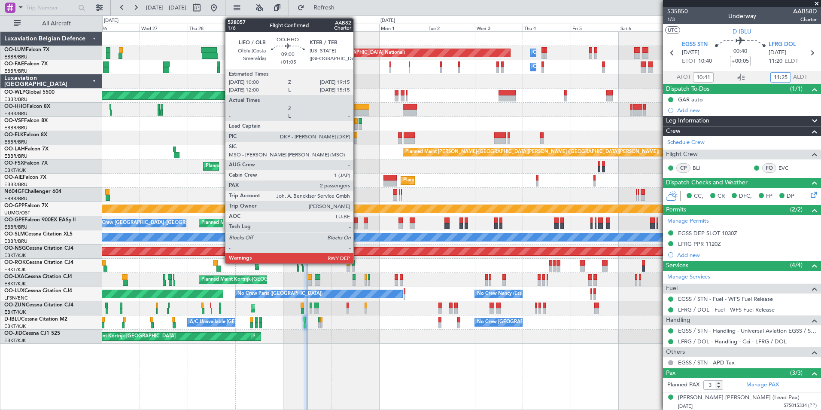
click at [358, 106] on div at bounding box center [360, 107] width 18 height 6
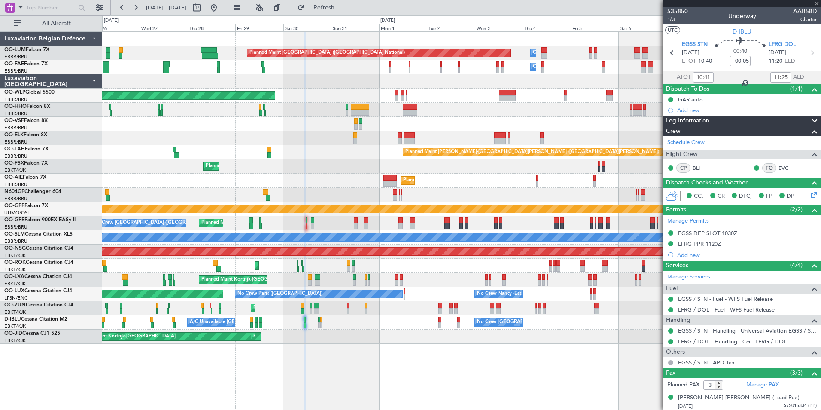
type input "+01:05"
type input "2"
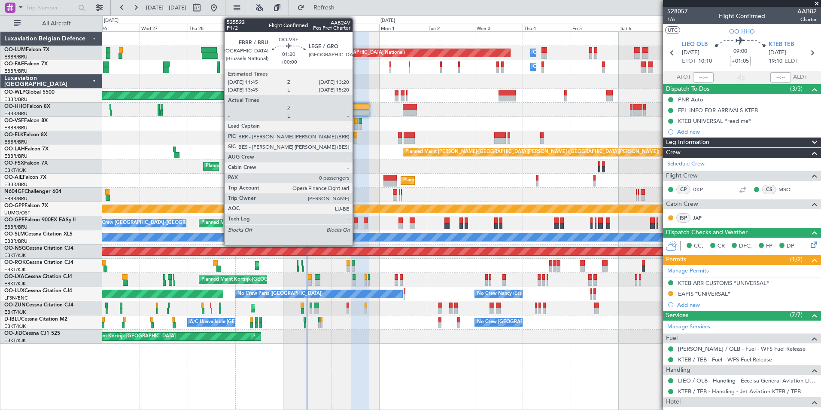
click at [356, 122] on div at bounding box center [355, 121] width 3 height 6
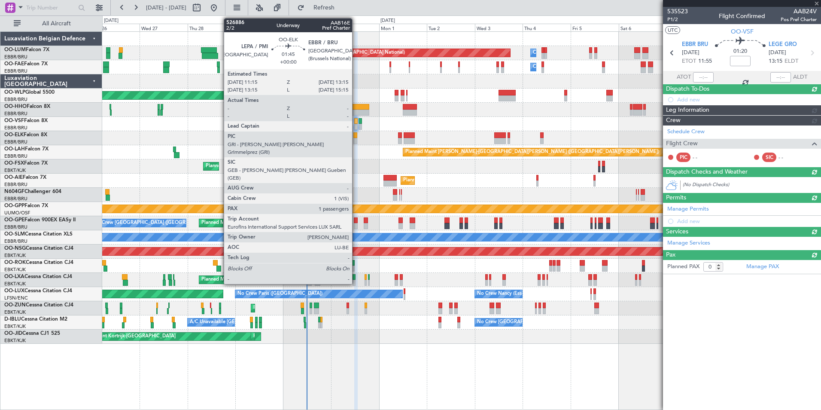
click at [356, 139] on div at bounding box center [355, 141] width 4 height 6
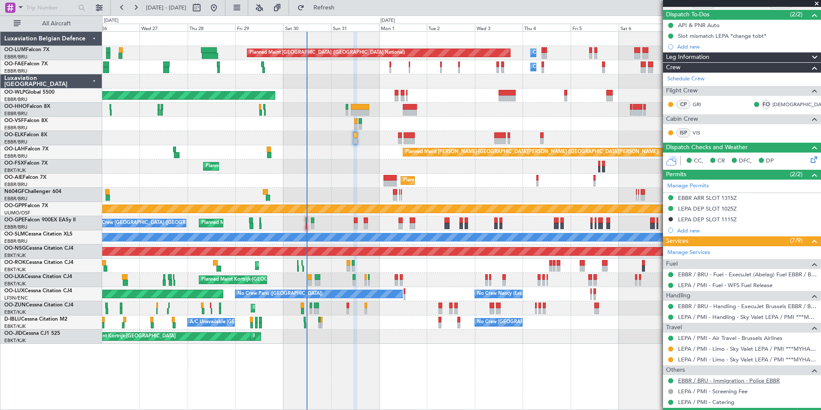
scroll to position [115, 0]
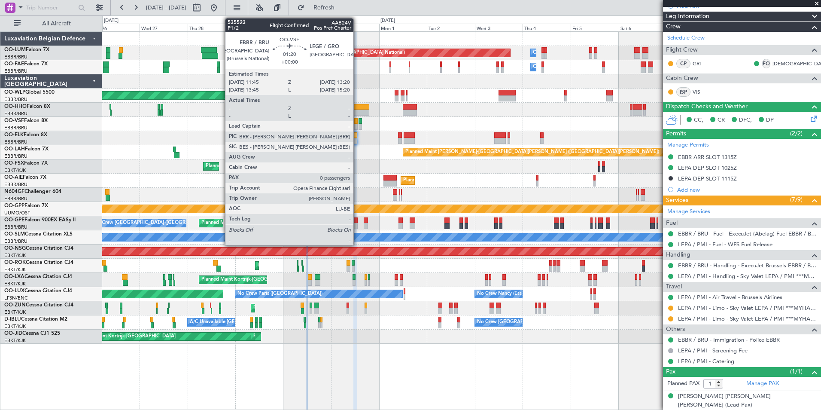
click at [357, 121] on div at bounding box center [355, 121] width 3 height 6
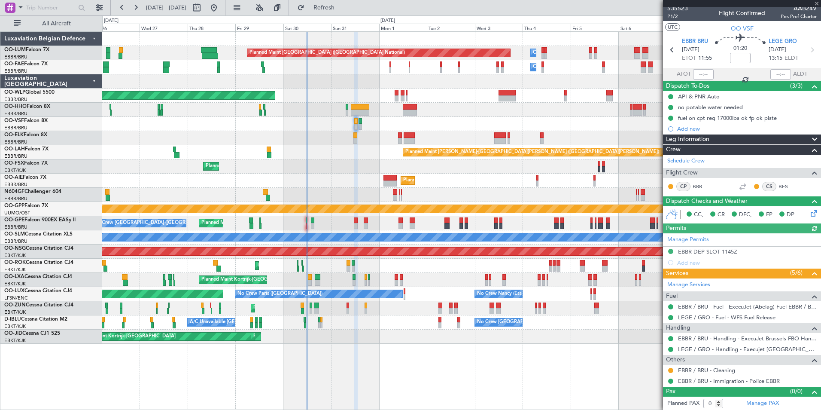
scroll to position [3, 0]
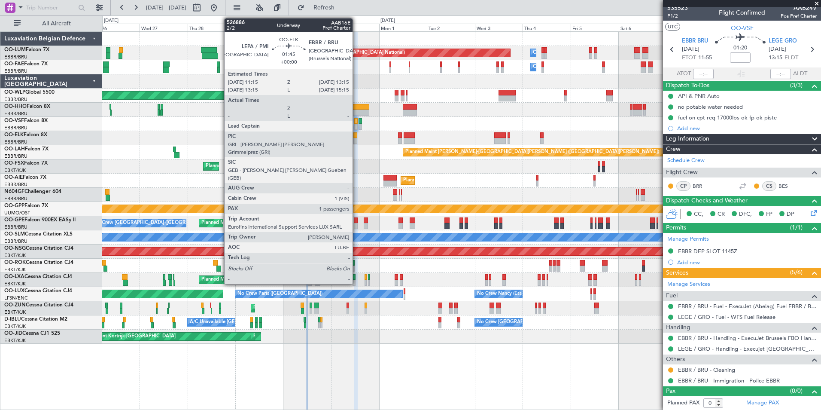
click at [356, 139] on div at bounding box center [355, 141] width 4 height 6
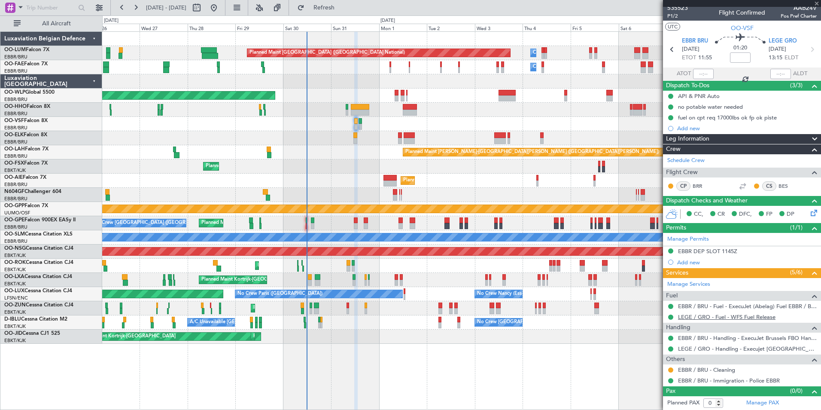
type input "1"
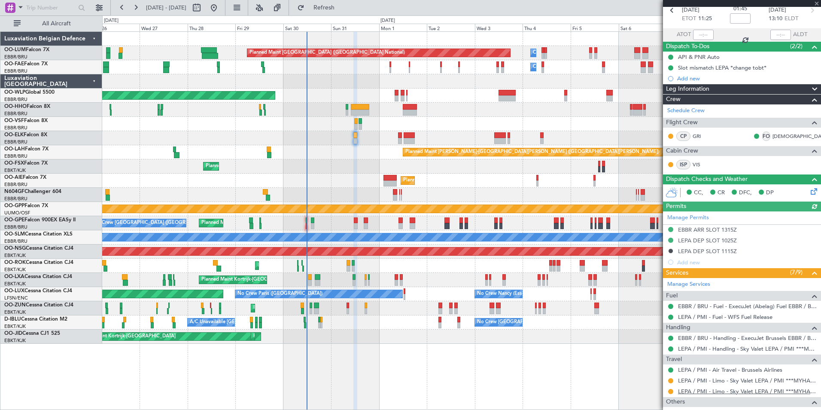
scroll to position [115, 0]
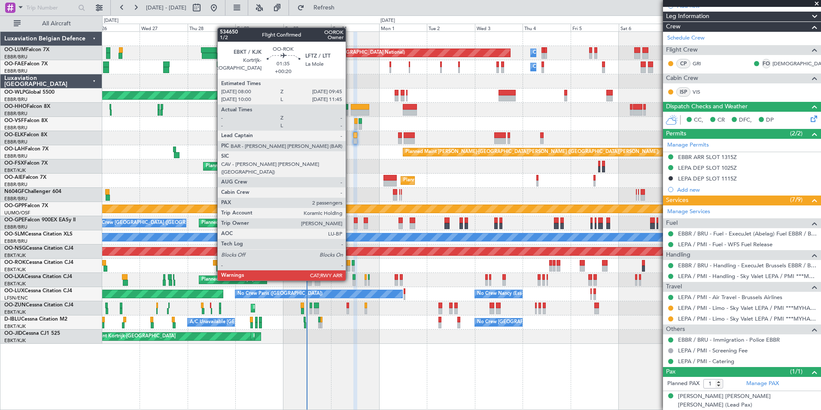
click at [350, 264] on div at bounding box center [349, 263] width 4 height 6
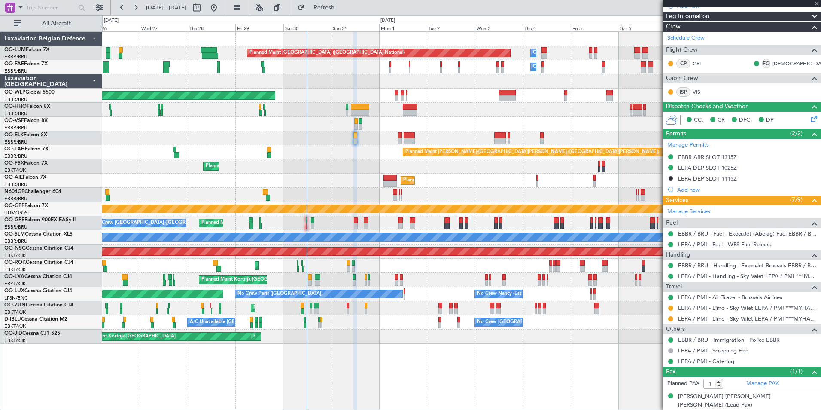
type input "+00:20"
type input "2"
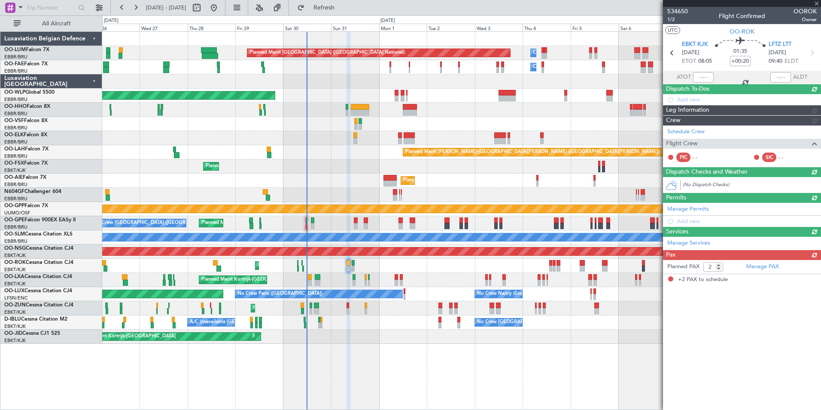
scroll to position [0, 0]
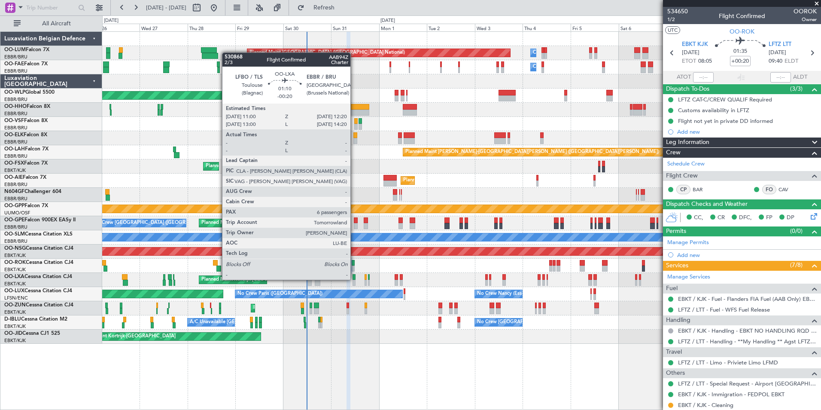
click at [354, 280] on div at bounding box center [354, 283] width 3 height 6
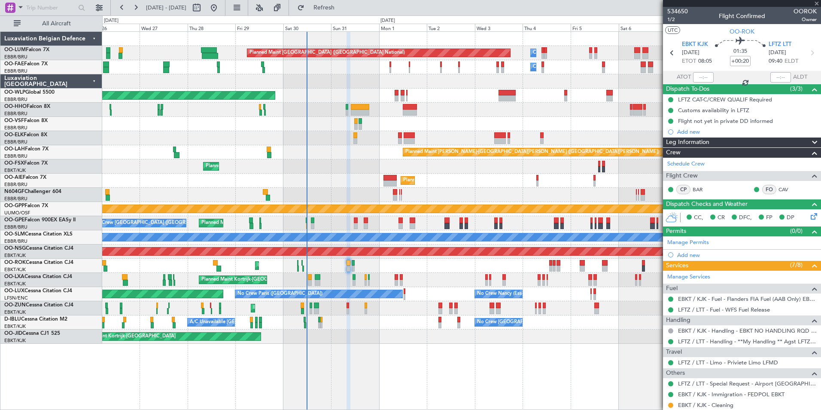
type input "-00:20"
type input "6"
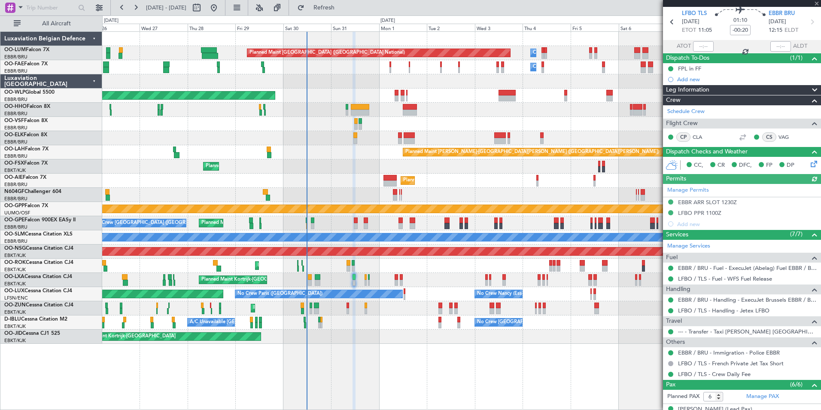
scroll to position [43, 0]
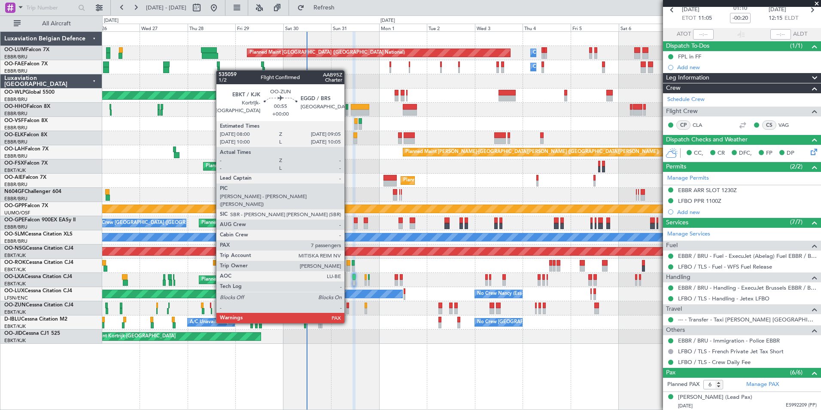
click at [348, 307] on div at bounding box center [348, 305] width 3 height 6
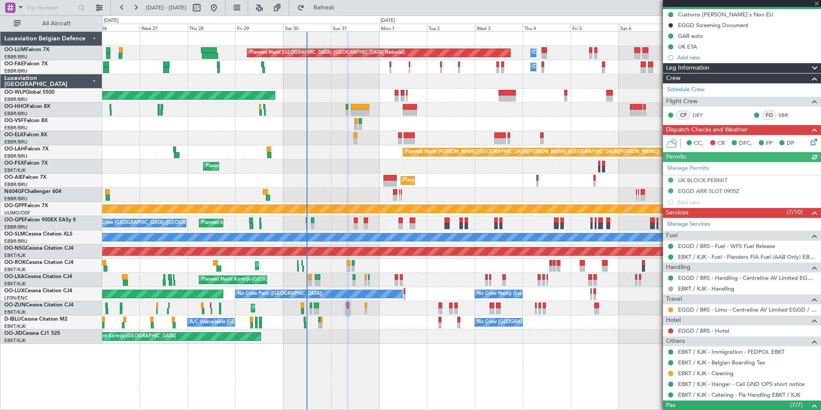
scroll to position [86, 0]
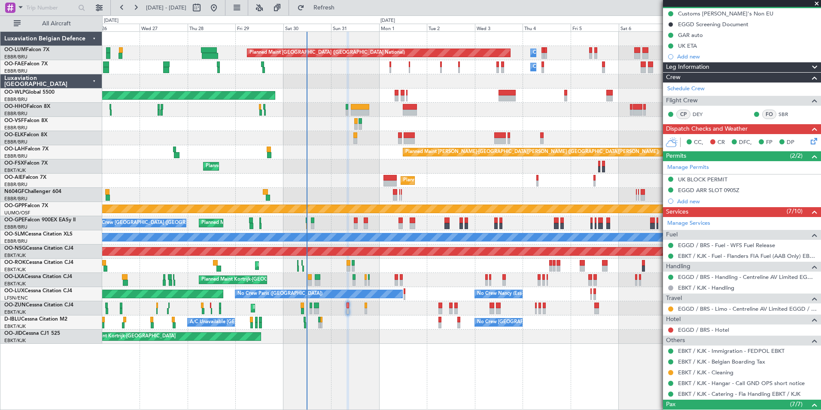
click at [340, 324] on div "A/C Unavailable [GEOGRAPHIC_DATA]-[GEOGRAPHIC_DATA] No Crew [GEOGRAPHIC_DATA] (…" at bounding box center [461, 322] width 718 height 14
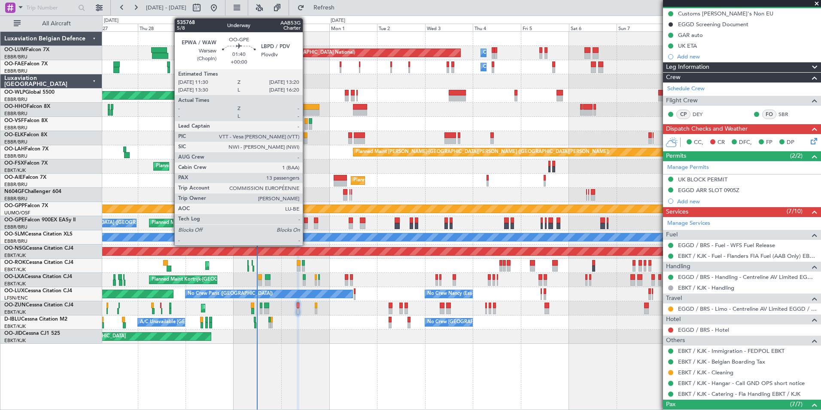
click at [307, 223] on div at bounding box center [306, 226] width 4 height 6
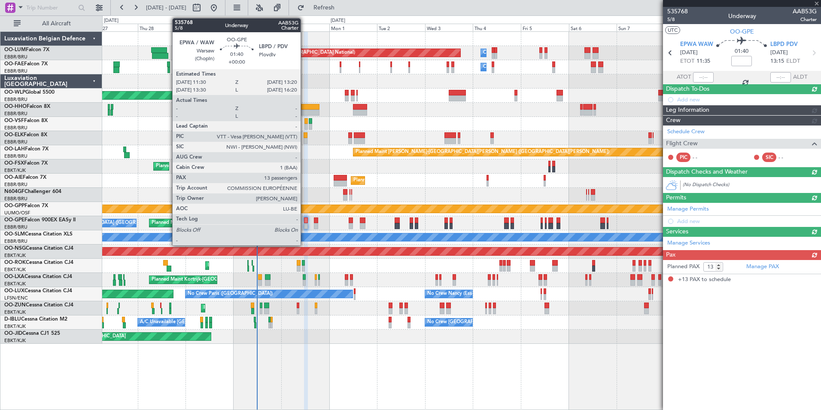
scroll to position [0, 0]
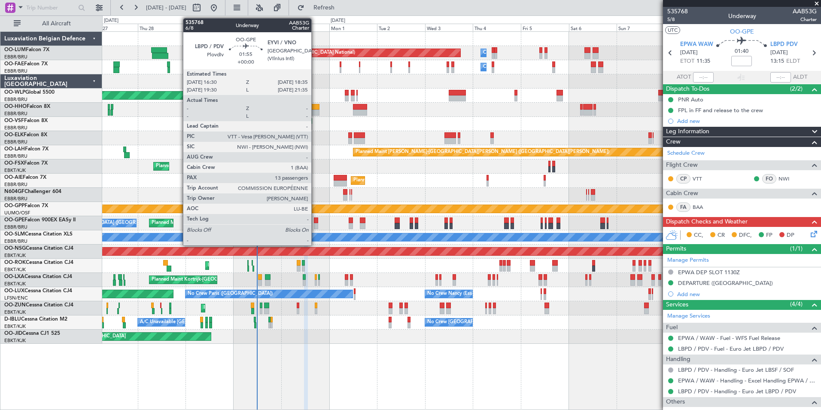
click at [315, 224] on div at bounding box center [316, 226] width 4 height 6
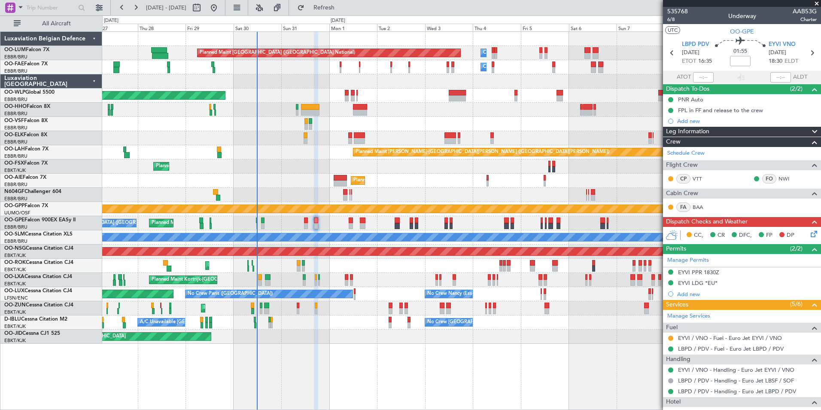
click at [809, 233] on icon at bounding box center [812, 232] width 7 height 7
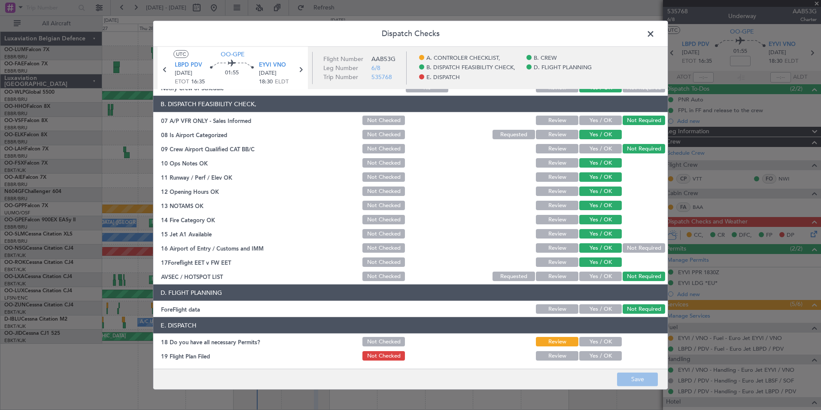
scroll to position [159, 0]
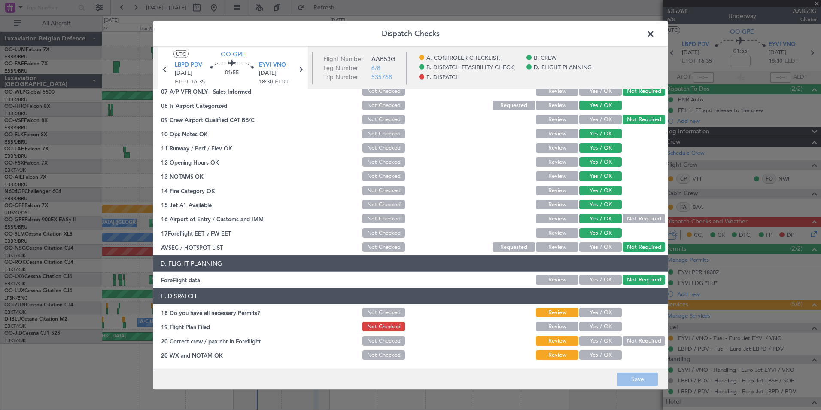
click at [655, 36] on span at bounding box center [655, 35] width 0 height 17
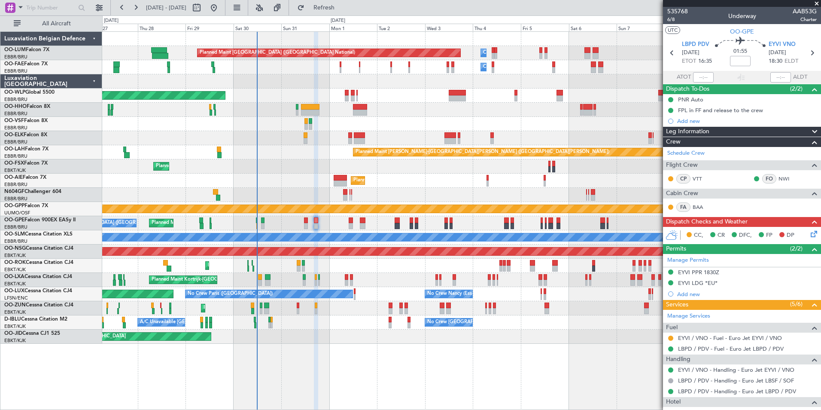
click at [347, 290] on div "Planned Maint [GEOGRAPHIC_DATA] ([GEOGRAPHIC_DATA] National) Owner [GEOGRAPHIC_…" at bounding box center [461, 188] width 718 height 312
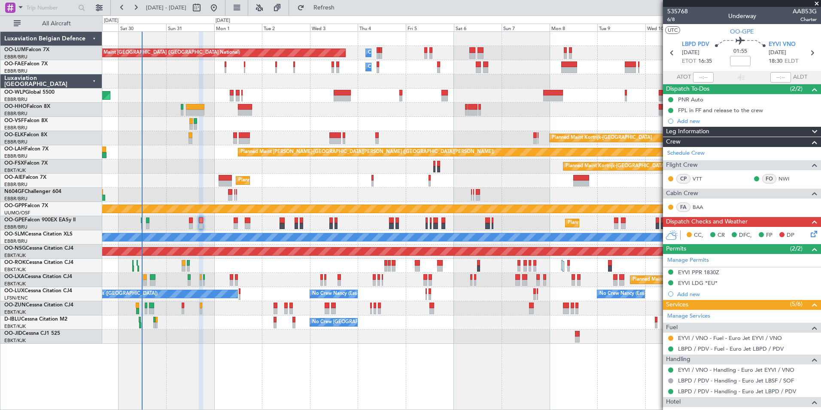
click at [308, 124] on div "Planned Maint [GEOGRAPHIC_DATA] ([GEOGRAPHIC_DATA] National) Owner [GEOGRAPHIC_…" at bounding box center [461, 188] width 718 height 312
click at [278, 117] on div at bounding box center [461, 124] width 718 height 14
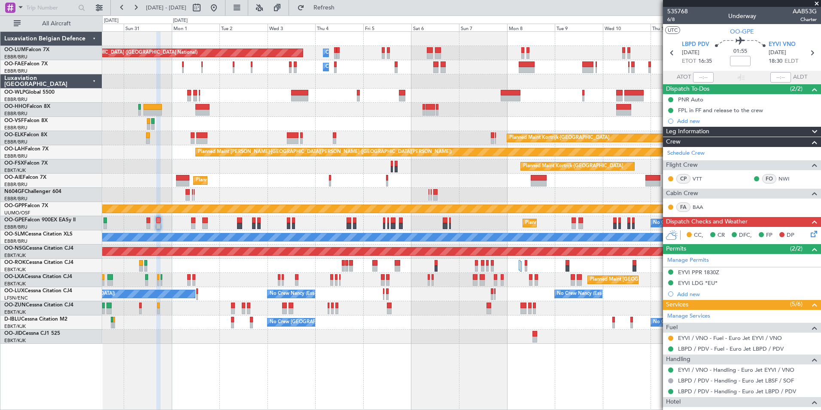
click at [291, 103] on div at bounding box center [461, 110] width 718 height 14
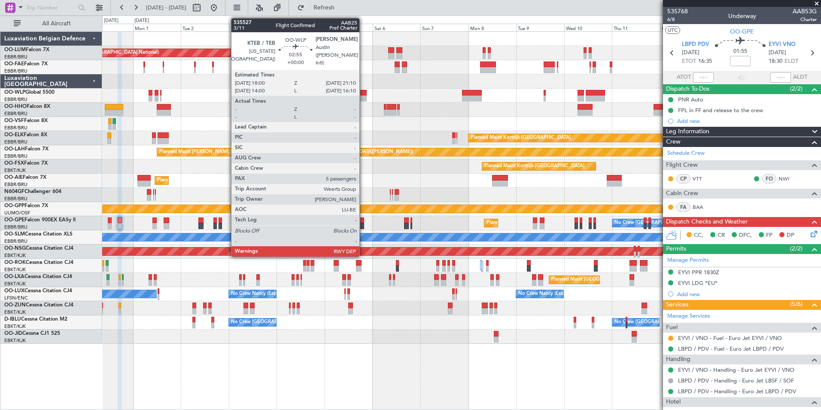
click at [363, 98] on div at bounding box center [363, 98] width 6 height 6
click at [317, 132] on div "Planned Maint [GEOGRAPHIC_DATA] ([GEOGRAPHIC_DATA] National) Owner [GEOGRAPHIC_…" at bounding box center [461, 188] width 718 height 312
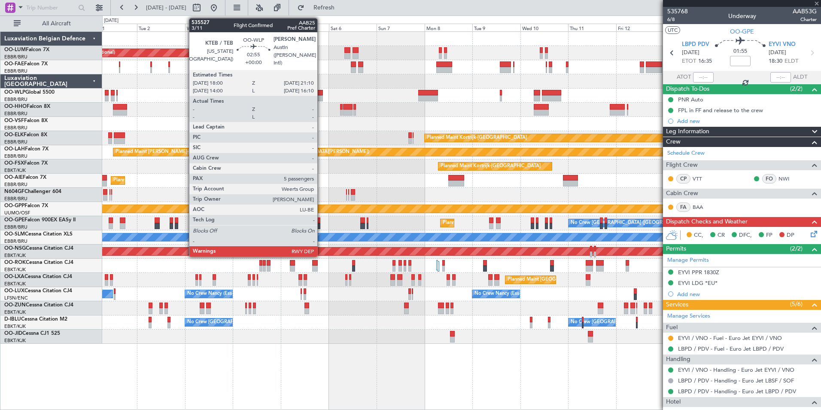
type input "5"
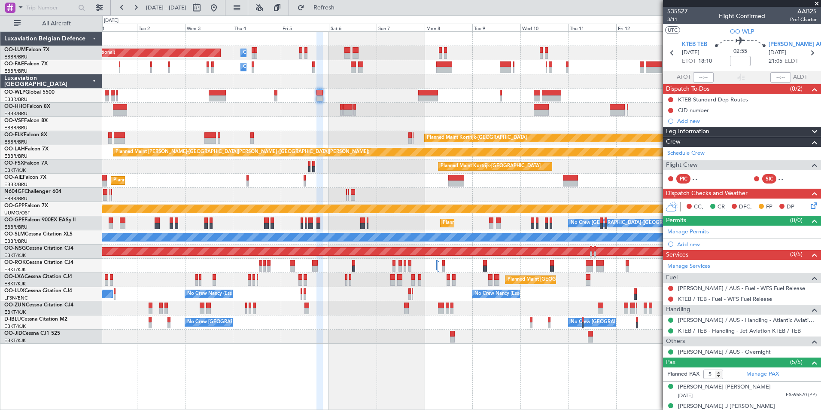
click at [301, 101] on div "Planned Maint [GEOGRAPHIC_DATA] ([GEOGRAPHIC_DATA])" at bounding box center [461, 95] width 718 height 14
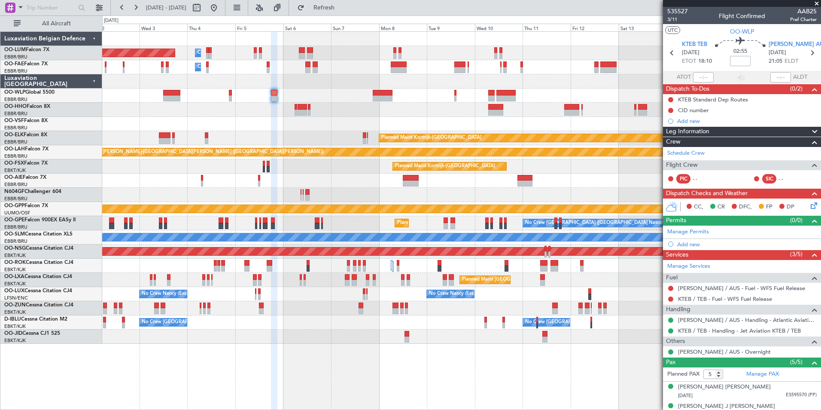
click at [328, 107] on div at bounding box center [461, 110] width 718 height 14
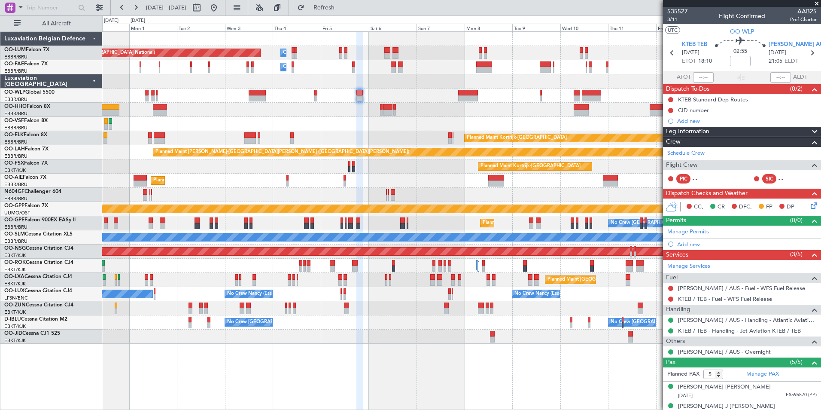
click at [210, 116] on div "Planned Maint [GEOGRAPHIC_DATA] ([GEOGRAPHIC_DATA] National) Owner [GEOGRAPHIC_…" at bounding box center [461, 188] width 718 height 312
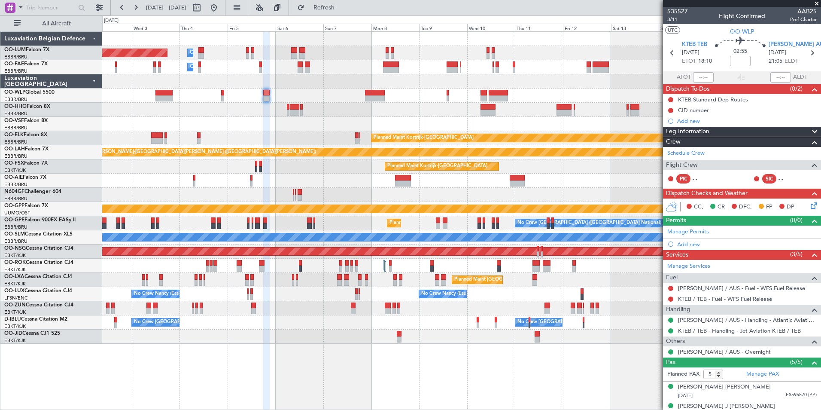
click at [253, 122] on div "Planned Maint [GEOGRAPHIC_DATA] ([GEOGRAPHIC_DATA] National) Owner [GEOGRAPHIC_…" at bounding box center [461, 188] width 718 height 312
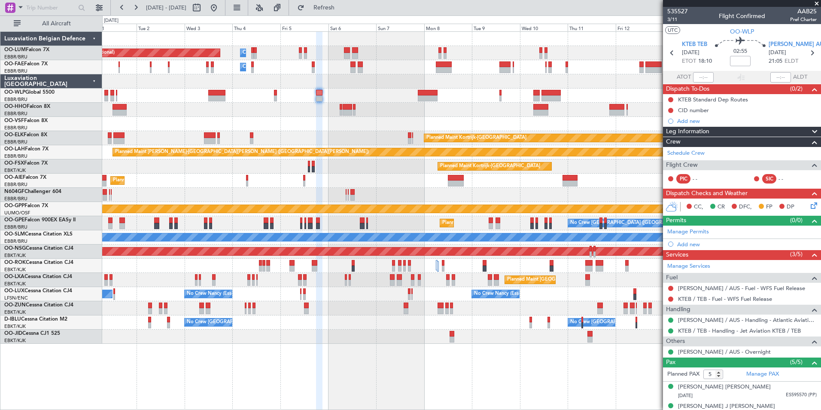
click at [163, 127] on div at bounding box center [461, 124] width 718 height 14
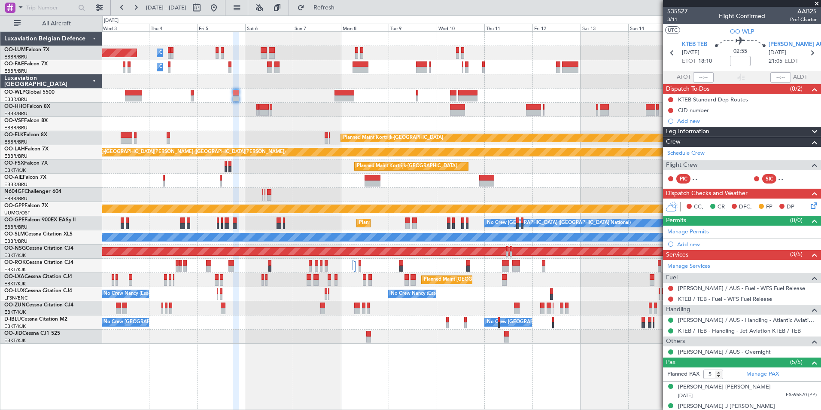
click at [226, 107] on div "Planned Maint [GEOGRAPHIC_DATA] ([GEOGRAPHIC_DATA] National) Owner [GEOGRAPHIC_…" at bounding box center [461, 188] width 718 height 312
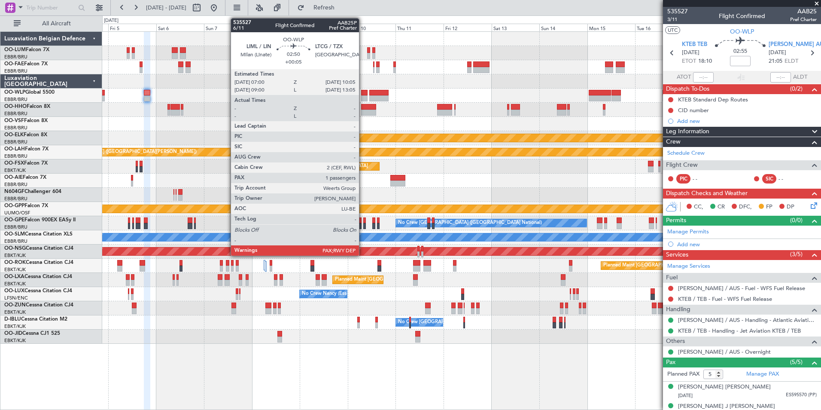
click at [363, 95] on div at bounding box center [364, 93] width 6 height 6
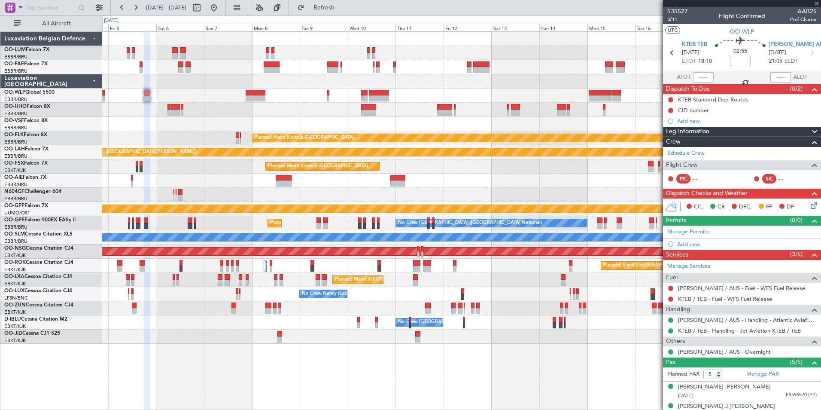
type input "+00:05"
type input "3"
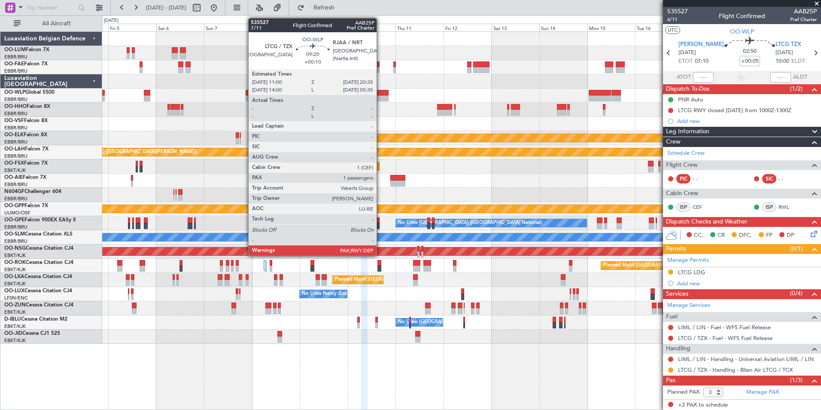
click at [380, 91] on div at bounding box center [378, 93] width 19 height 6
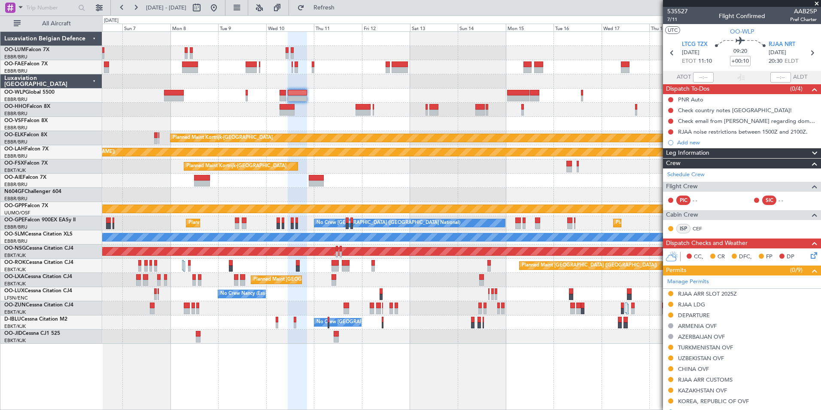
click at [285, 104] on div "Owner Melsbroek Air Base Planned Maint [GEOGRAPHIC_DATA] ([GEOGRAPHIC_DATA]) Ow…" at bounding box center [461, 188] width 718 height 312
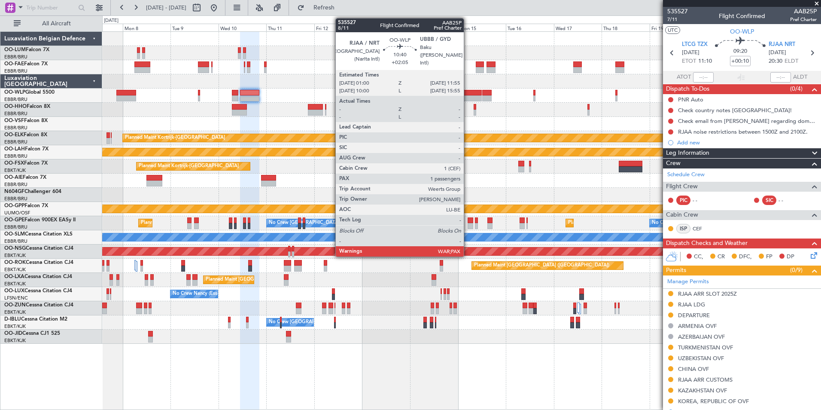
click at [468, 94] on div at bounding box center [471, 93] width 22 height 6
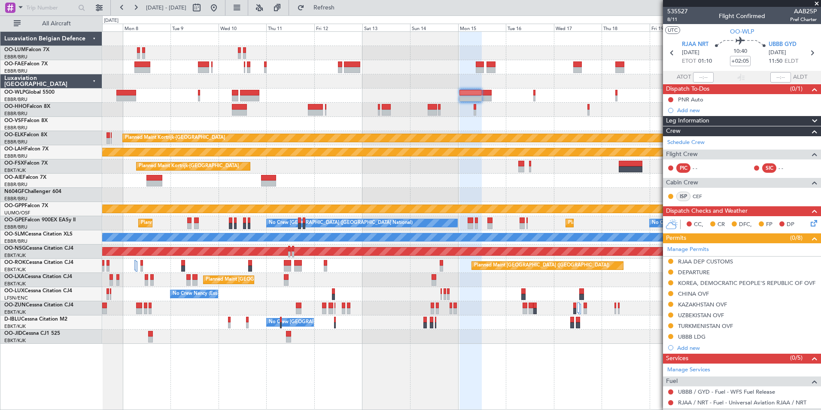
click at [387, 107] on div at bounding box center [461, 110] width 718 height 14
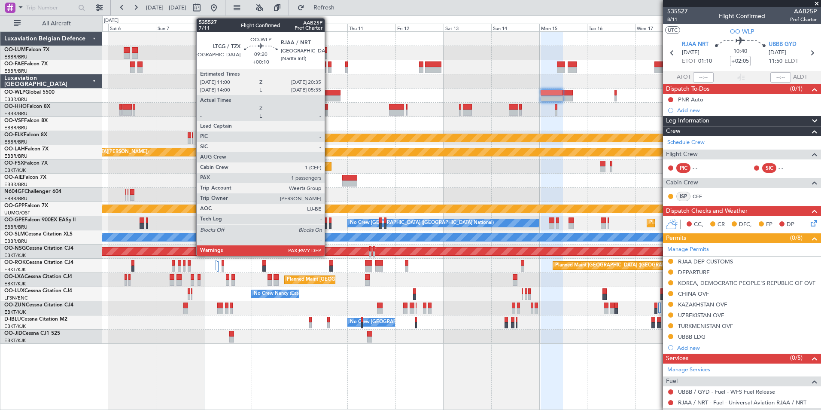
click at [329, 94] on div at bounding box center [330, 93] width 19 height 6
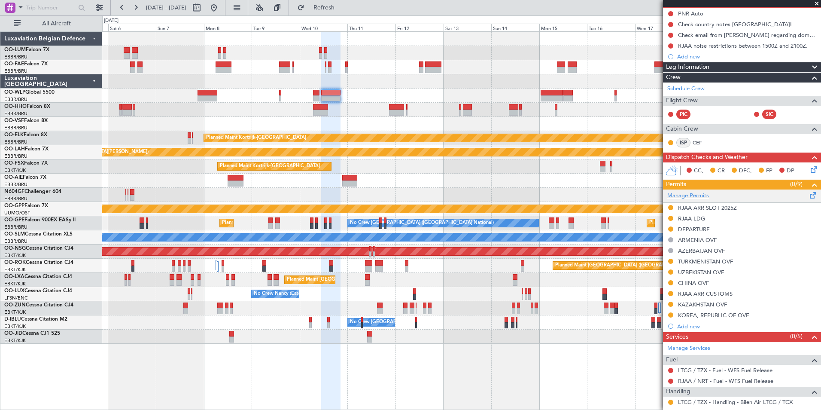
scroll to position [170, 0]
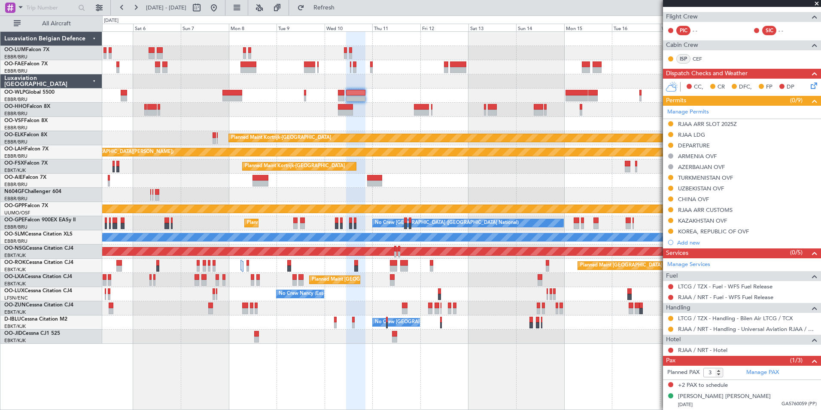
click at [369, 96] on div at bounding box center [461, 95] width 718 height 14
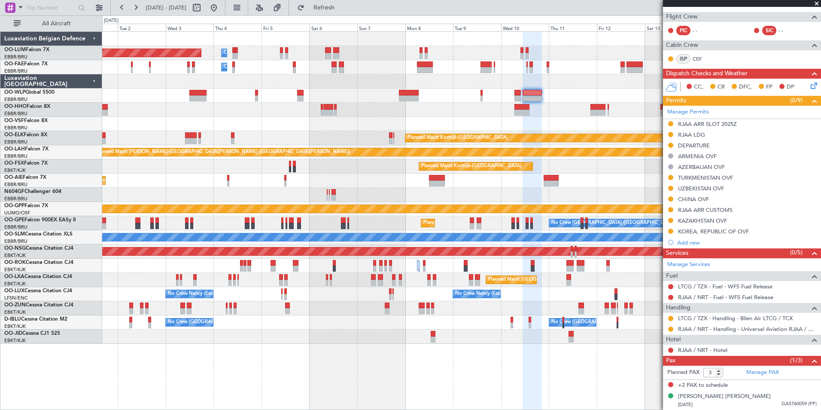
click at [556, 108] on div at bounding box center [461, 110] width 718 height 14
click at [324, 109] on div at bounding box center [461, 110] width 718 height 14
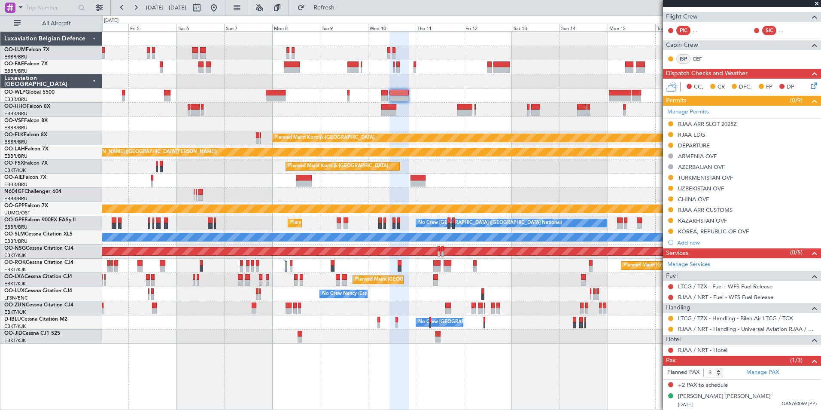
click at [484, 98] on div at bounding box center [461, 95] width 718 height 14
click at [490, 195] on div "Owner Melsbroek Air Base Planned Maint [GEOGRAPHIC_DATA] ([GEOGRAPHIC_DATA]) Ow…" at bounding box center [461, 188] width 718 height 312
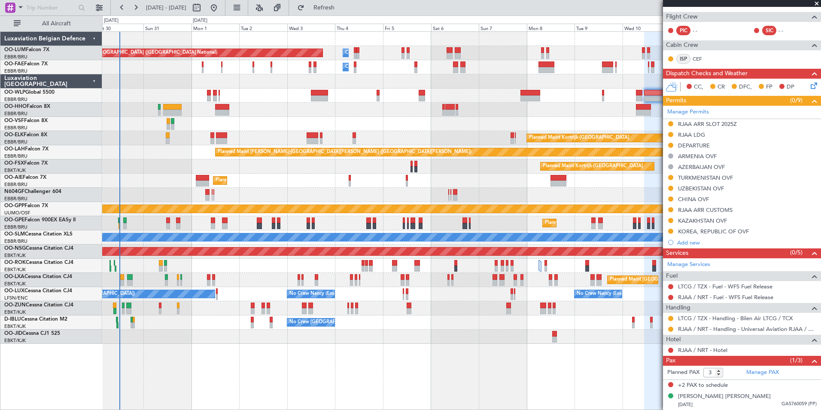
click at [403, 201] on div "Owner Melsbroek Air Base Planned Maint Brussels (Brussels National) Owner Melsb…" at bounding box center [461, 188] width 718 height 312
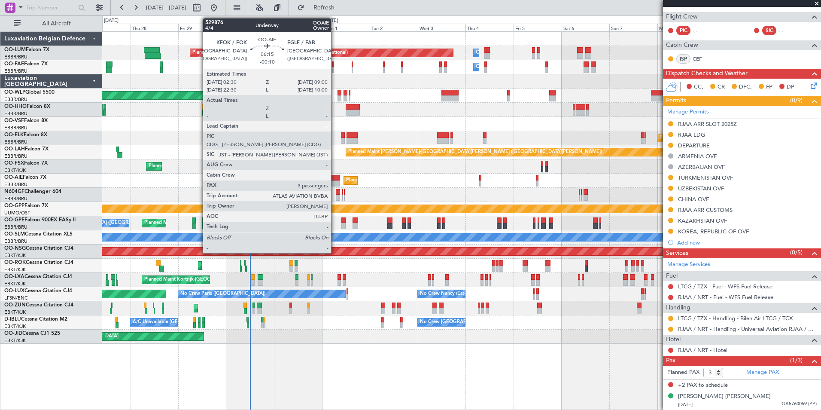
click at [335, 178] on div at bounding box center [332, 178] width 13 height 6
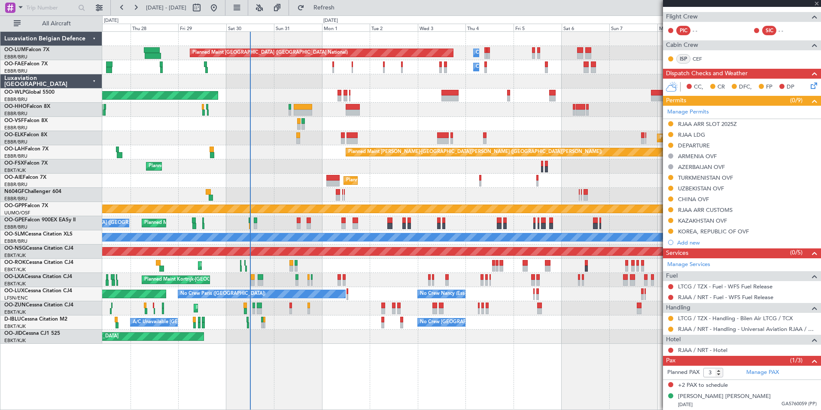
type input "-00:10"
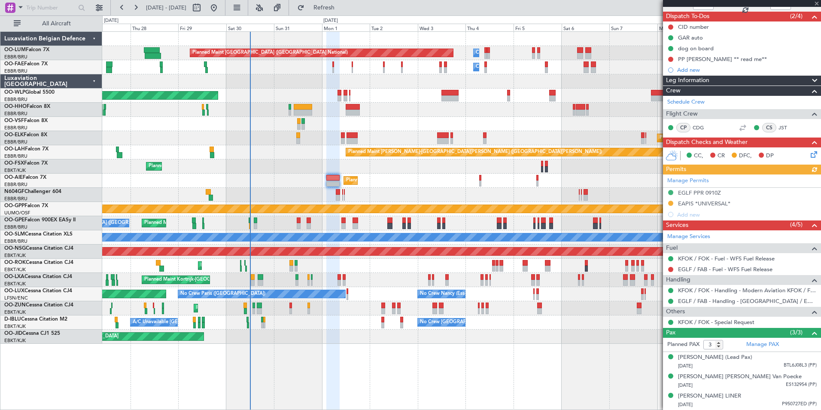
scroll to position [81, 0]
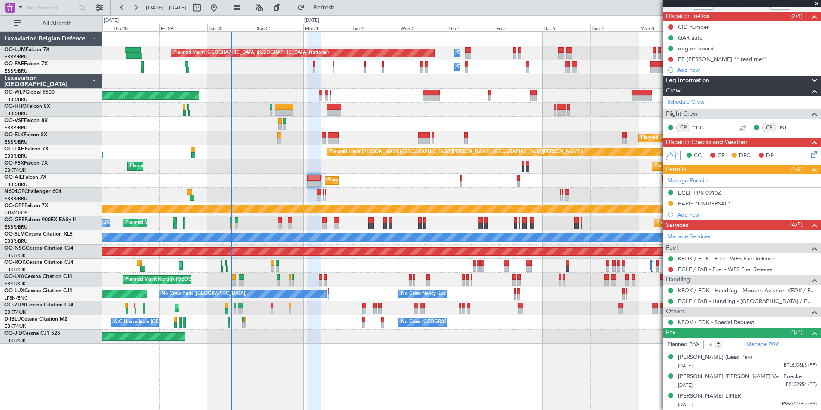
click at [306, 192] on div at bounding box center [461, 195] width 718 height 14
click at [408, 177] on div "Planned Maint [GEOGRAPHIC_DATA] ([GEOGRAPHIC_DATA])" at bounding box center [461, 180] width 718 height 14
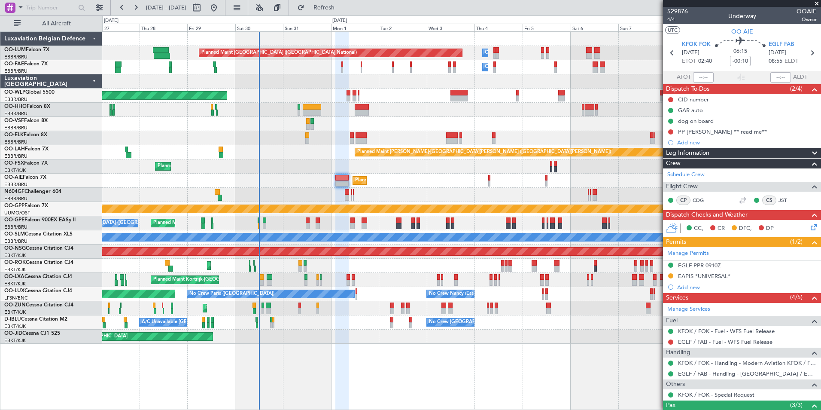
scroll to position [81, 0]
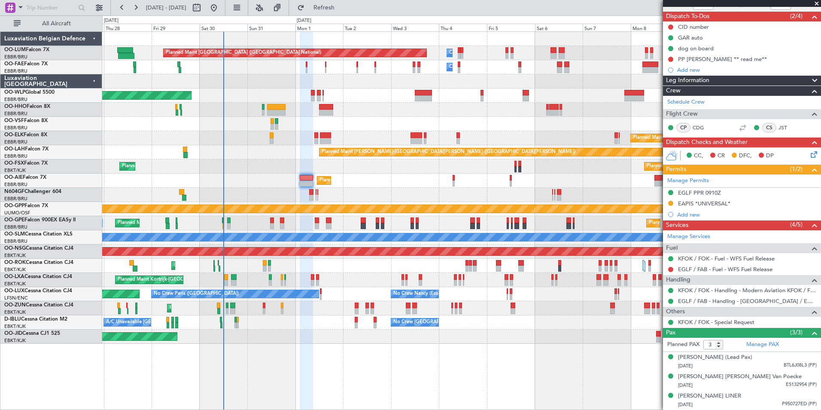
click at [364, 198] on div at bounding box center [461, 195] width 718 height 14
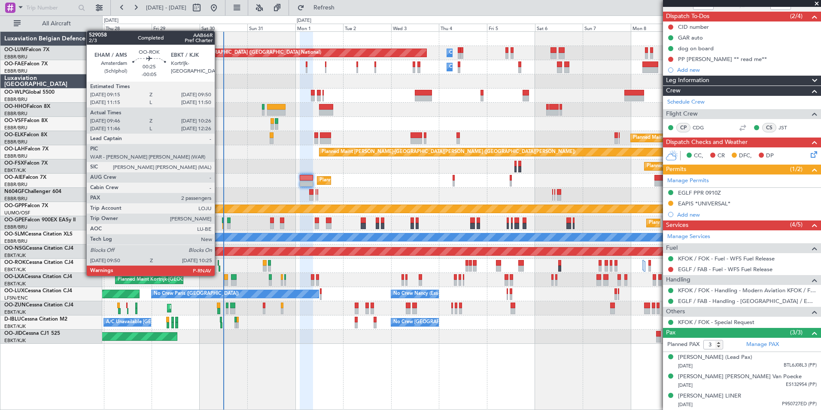
click at [219, 267] on div at bounding box center [219, 268] width 1 height 6
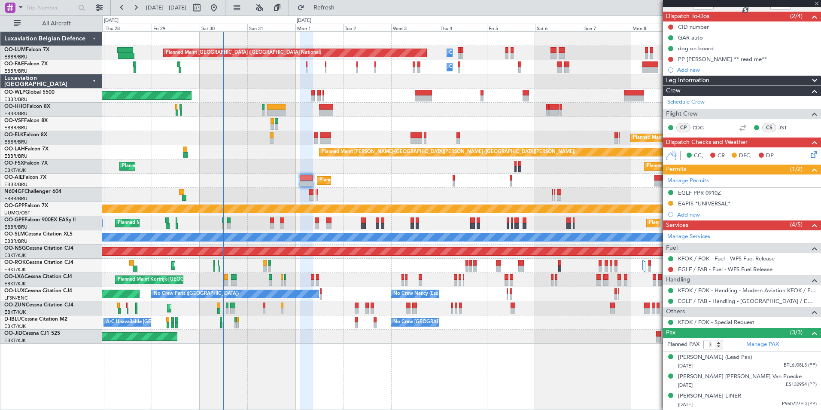
type input "-00:05"
type input "09:51"
type input "10:21"
type input "2"
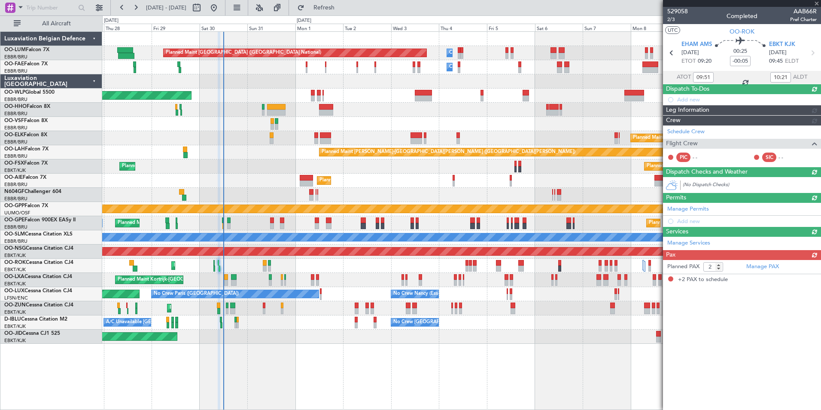
scroll to position [0, 0]
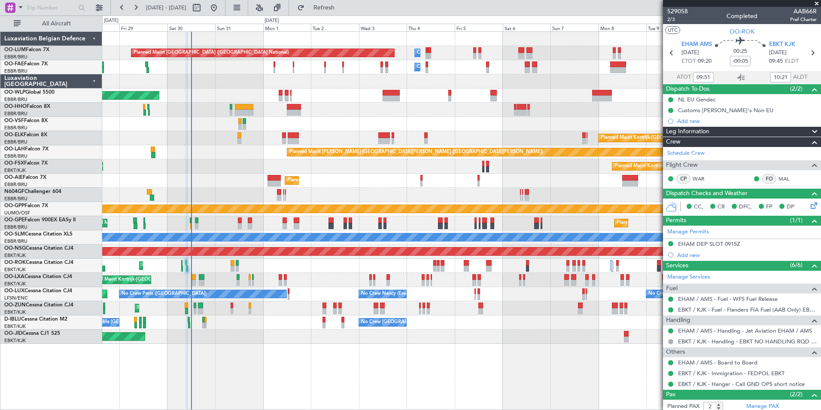
click at [317, 280] on div "Planned Maint Kortrijk-[GEOGRAPHIC_DATA] Planned Maint [GEOGRAPHIC_DATA] ([GEOG…" at bounding box center [461, 280] width 718 height 14
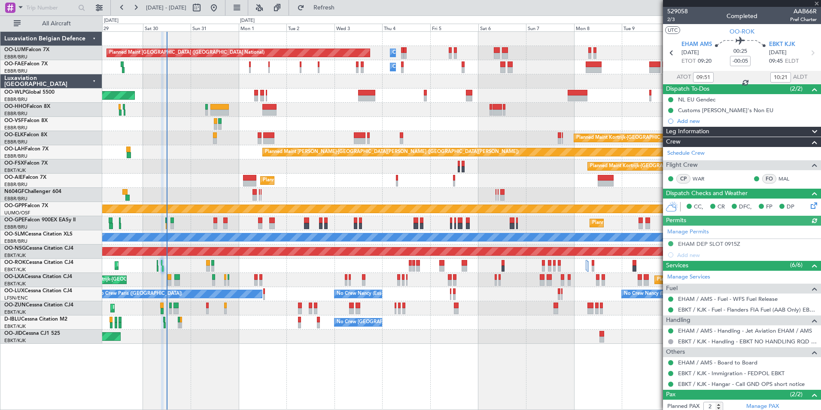
click at [311, 290] on div "No Crew [PERSON_NAME] ([PERSON_NAME]) No Crew [PERSON_NAME] ([PERSON_NAME]) No …" at bounding box center [461, 294] width 718 height 14
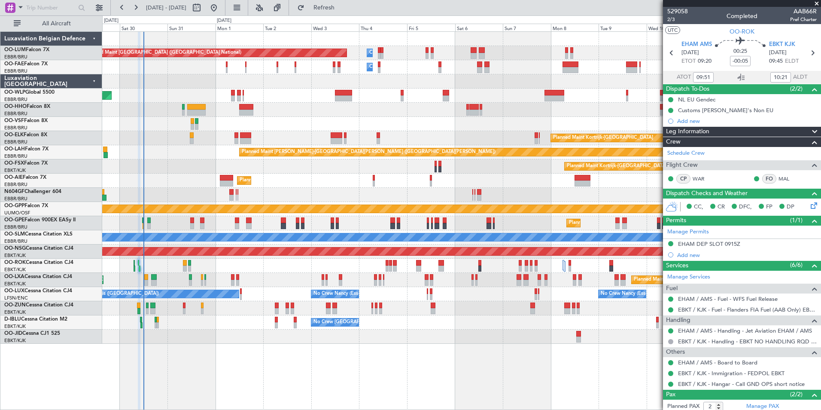
click at [294, 267] on div "Planned Maint Kortrijk-[GEOGRAPHIC_DATA] Planned Maint [GEOGRAPHIC_DATA] ([GEOG…" at bounding box center [461, 266] width 718 height 14
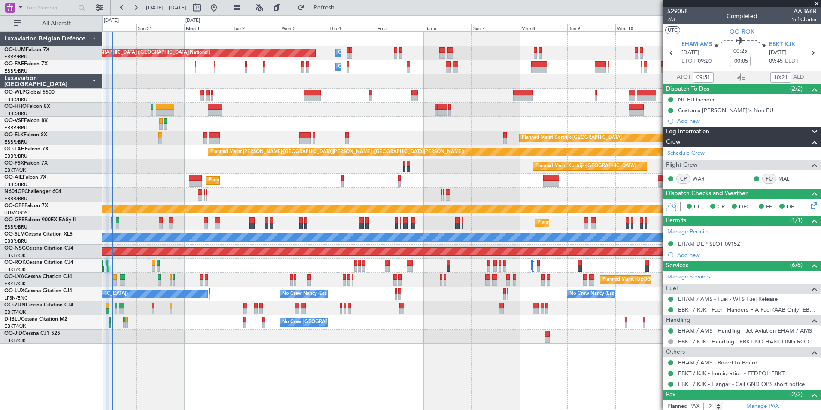
click at [277, 182] on div "Planned Maint [GEOGRAPHIC_DATA] ([GEOGRAPHIC_DATA] National) Owner [GEOGRAPHIC_…" at bounding box center [461, 188] width 718 height 312
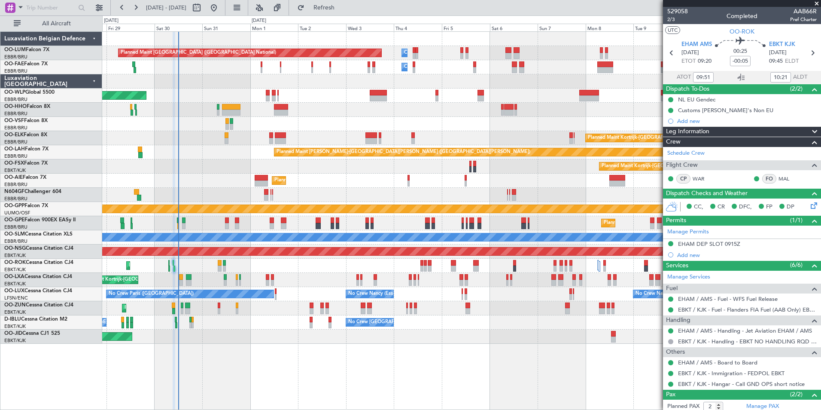
click at [341, 181] on div "Planned Maint [GEOGRAPHIC_DATA] ([GEOGRAPHIC_DATA])" at bounding box center [461, 180] width 718 height 14
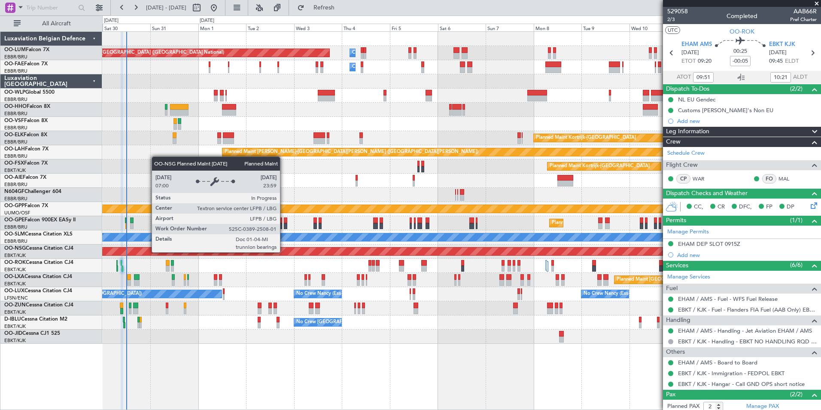
click at [231, 255] on div "Planned Maint [GEOGRAPHIC_DATA] ([GEOGRAPHIC_DATA])" at bounding box center [461, 251] width 2155 height 8
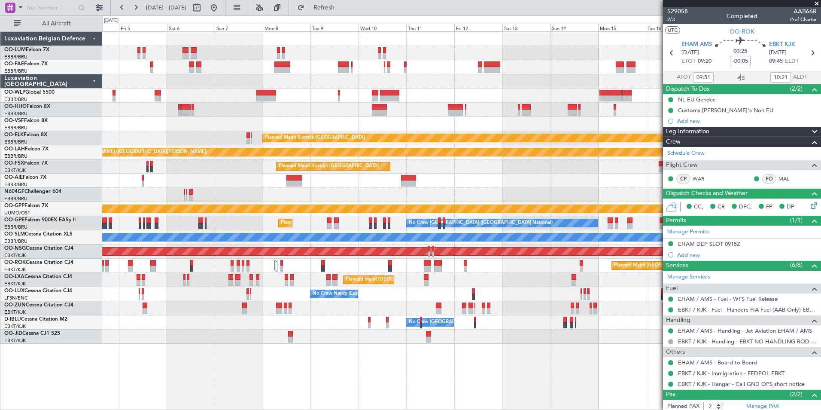
click at [228, 288] on div "Owner Melsbroek Air Base Planned Maint Brussels (Brussels National) Owner Melsb…" at bounding box center [461, 188] width 718 height 312
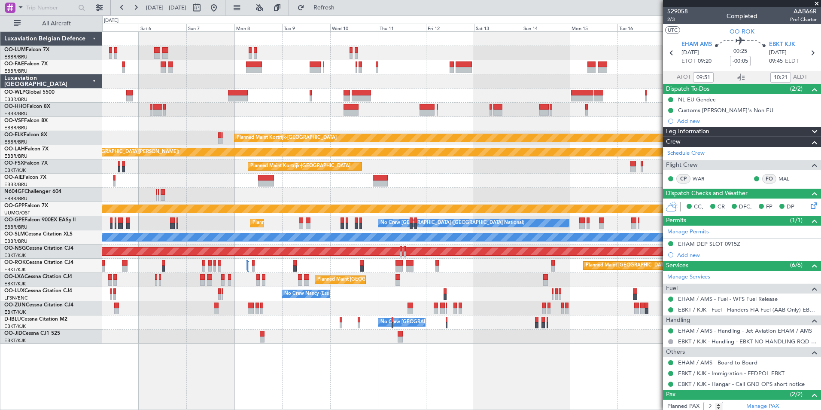
click at [408, 246] on div "Owner Melsbroek Air Base Planned Maint Brussels (Brussels National) Owner Melsb…" at bounding box center [461, 188] width 718 height 312
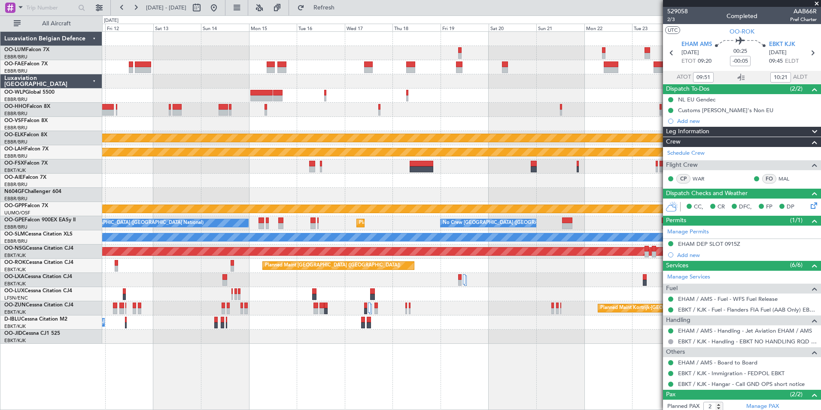
click at [479, 274] on div "Owner Melsbroek Air Base Owner Melsbroek Air Base Planned Maint Kortrijk-Wevelg…" at bounding box center [461, 188] width 718 height 312
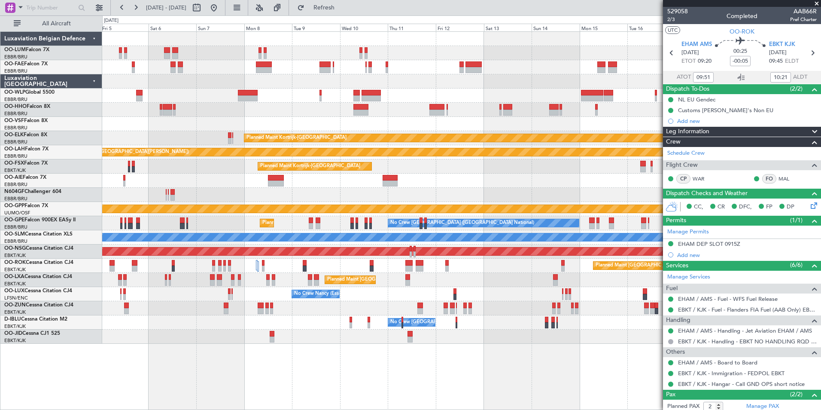
click at [453, 287] on div "Owner Melsbroek Air Base Planned Maint Brussels (Brussels National) Owner Melsb…" at bounding box center [461, 188] width 718 height 312
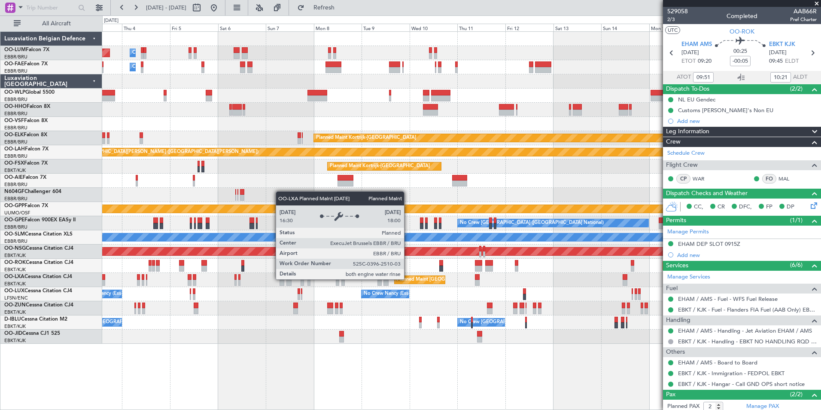
click at [557, 282] on div "Planned Maint [GEOGRAPHIC_DATA] ([GEOGRAPHIC_DATA] National)" at bounding box center [461, 280] width 718 height 14
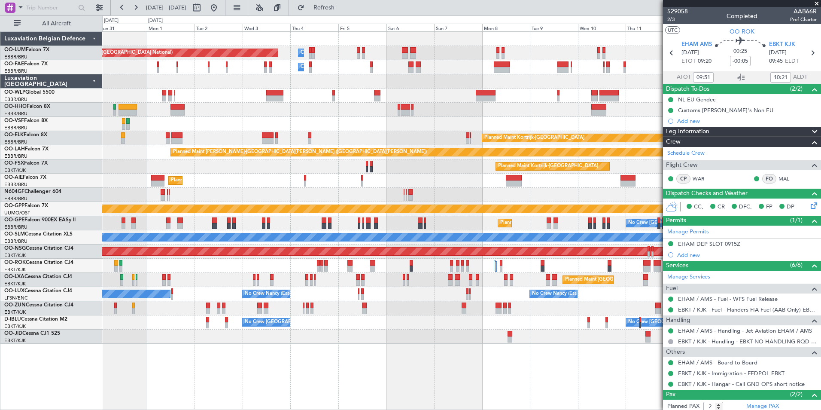
click at [359, 336] on div "Planned Maint Kortrijk-Wevelgem AOG Maint Kortrijk-Wevelgem" at bounding box center [461, 336] width 718 height 14
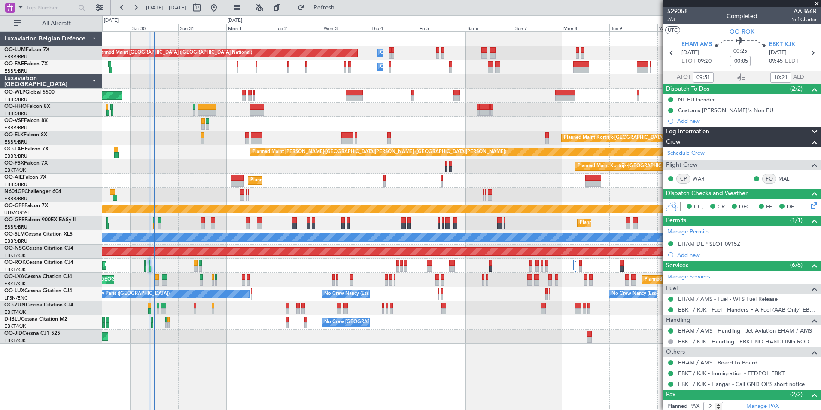
click at [281, 315] on div "Owner Melsbroek Air Base Planned Maint Brussels (Brussels National) Owner Melsb…" at bounding box center [461, 188] width 718 height 312
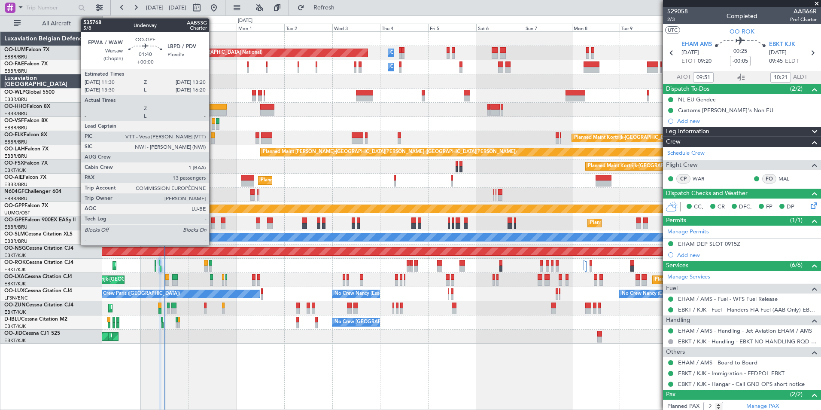
click at [213, 222] on div at bounding box center [213, 220] width 4 height 6
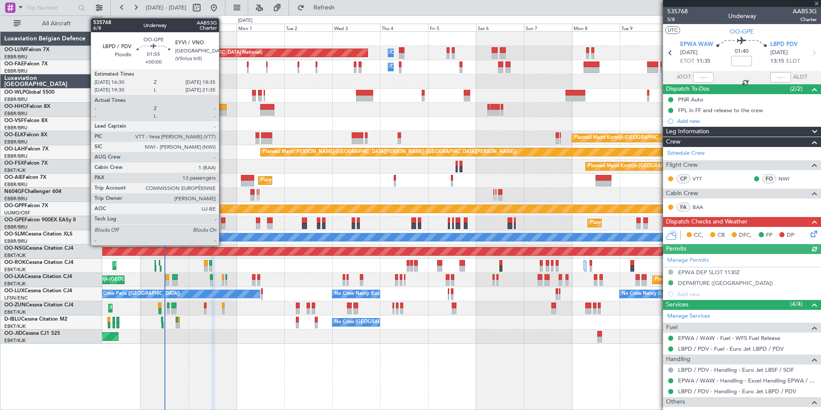
click at [223, 225] on div at bounding box center [223, 226] width 4 height 6
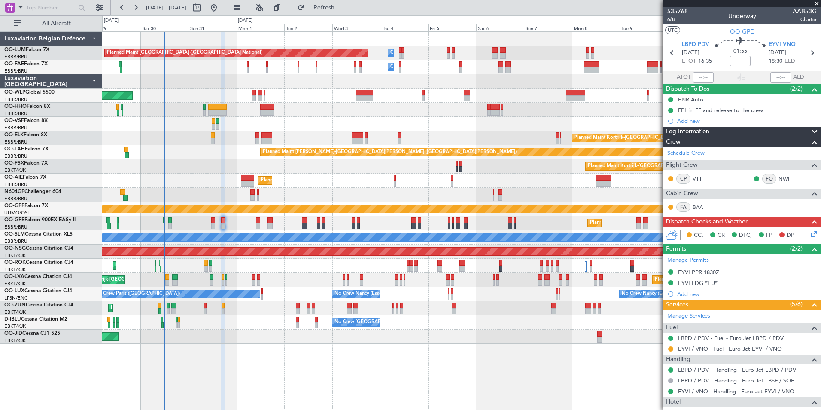
click at [250, 67] on div "Owner Melsbroek Air Base" at bounding box center [461, 67] width 718 height 14
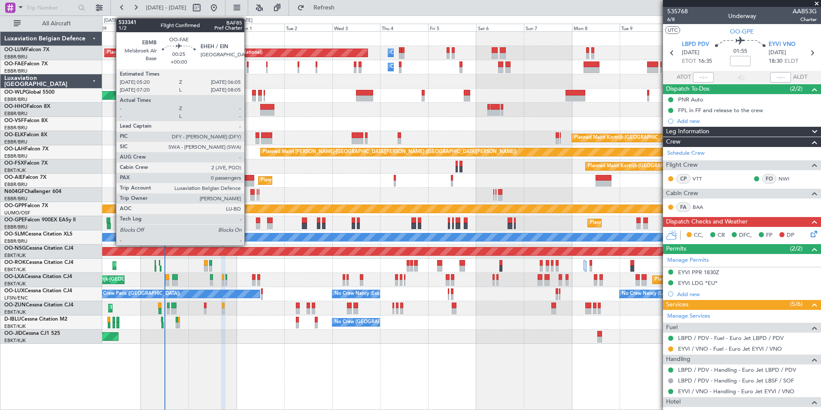
click at [246, 68] on div "Owner Melsbroek Air Base" at bounding box center [461, 67] width 718 height 14
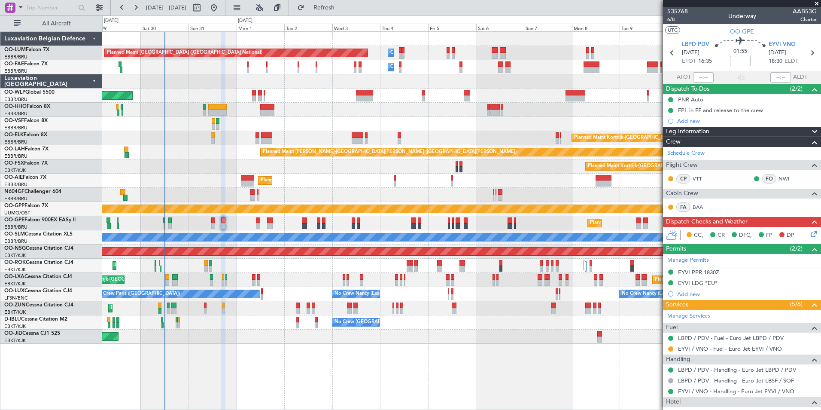
click at [250, 69] on div "Owner Melsbroek Air Base" at bounding box center [461, 67] width 718 height 14
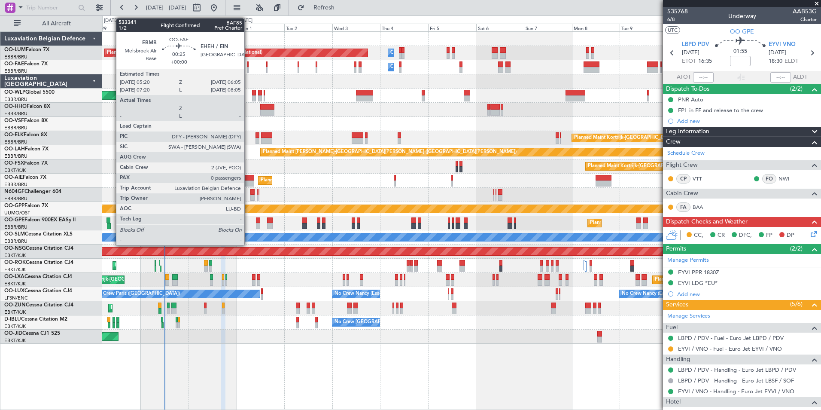
click at [248, 69] on div at bounding box center [248, 70] width 2 height 6
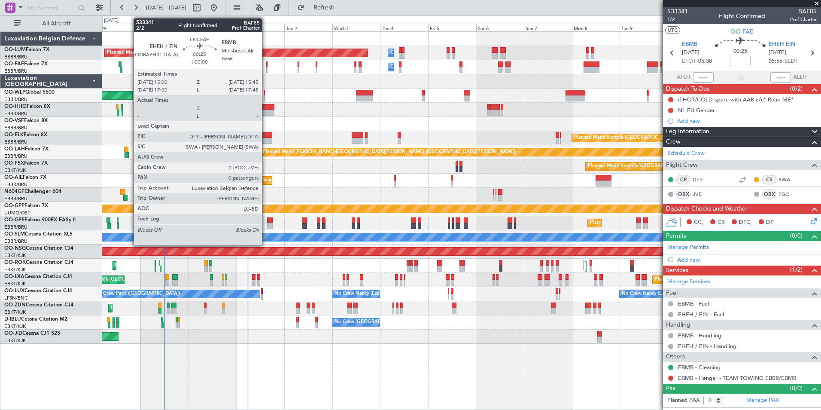
click at [266, 64] on div at bounding box center [267, 64] width 2 height 6
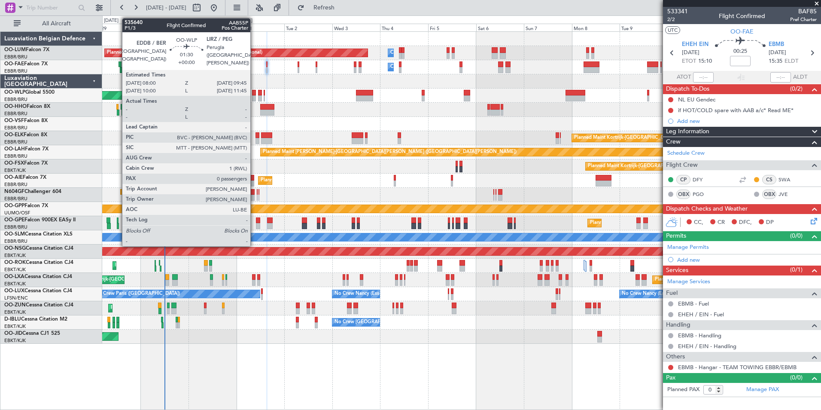
click at [254, 96] on div at bounding box center [254, 98] width 4 height 6
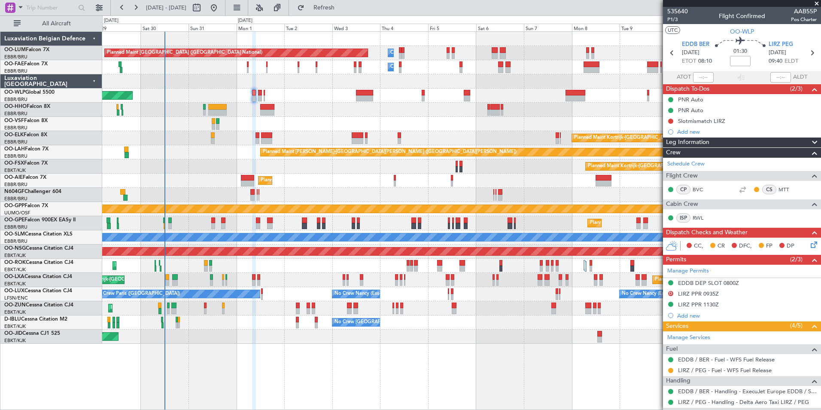
click at [322, 163] on div "Planned Maint Brussels (Brussels National) Owner Melsbroek Air Base Owner Melsb…" at bounding box center [461, 188] width 718 height 312
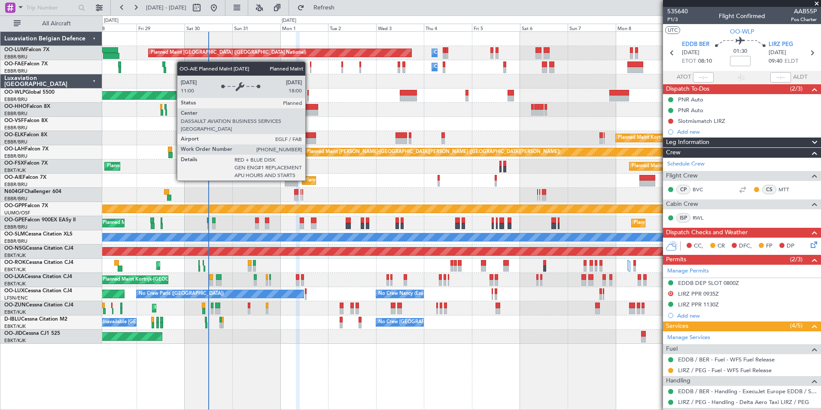
click at [330, 183] on div "Planned Maint [GEOGRAPHIC_DATA] ([GEOGRAPHIC_DATA])" at bounding box center [371, 180] width 135 height 13
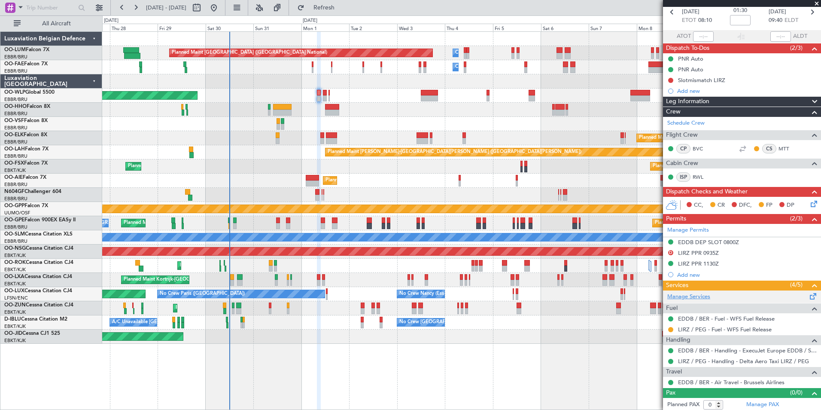
scroll to position [43, 0]
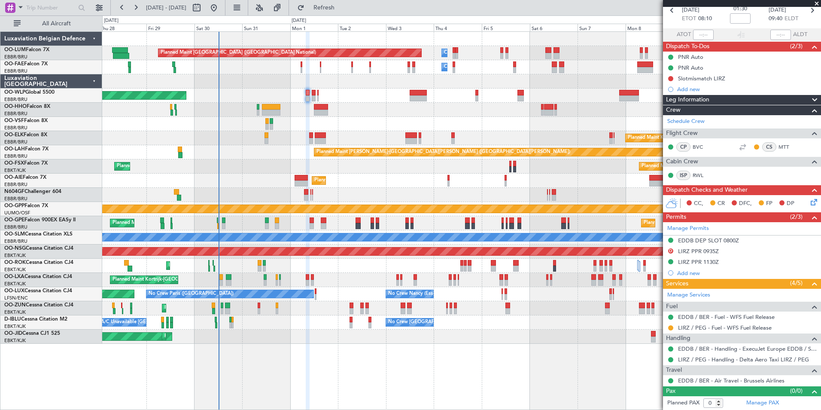
click at [305, 111] on div at bounding box center [461, 110] width 718 height 14
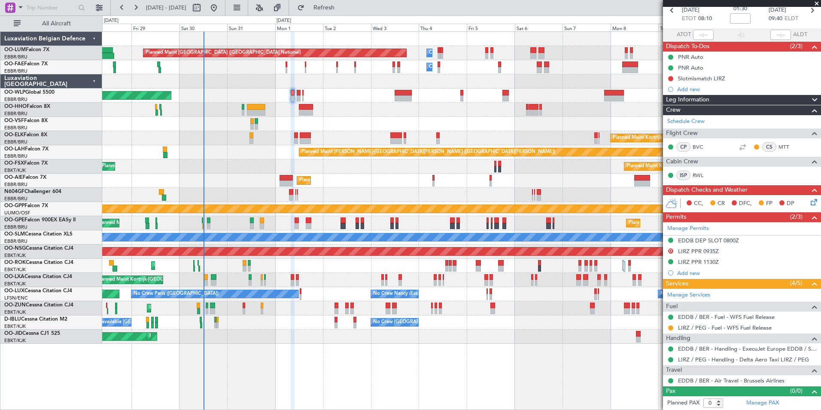
click at [292, 116] on div at bounding box center [461, 110] width 718 height 14
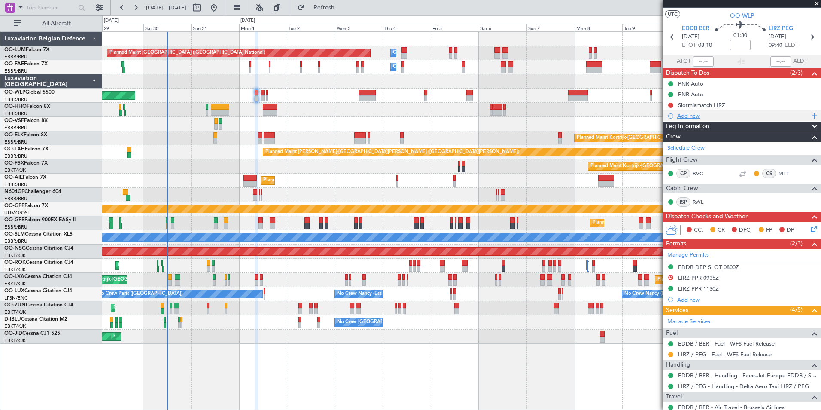
scroll to position [0, 0]
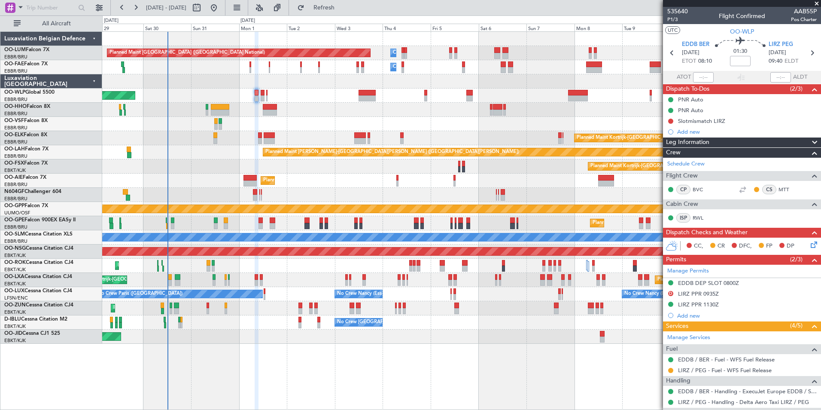
click at [211, 192] on div at bounding box center [461, 195] width 718 height 14
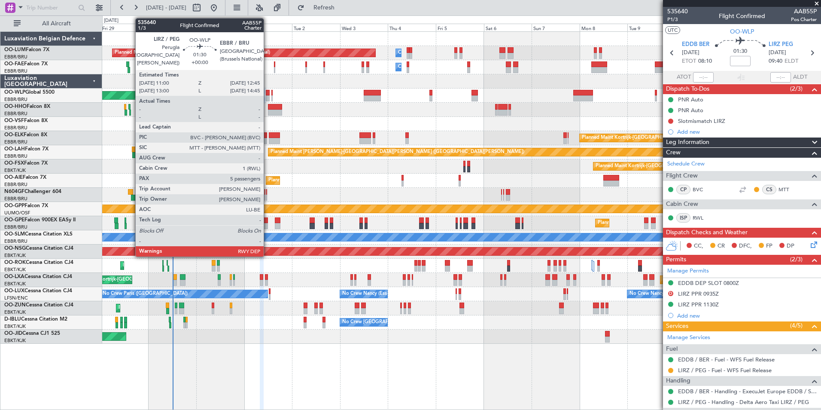
click at [268, 94] on div at bounding box center [268, 93] width 4 height 6
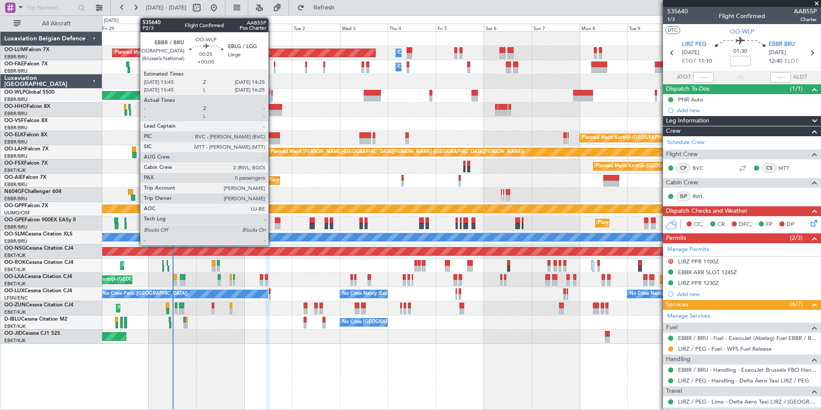
click at [272, 93] on div at bounding box center [272, 93] width 2 height 6
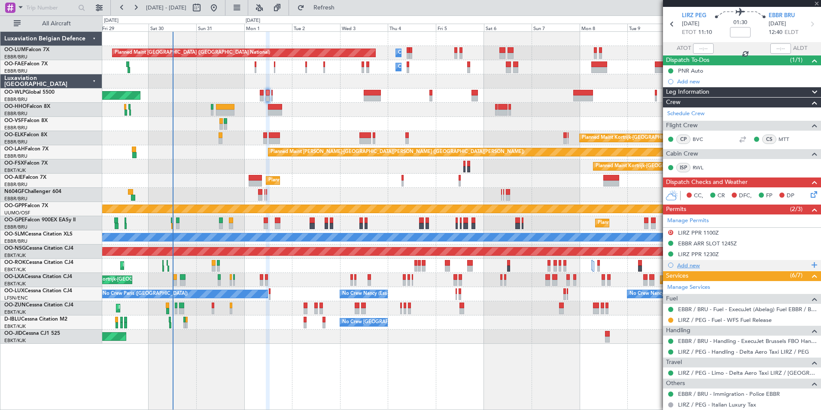
scroll to position [43, 0]
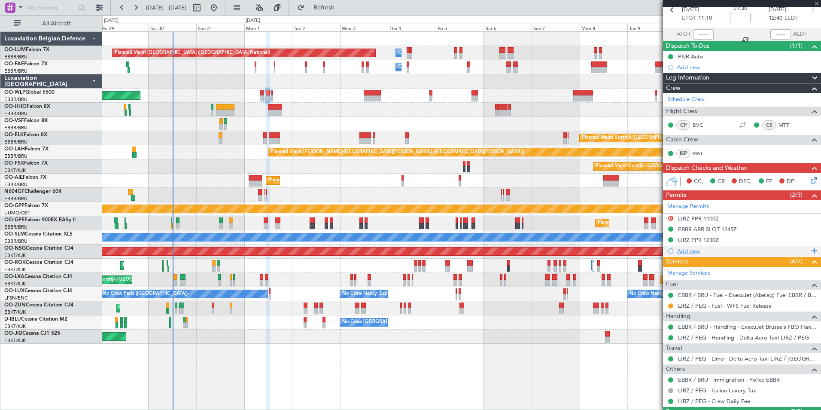
type input "0"
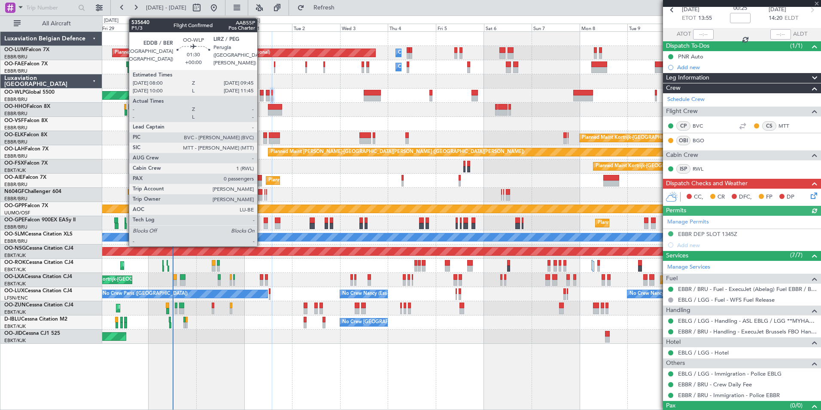
click at [261, 97] on div at bounding box center [262, 98] width 4 height 6
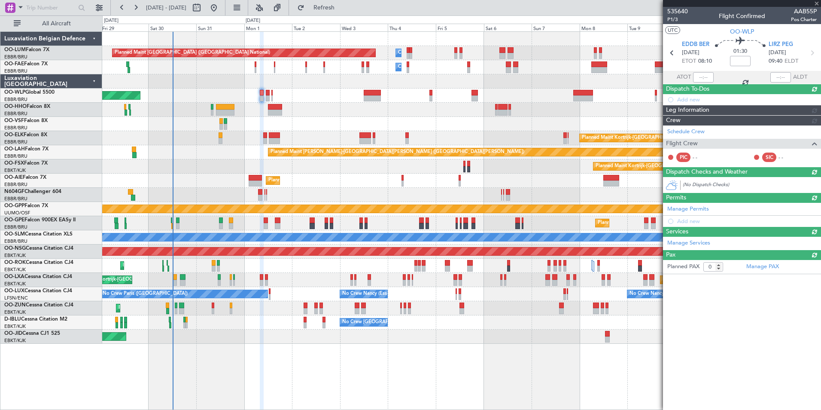
scroll to position [0, 0]
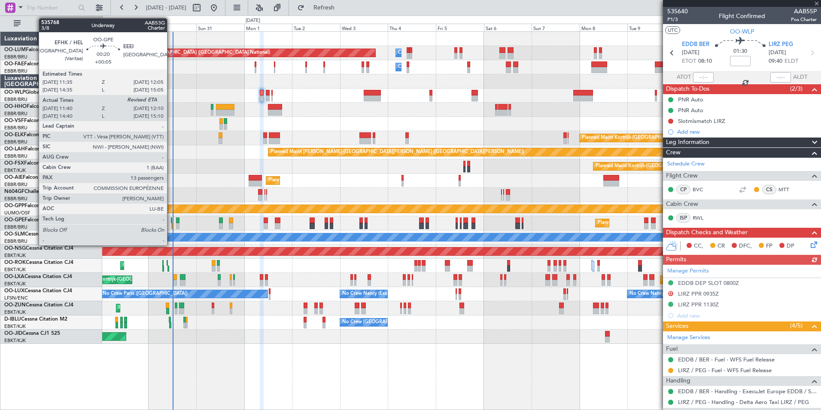
click at [170, 224] on div "Planned Maint Brussels (Brussels National) No Crew Brussels (Brussels National)…" at bounding box center [461, 223] width 718 height 14
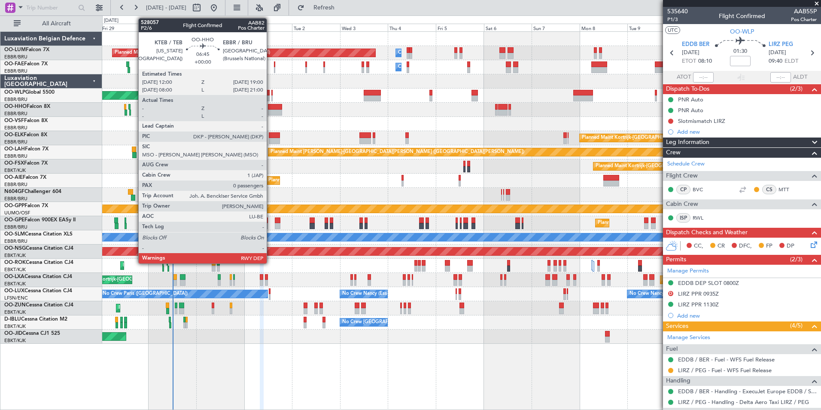
click at [271, 111] on div at bounding box center [275, 113] width 14 height 6
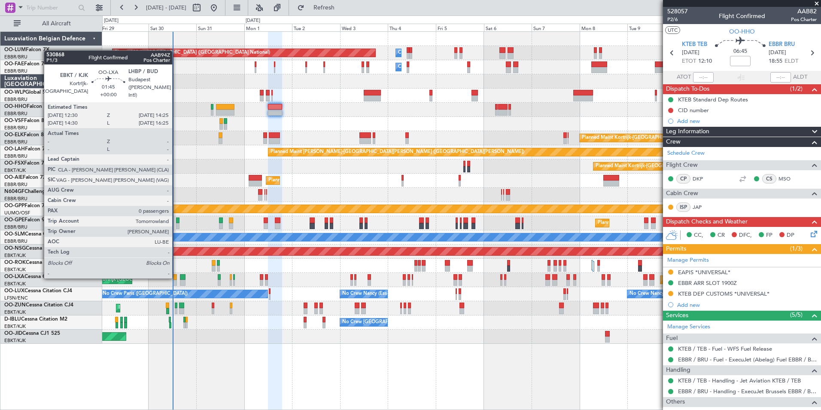
click at [176, 277] on div at bounding box center [175, 277] width 4 height 6
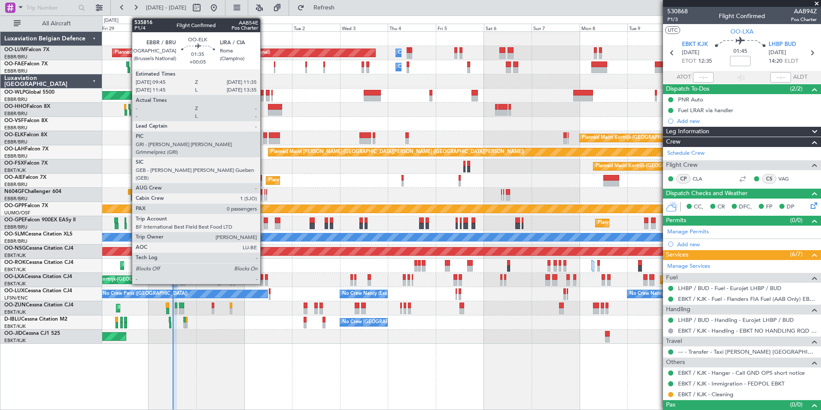
click at [264, 137] on div at bounding box center [265, 135] width 4 height 6
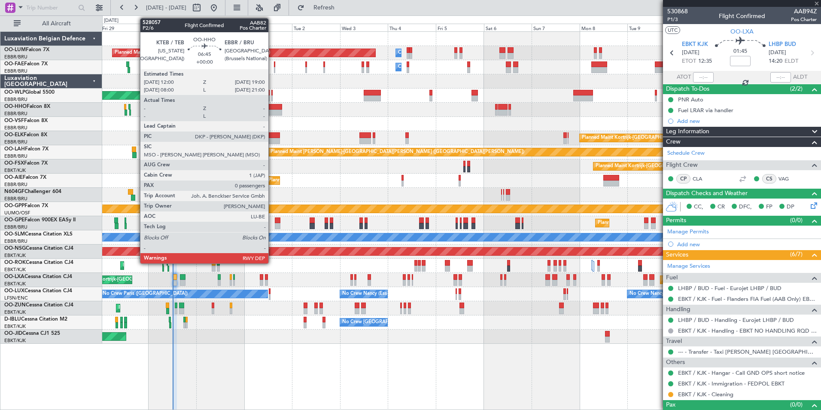
click at [272, 108] on div at bounding box center [275, 107] width 14 height 6
type input "+00:05"
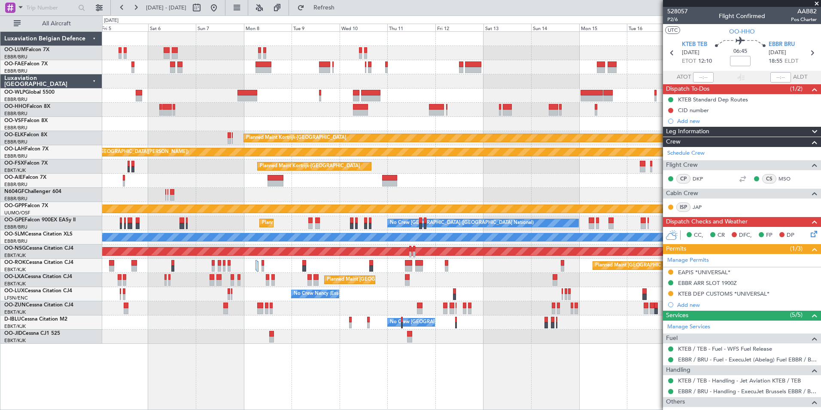
click at [144, 179] on div "Owner Melsbroek Air Base Planned Maint Brussels (Brussels National) Owner Melsb…" at bounding box center [461, 188] width 718 height 312
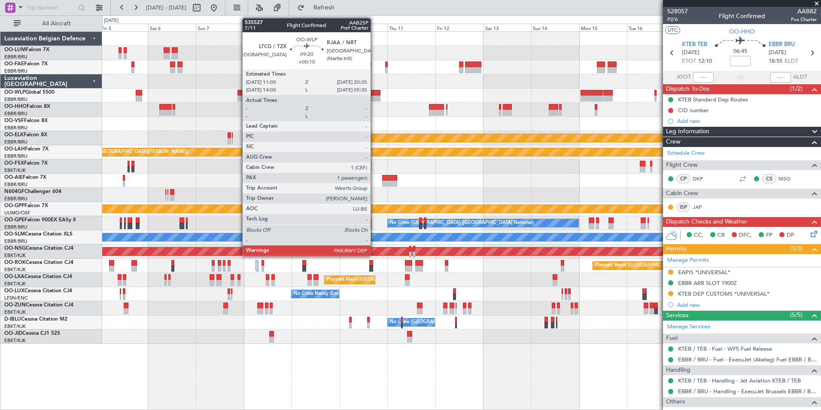
click at [374, 94] on div at bounding box center [370, 93] width 19 height 6
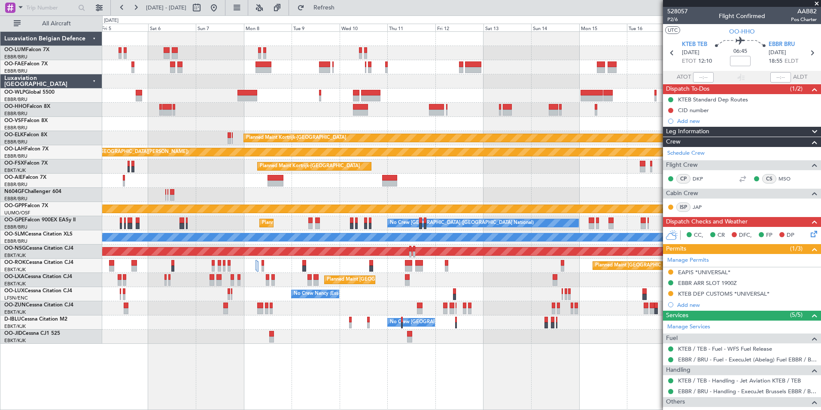
click at [343, 108] on div "Owner Melsbroek Air Base Planned Maint Brussels (Brussels National) Owner Melsb…" at bounding box center [461, 188] width 718 height 312
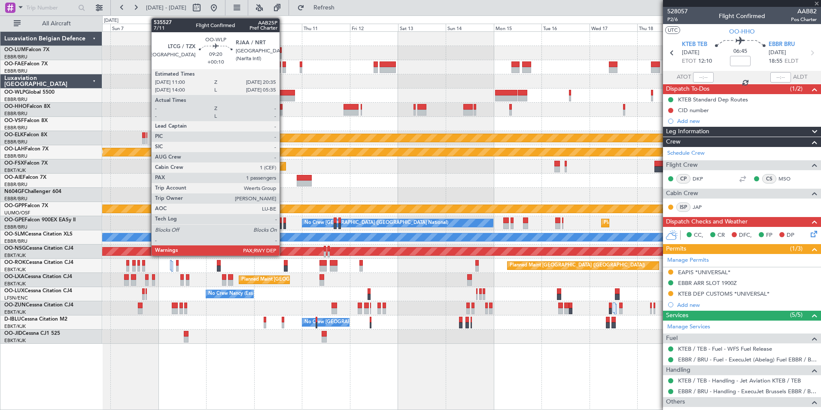
type input "+00:10"
type input "3"
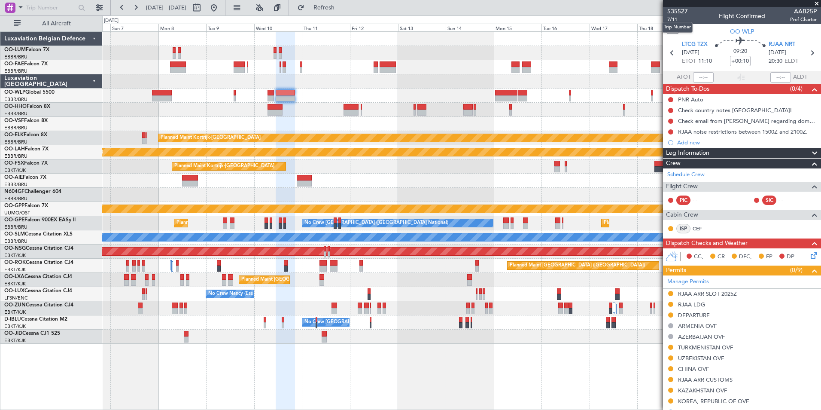
click at [676, 10] on span "535527" at bounding box center [677, 11] width 21 height 9
click at [675, 20] on span "7/11" at bounding box center [677, 19] width 21 height 7
click at [406, 293] on div "Owner Melsbroek Air Base Planned Maint Brussels (Brussels National) Owner Melsb…" at bounding box center [461, 188] width 718 height 312
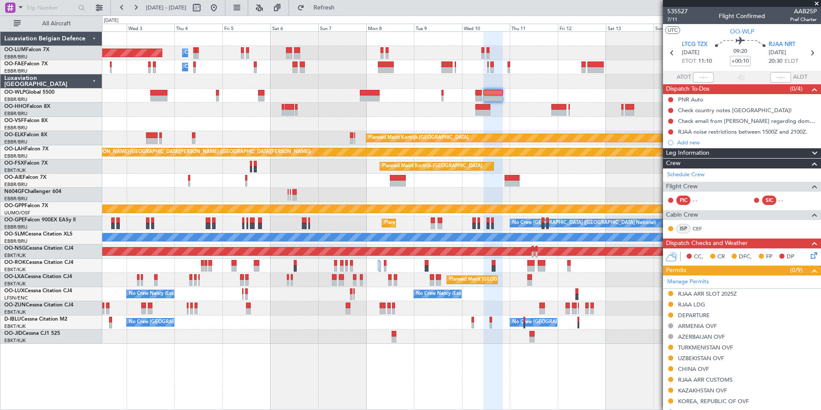
click at [485, 290] on div "No Crew Nancy (Essey) No Crew Nancy (Essey) No Crew Paris (Le Bourget)" at bounding box center [461, 294] width 718 height 14
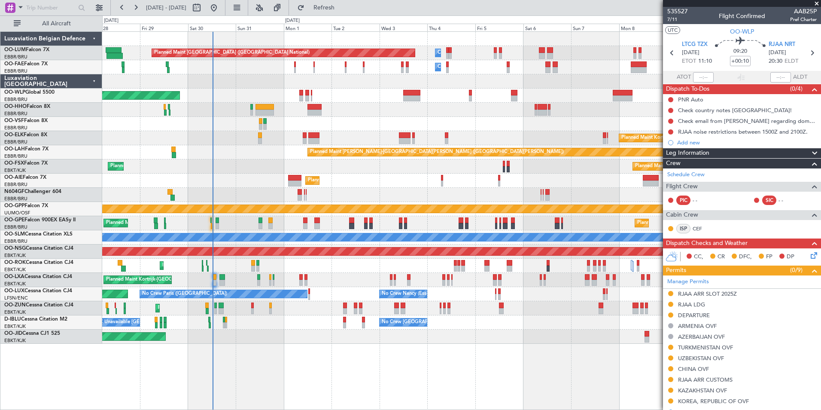
click at [296, 293] on div "No Crew Nancy (Essey) No Crew Nancy (Essey) No Crew Paris (Le Bourget) Planned …" at bounding box center [461, 294] width 718 height 14
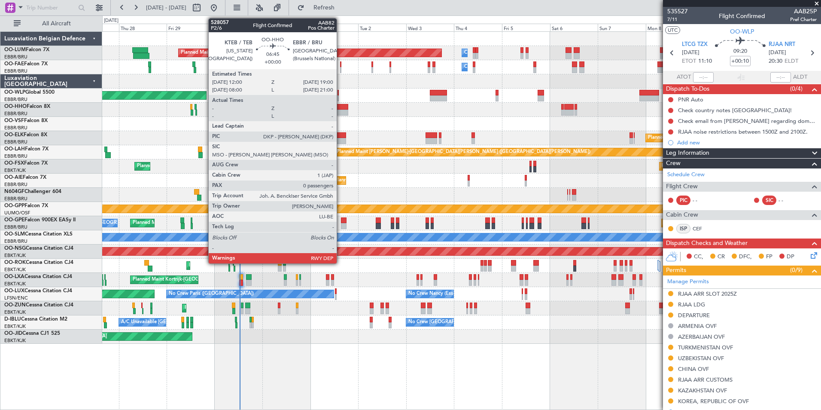
click at [341, 111] on div at bounding box center [341, 113] width 14 height 6
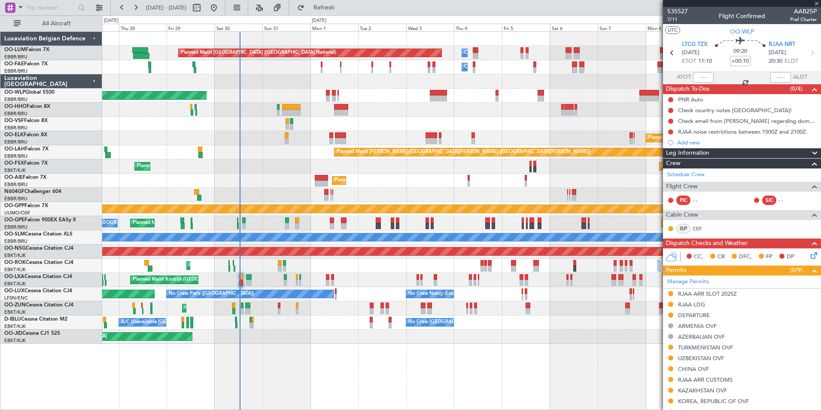
type input "0"
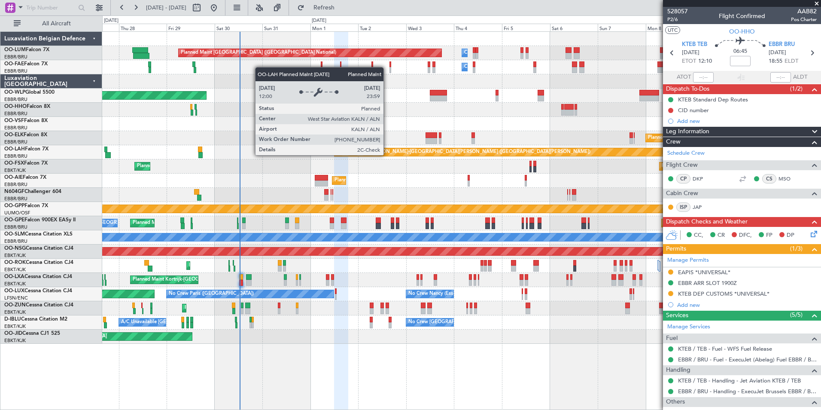
click at [369, 154] on div "Planned Maint [PERSON_NAME]-[GEOGRAPHIC_DATA][PERSON_NAME] ([GEOGRAPHIC_DATA][P…" at bounding box center [464, 152] width 254 height 13
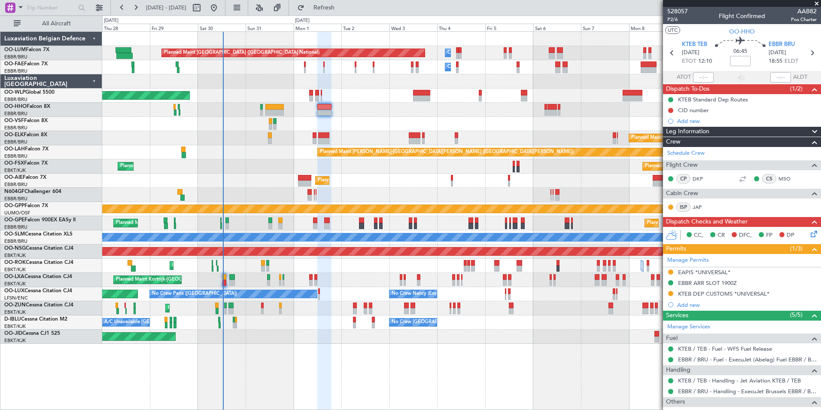
click at [258, 274] on div "Planned Maint [GEOGRAPHIC_DATA] ([GEOGRAPHIC_DATA] National) Owner [GEOGRAPHIC_…" at bounding box center [461, 188] width 718 height 312
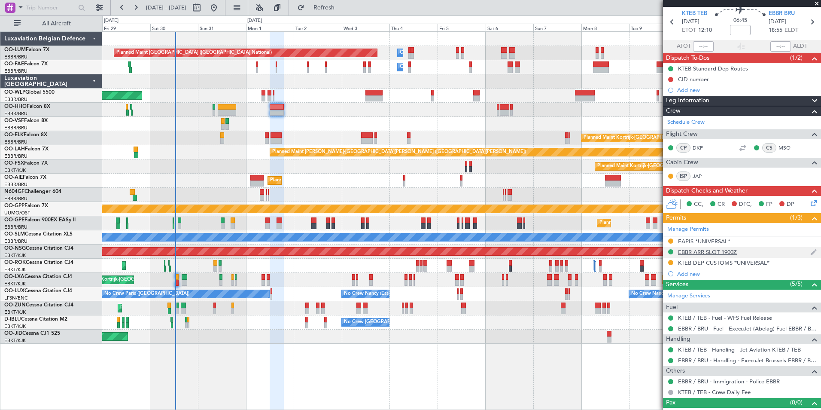
scroll to position [43, 0]
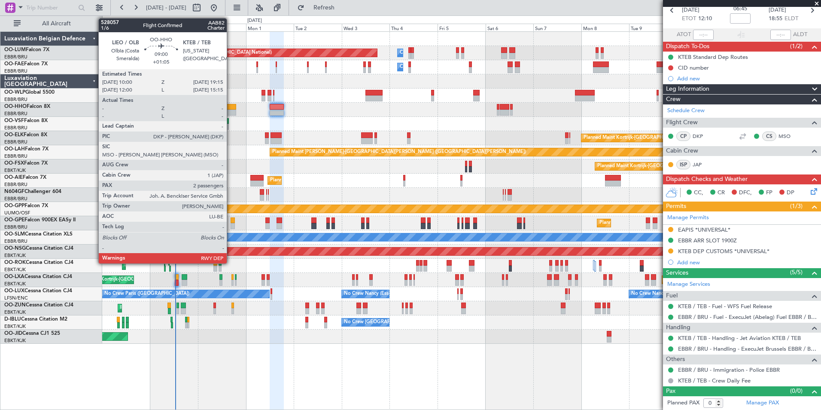
click at [231, 110] on div at bounding box center [227, 113] width 18 height 6
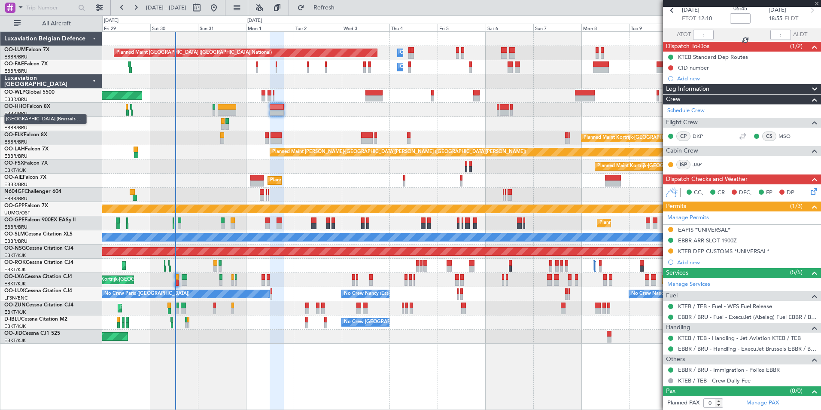
type input "+01:05"
type input "2"
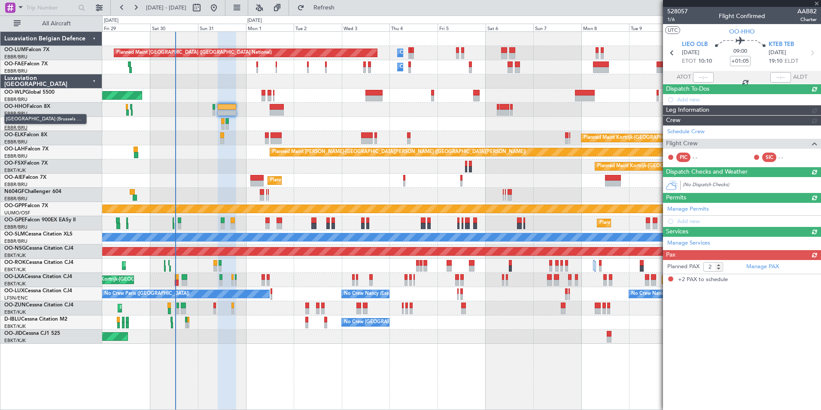
scroll to position [0, 0]
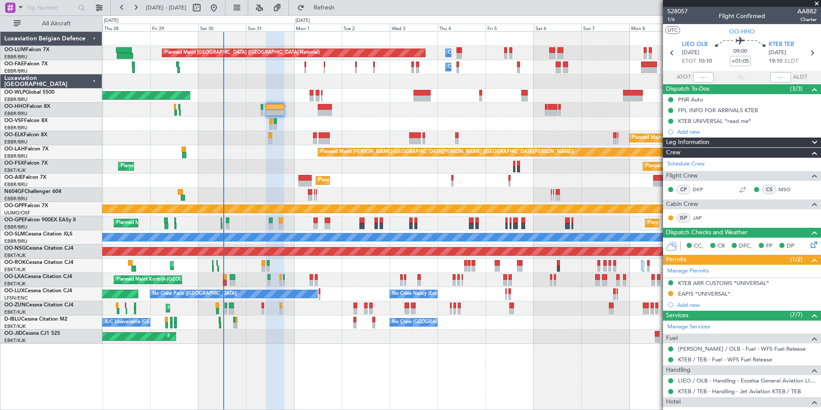
click at [272, 170] on div "Planned Maint Kortrijk-[GEOGRAPHIC_DATA] Planned Maint [GEOGRAPHIC_DATA]-[GEOGR…" at bounding box center [461, 166] width 718 height 14
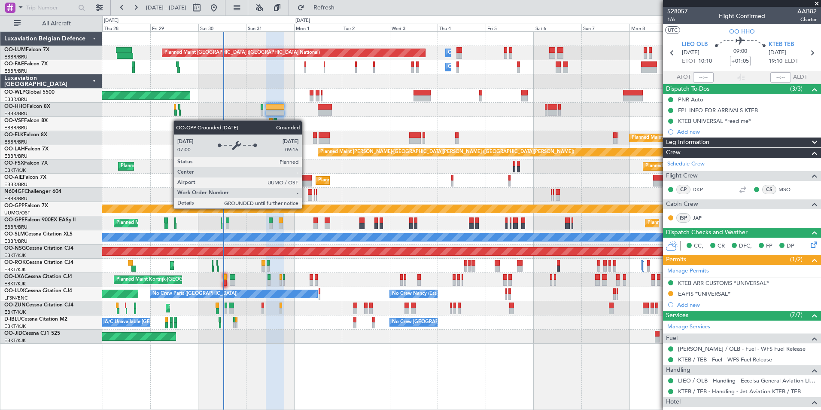
click at [294, 208] on div "Grounded [PERSON_NAME]" at bounding box center [461, 209] width 2155 height 8
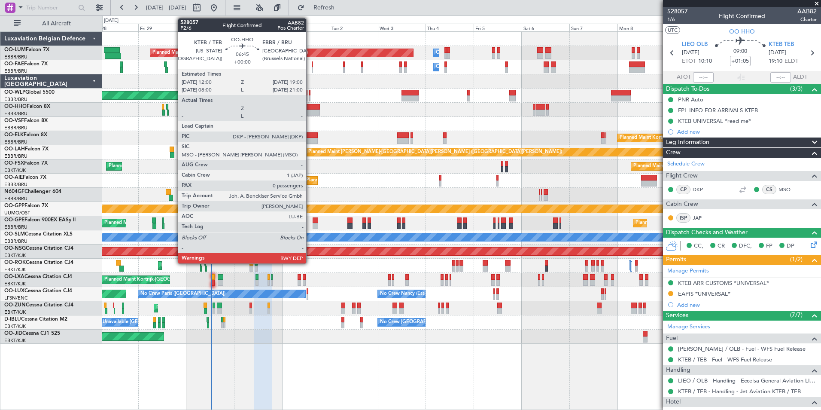
click at [310, 106] on div at bounding box center [313, 107] width 14 height 6
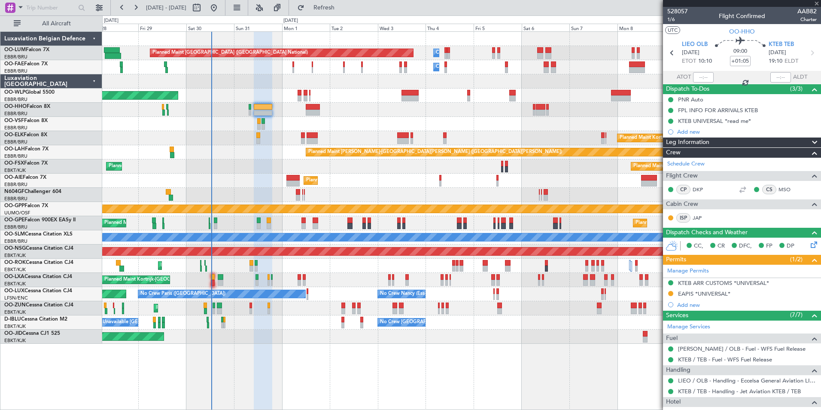
type input "0"
